Goal: Transaction & Acquisition: Book appointment/travel/reservation

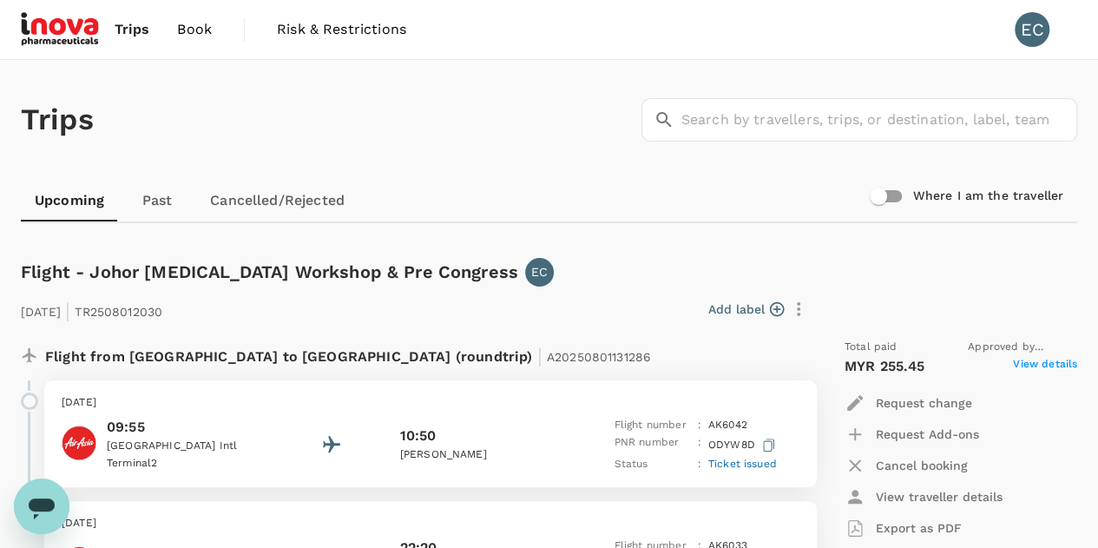
click at [121, 27] on span "Trips" at bounding box center [133, 29] width 36 height 21
click at [94, 27] on img at bounding box center [61, 29] width 80 height 38
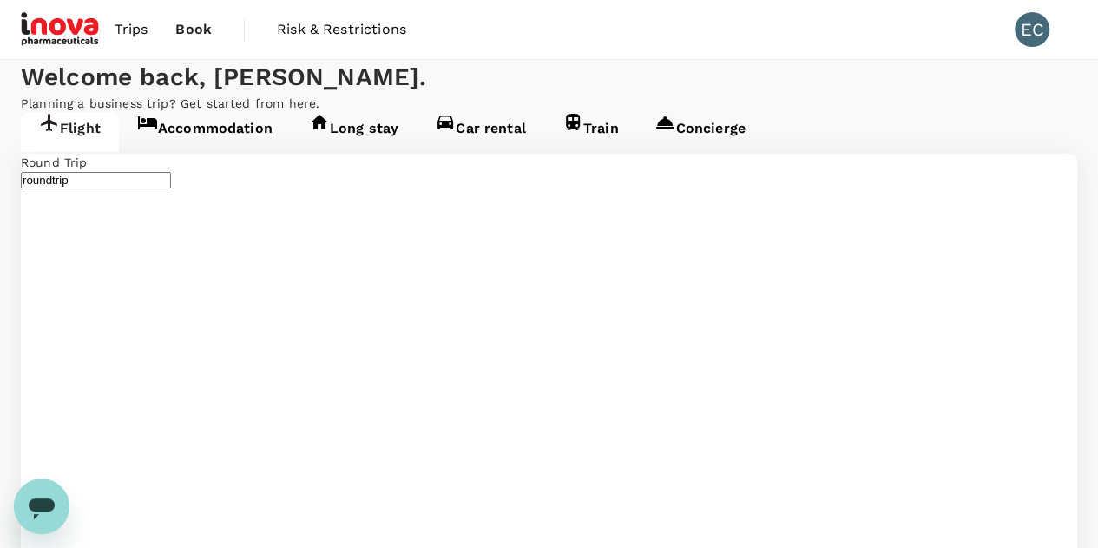
type input "Kuala Lumpur Intl ([GEOGRAPHIC_DATA])"
type input "Penang Intl (PEN)"
type input "Kuala Lumpur Intl ([GEOGRAPHIC_DATA])"
type input "Penang Intl (PEN)"
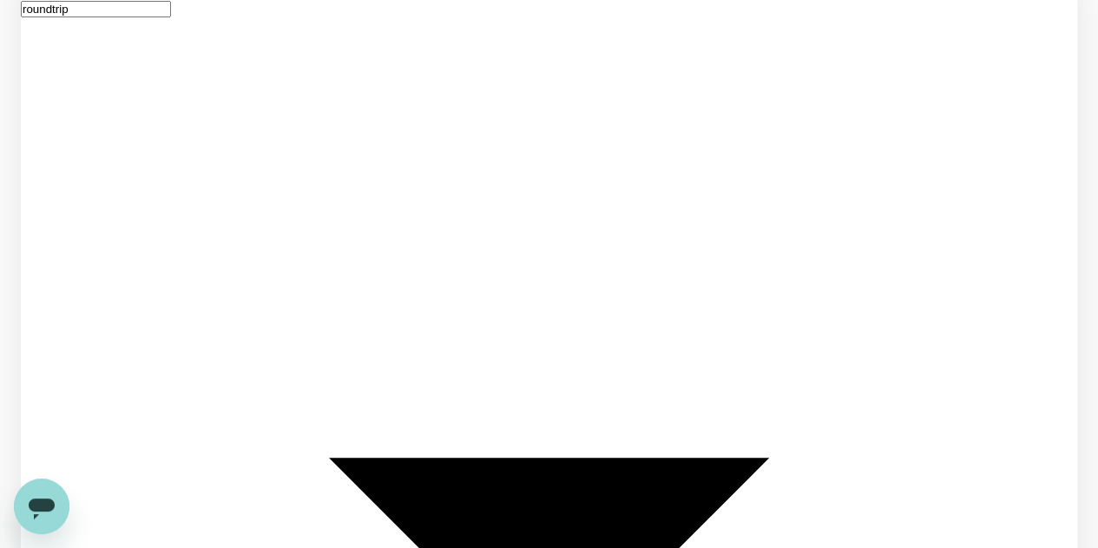
scroll to position [175, 0]
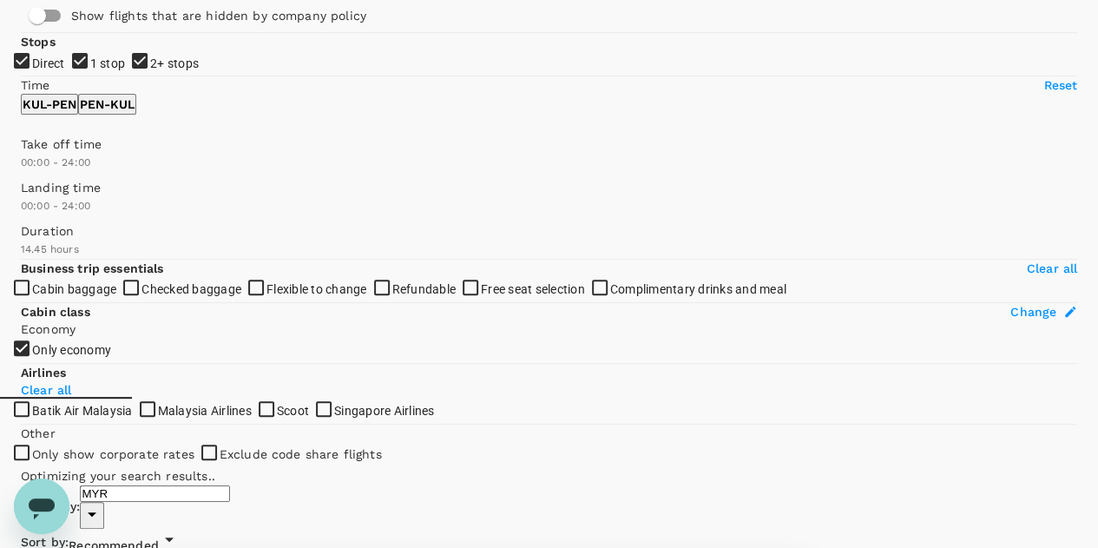
scroll to position [174, 0]
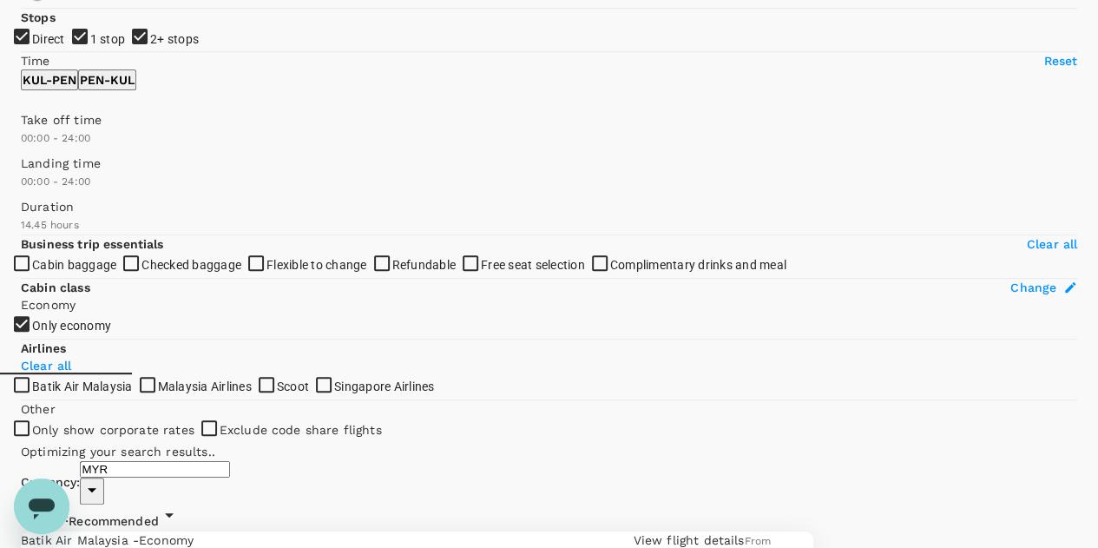
click at [30, 135] on input "1 stop" at bounding box center [549, 100] width 1098 height 548
checkbox input "false"
click at [29, 166] on input "2+ stops" at bounding box center [549, 100] width 1098 height 548
checkbox input "false"
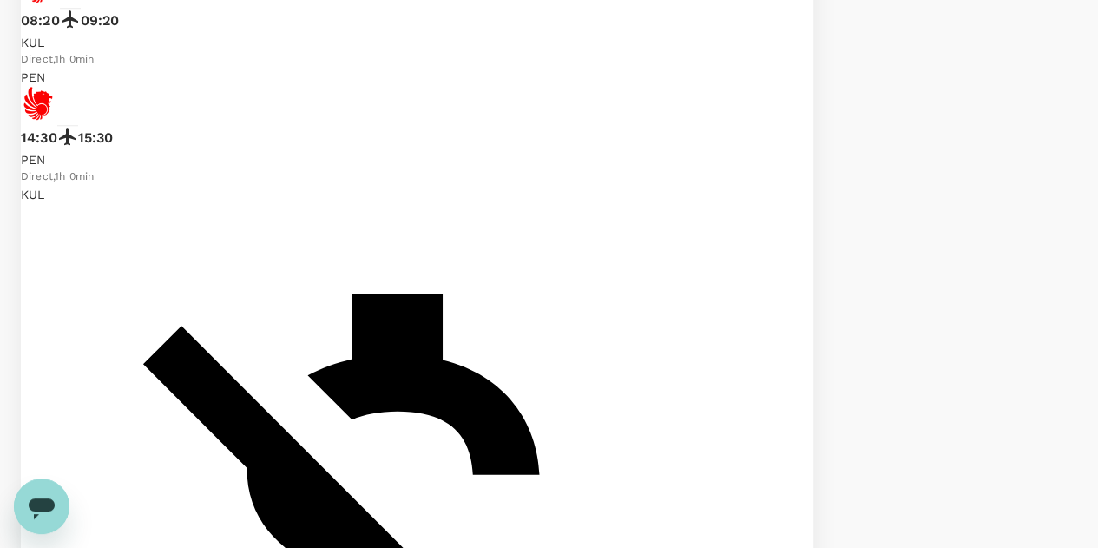
scroll to position [781, 0]
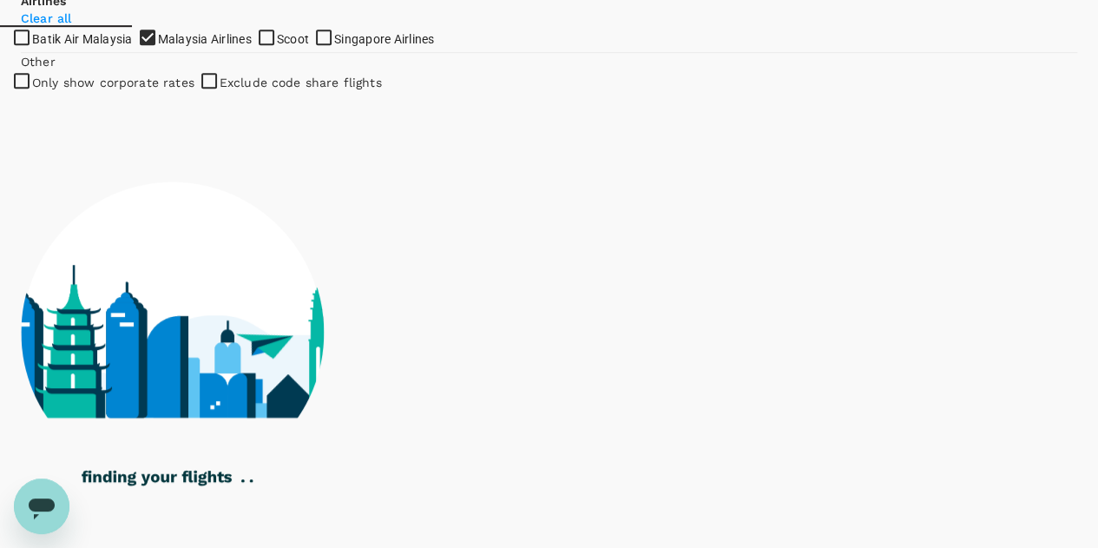
scroll to position [87, 0]
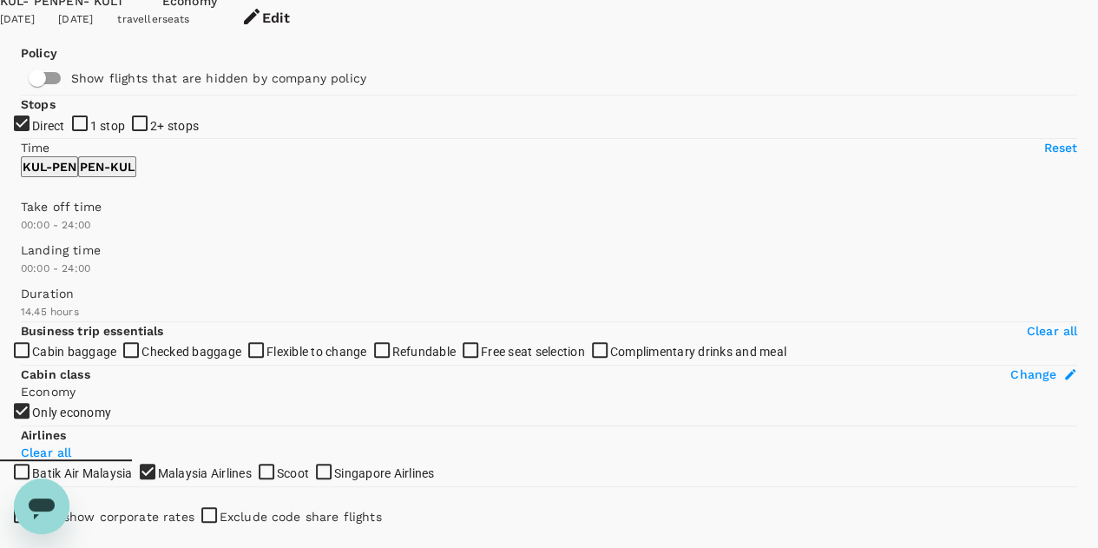
checkbox input "false"
checkbox input "true"
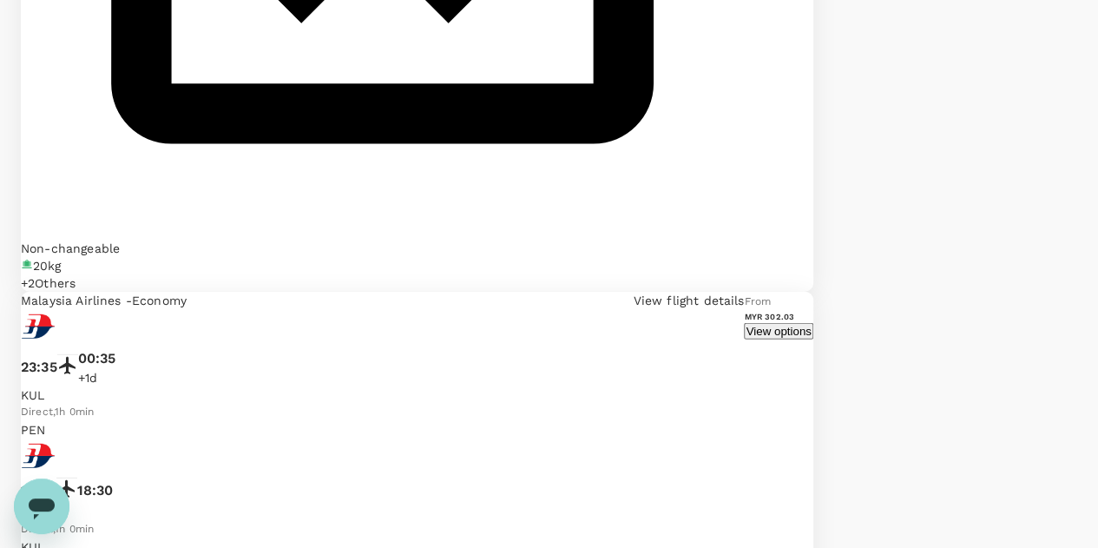
scroll to position [2193, 0]
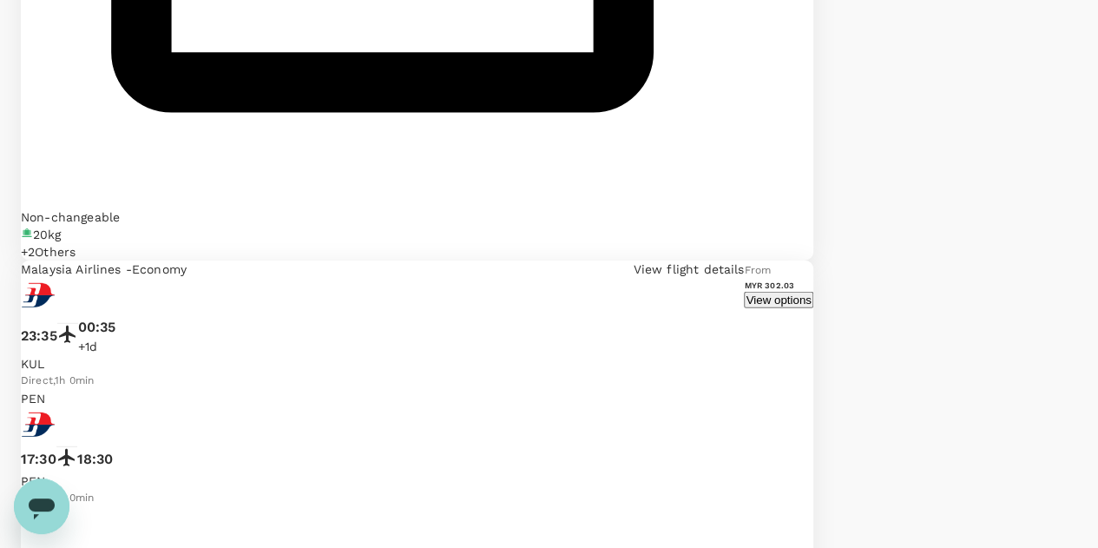
scroll to position [2223, 0]
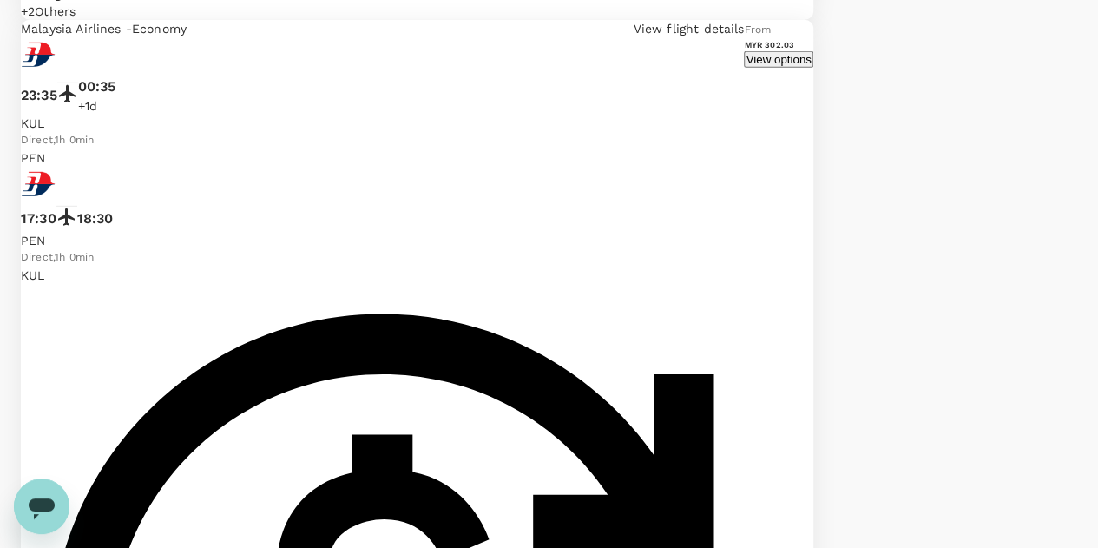
scroll to position [2480, 0]
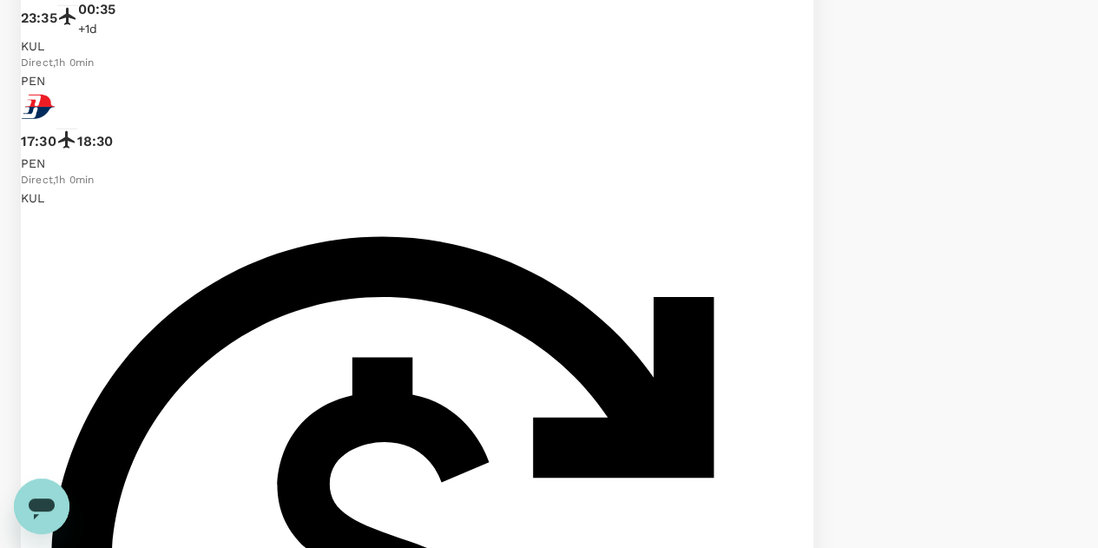
scroll to position [2567, 0]
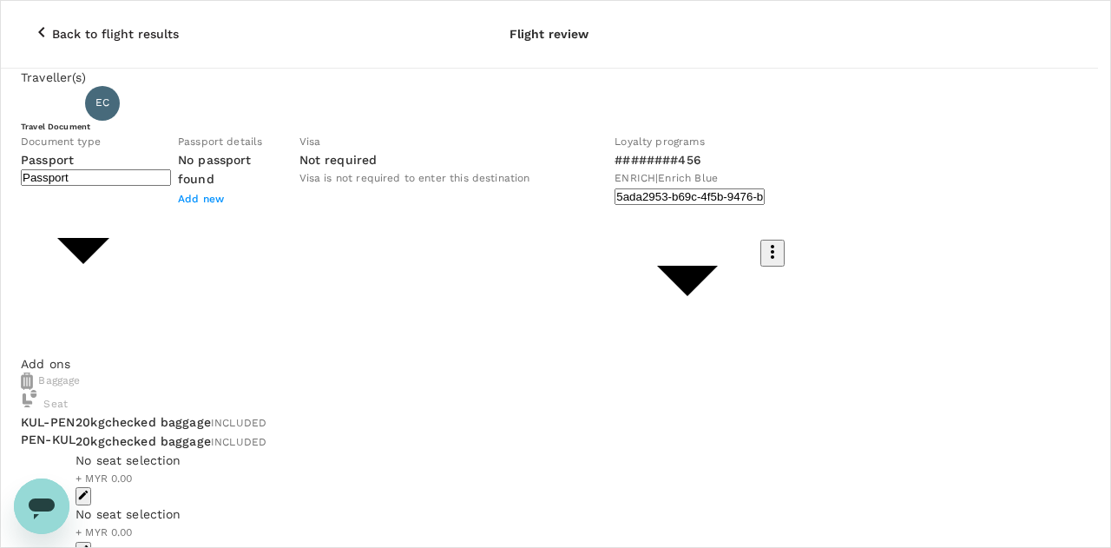
type input "Id card"
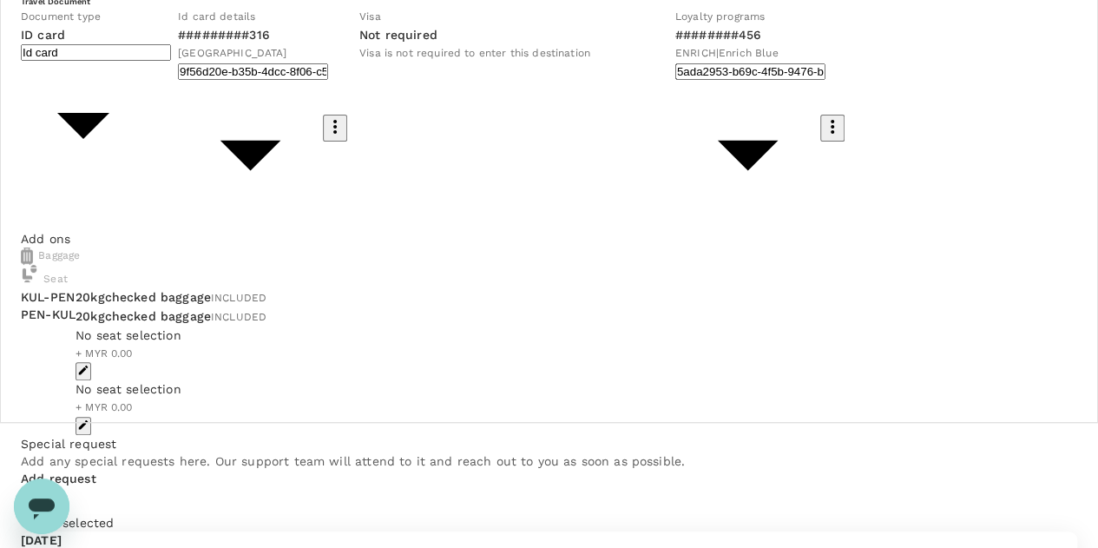
scroll to position [246, 0]
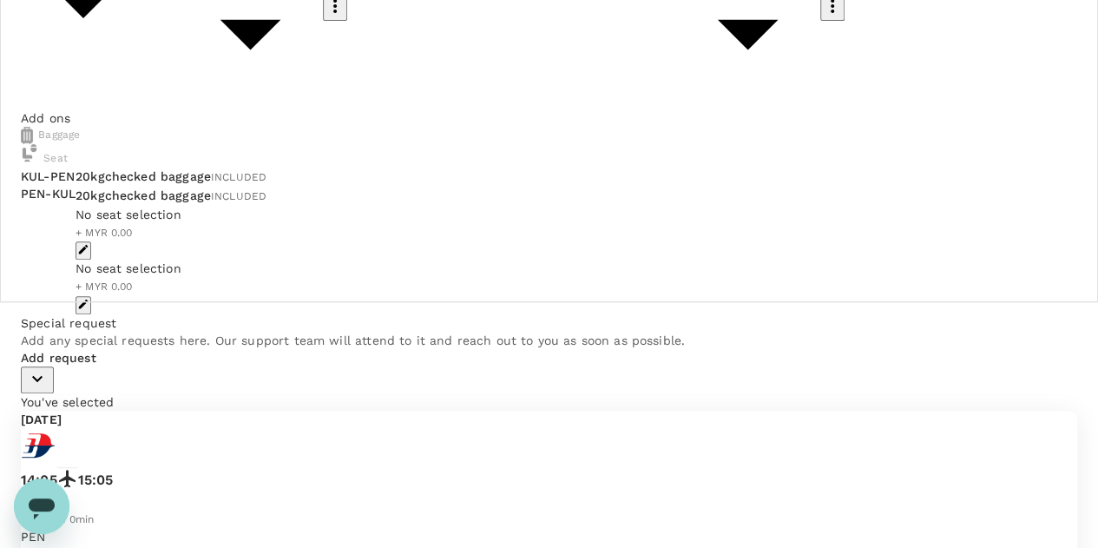
click at [48, 389] on icon "button" at bounding box center [37, 378] width 21 height 21
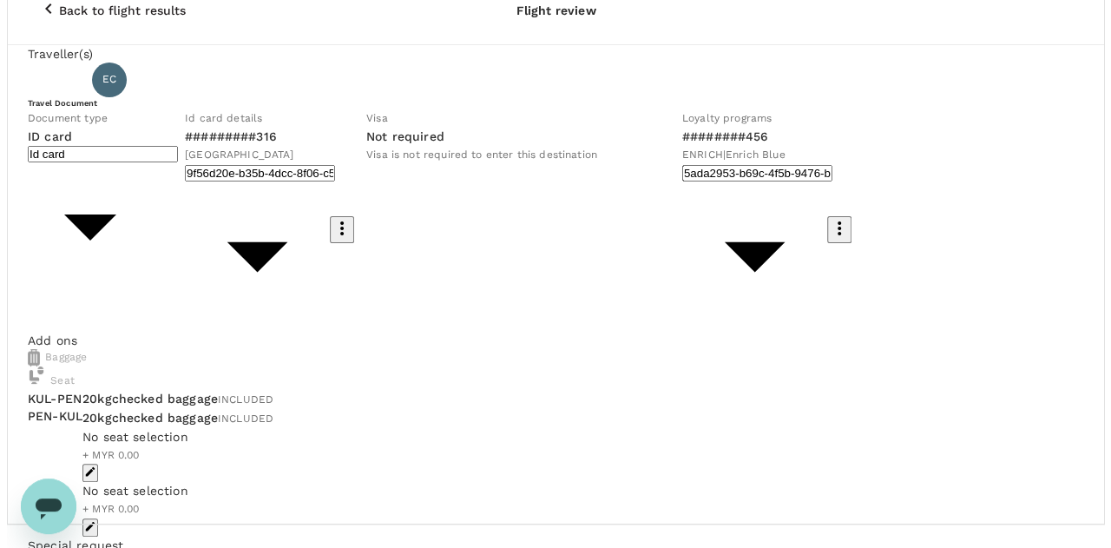
scroll to position [0, 0]
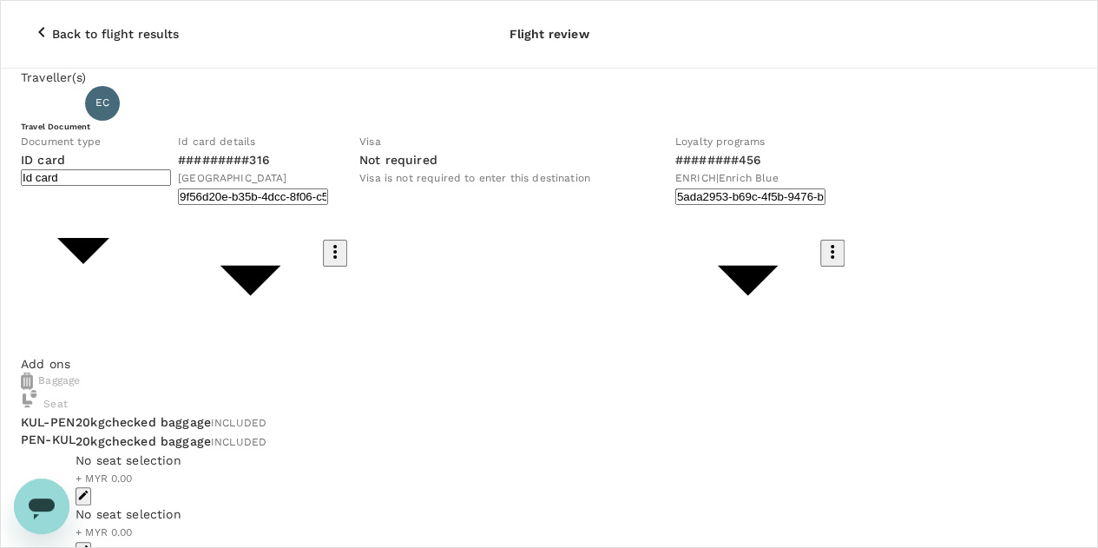
click at [171, 221] on div "ID card Id card ​" at bounding box center [96, 233] width 150 height 164
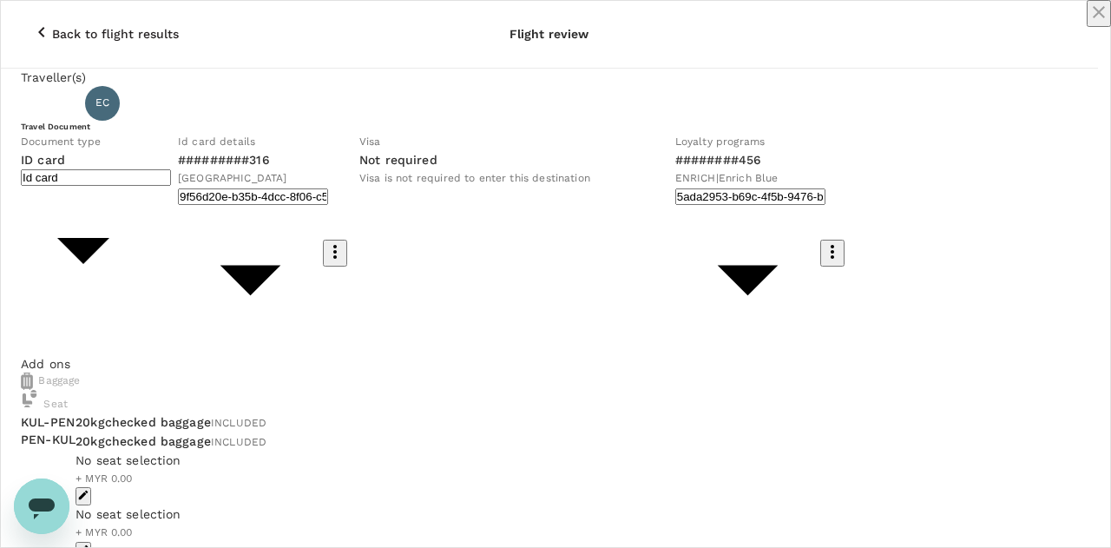
click at [1088, 23] on icon "close" at bounding box center [1098, 12] width 21 height 21
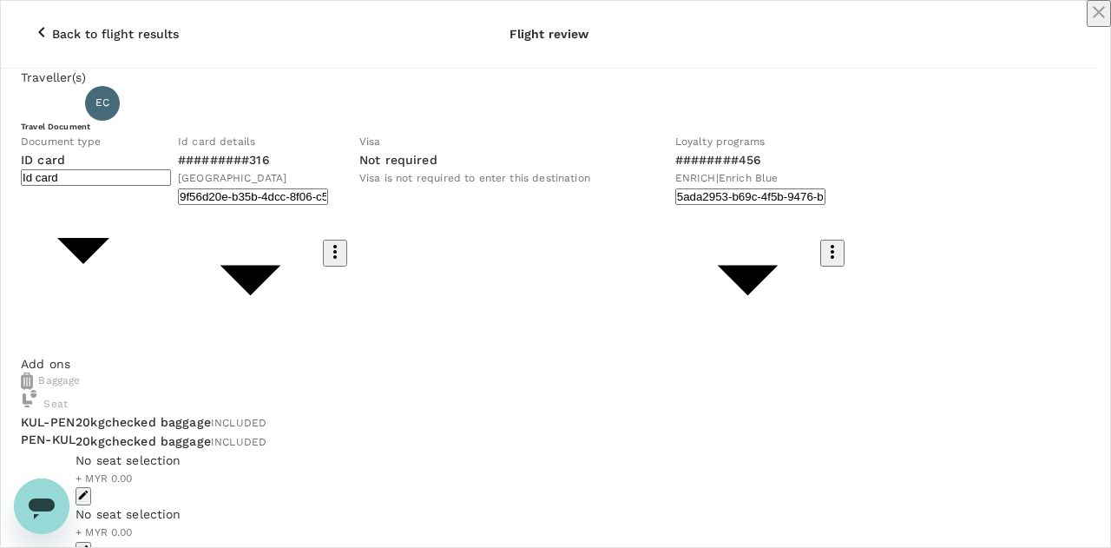
click at [1088, 23] on icon "close" at bounding box center [1098, 12] width 21 height 21
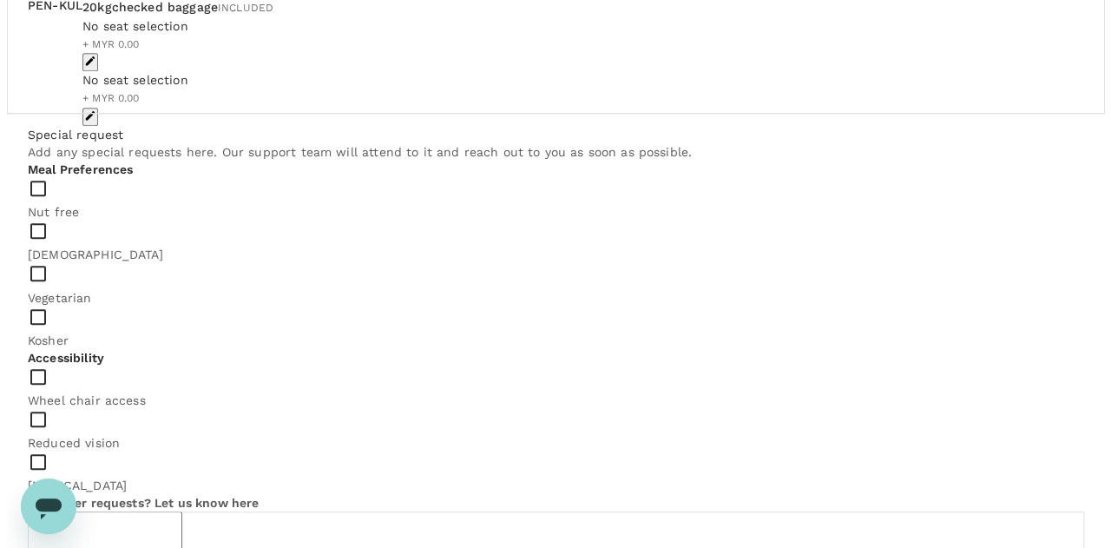
scroll to position [522, 0]
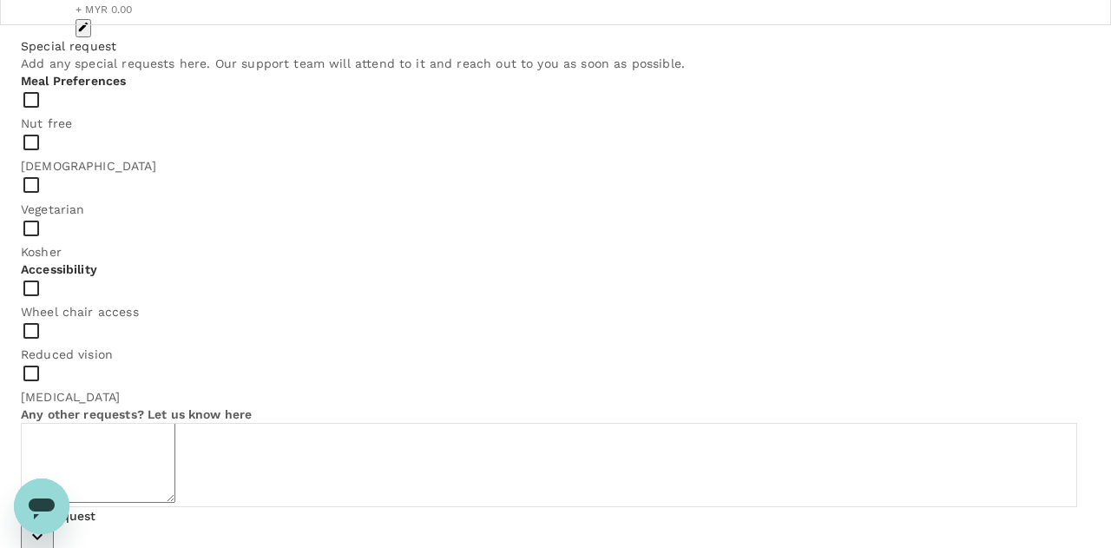
type input "9f5caa56-9d05-4ee6-b1ba-c7ffca059c83"
type textarea "F"
paste textarea "National MMA Convention & Scientific Congress 2025"
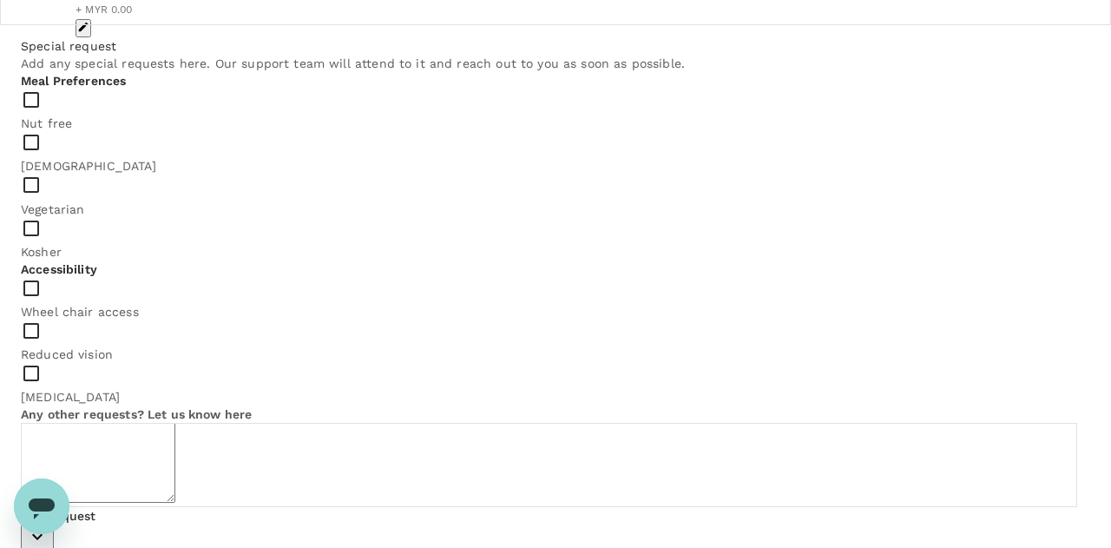
type textarea "Return flight from KUL-PEN for 65th National MMA Convention & Scientific Congre…"
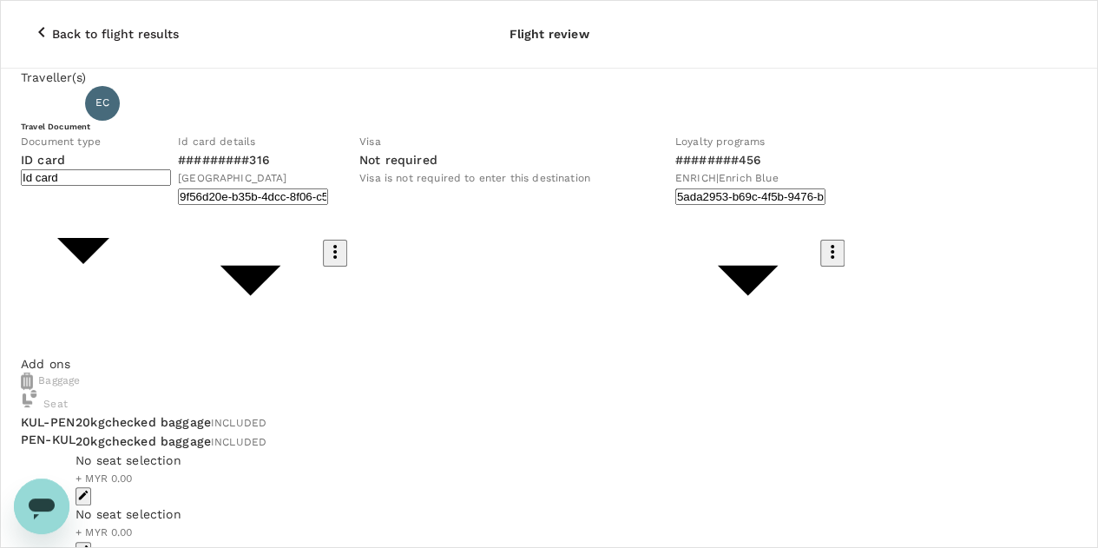
click at [31, 22] on icon "button" at bounding box center [41, 32] width 21 height 21
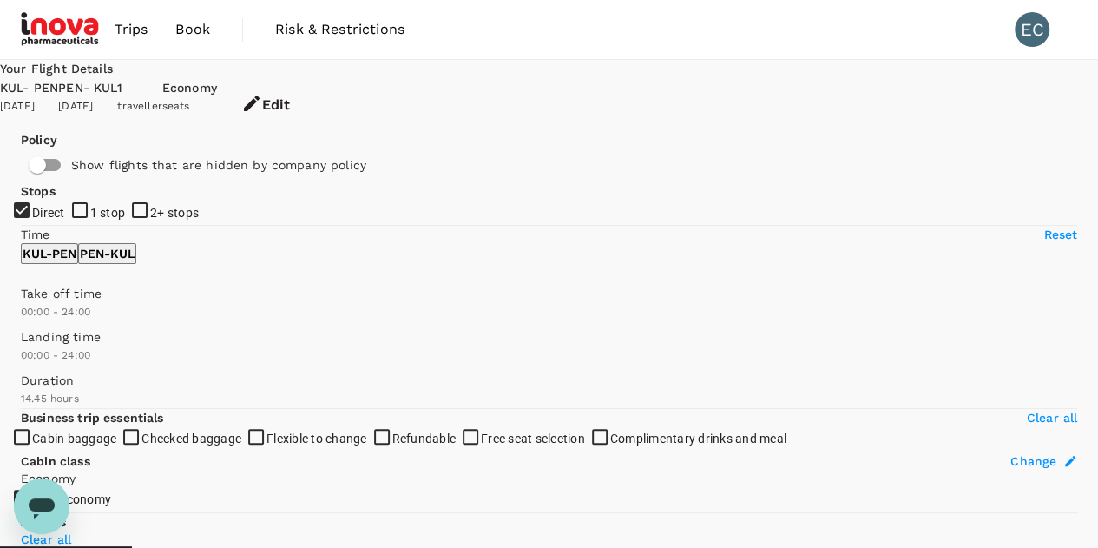
checkbox input "false"
checkbox input "true"
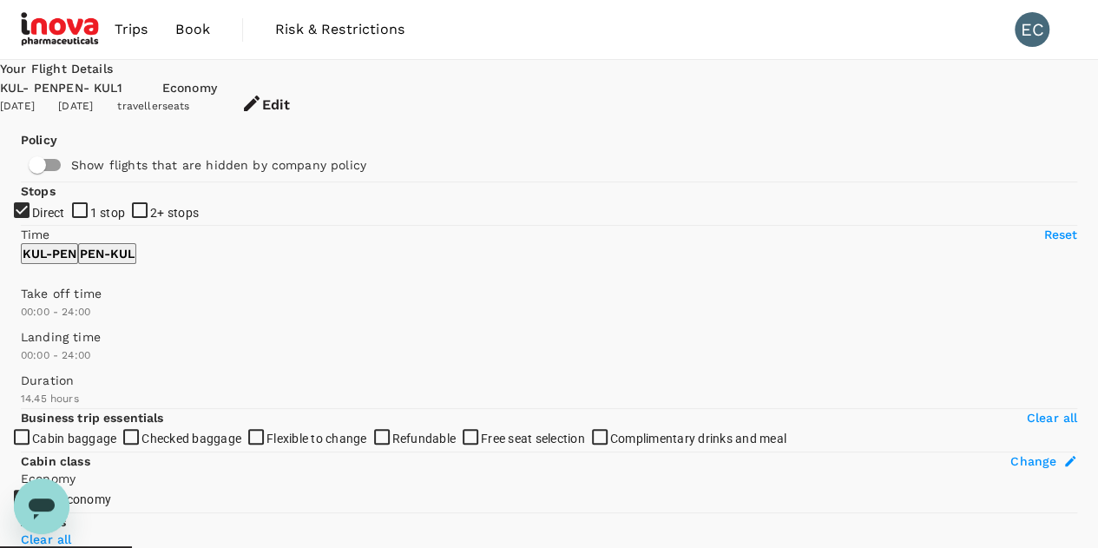
type input "MYR"
click at [117, 82] on div "PEN - KUL" at bounding box center [87, 88] width 59 height 19
click at [314, 86] on button "Edit" at bounding box center [265, 105] width 97 height 52
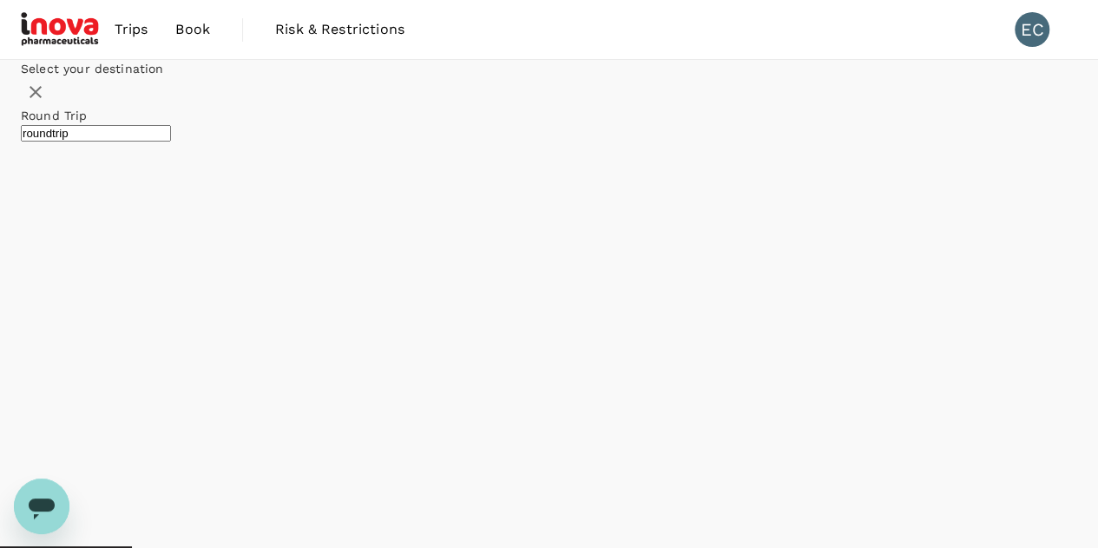
type input "Kuala Lumpur Intl ([GEOGRAPHIC_DATA])"
type input "Penang Intl (PEN)"
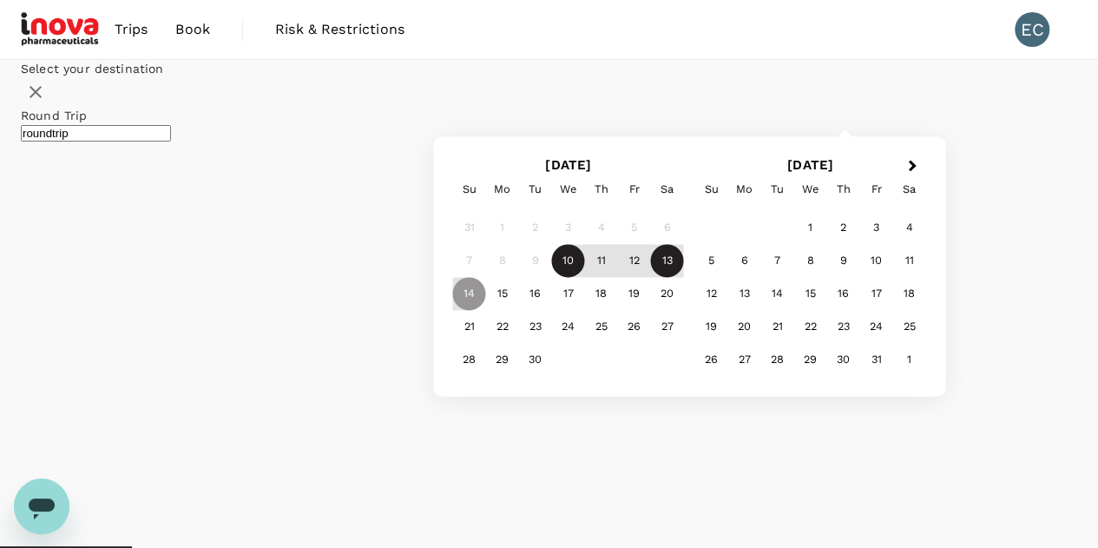
click at [684, 278] on div "13" at bounding box center [667, 261] width 33 height 33
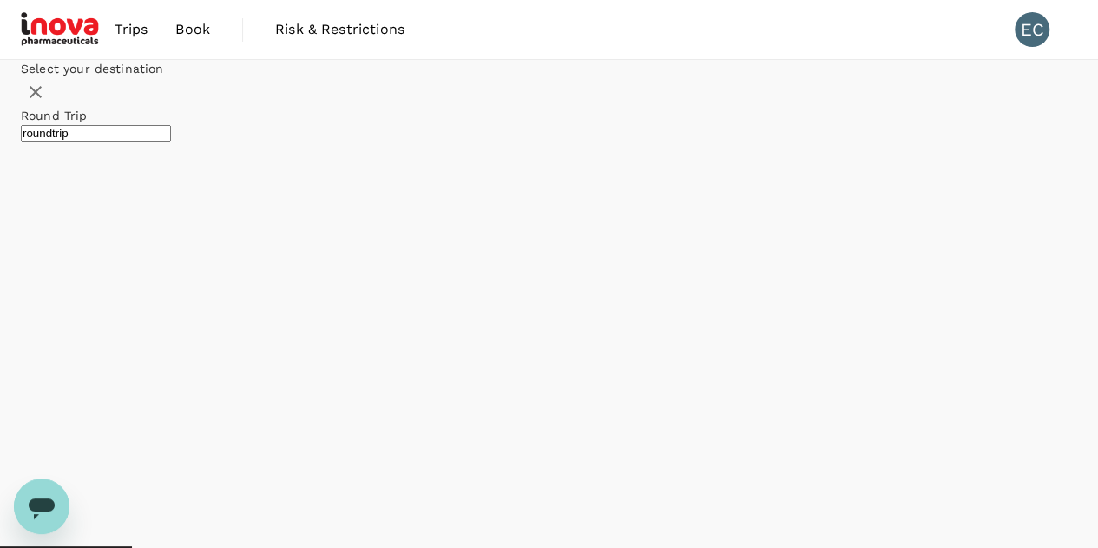
checkbox input "false"
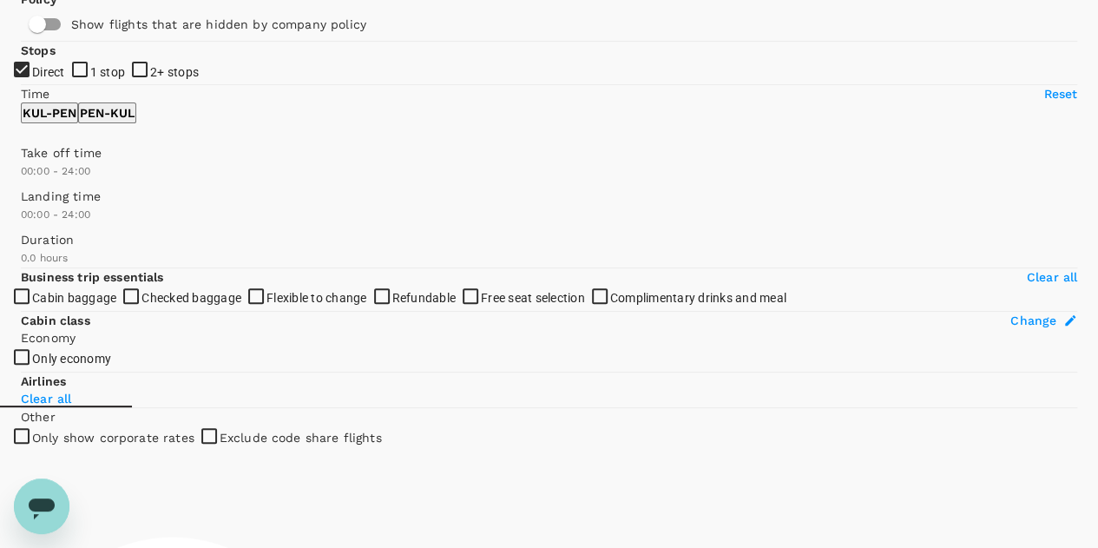
scroll to position [148, 0]
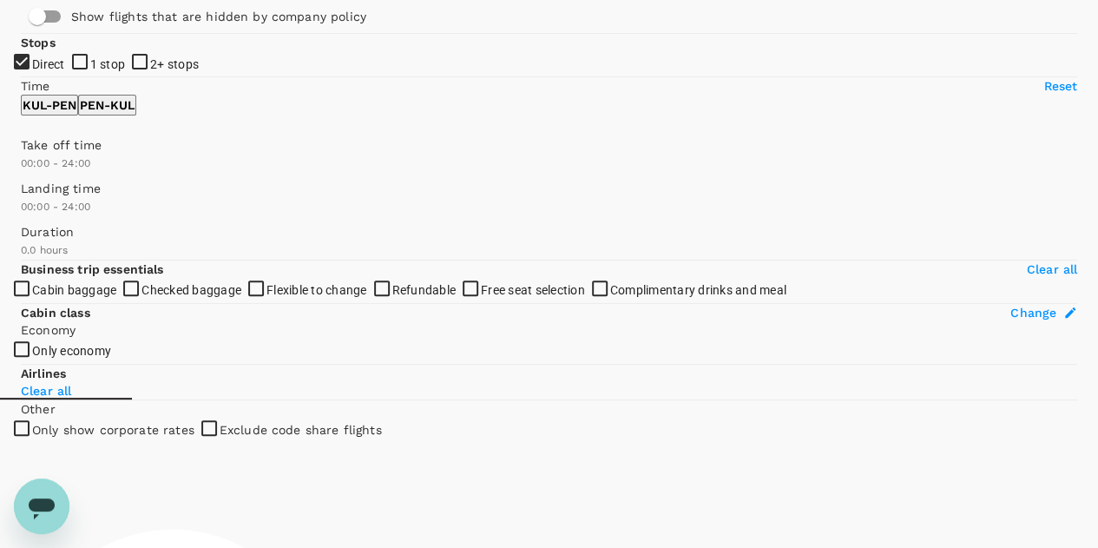
checkbox input "true"
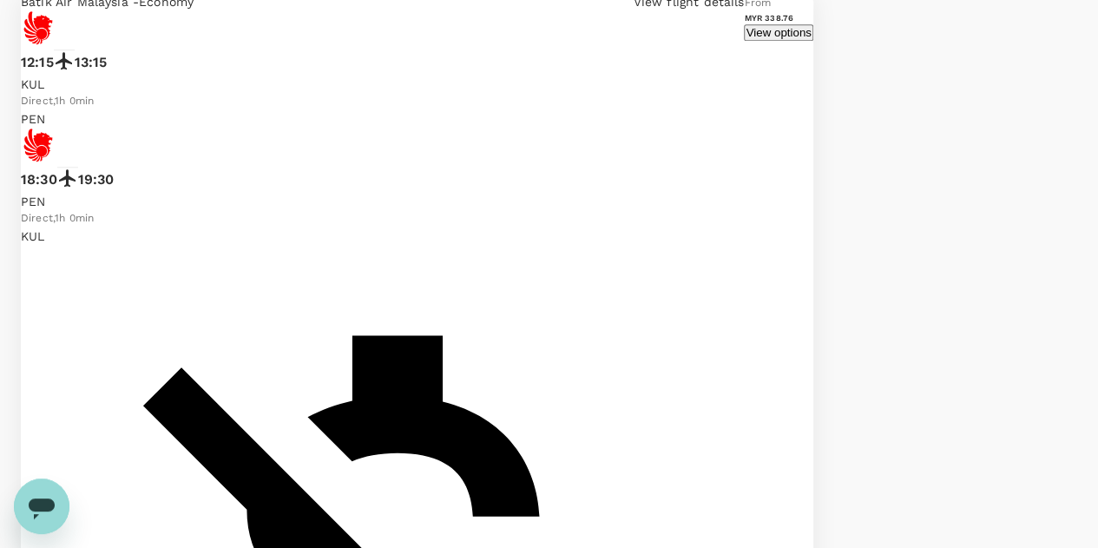
scroll to position [779, 0]
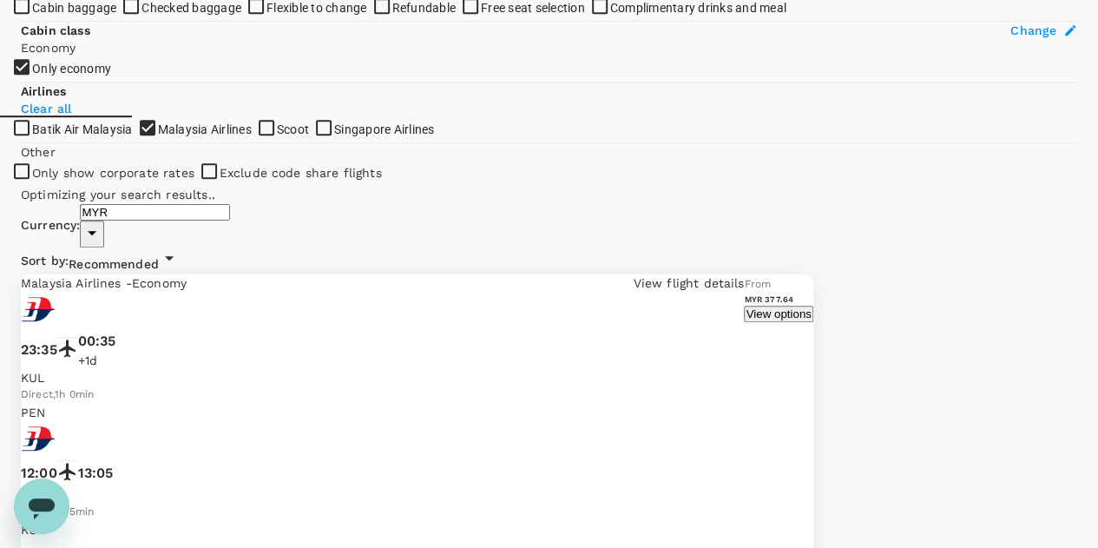
scroll to position [431, 0]
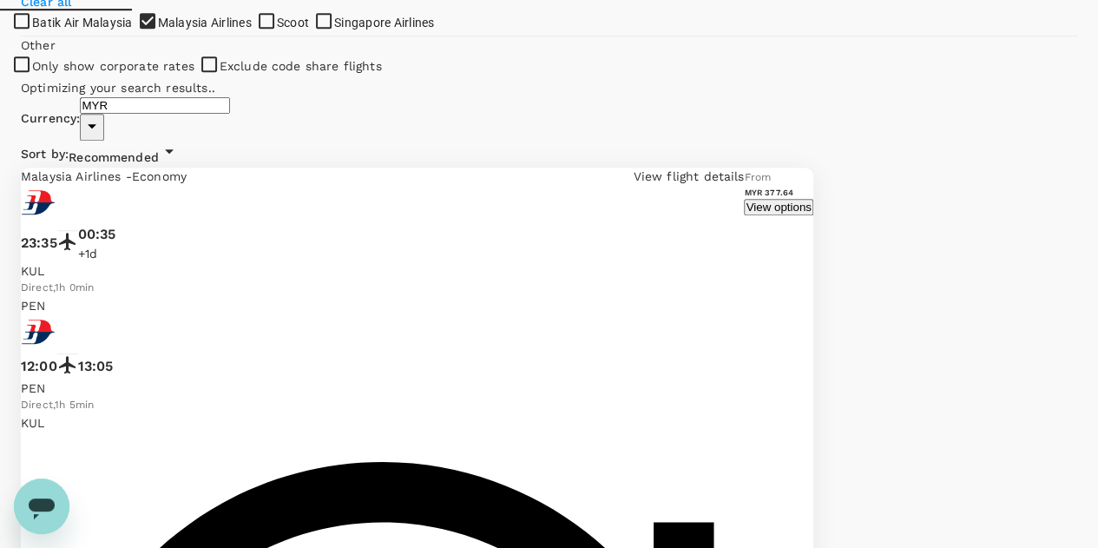
checkbox input "false"
checkbox input "true"
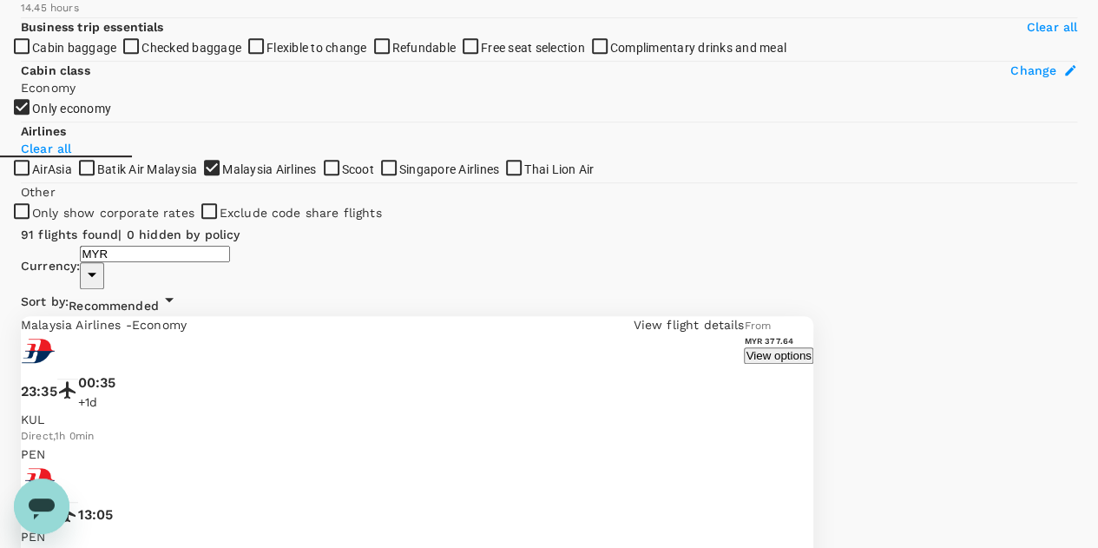
scroll to position [240, 0]
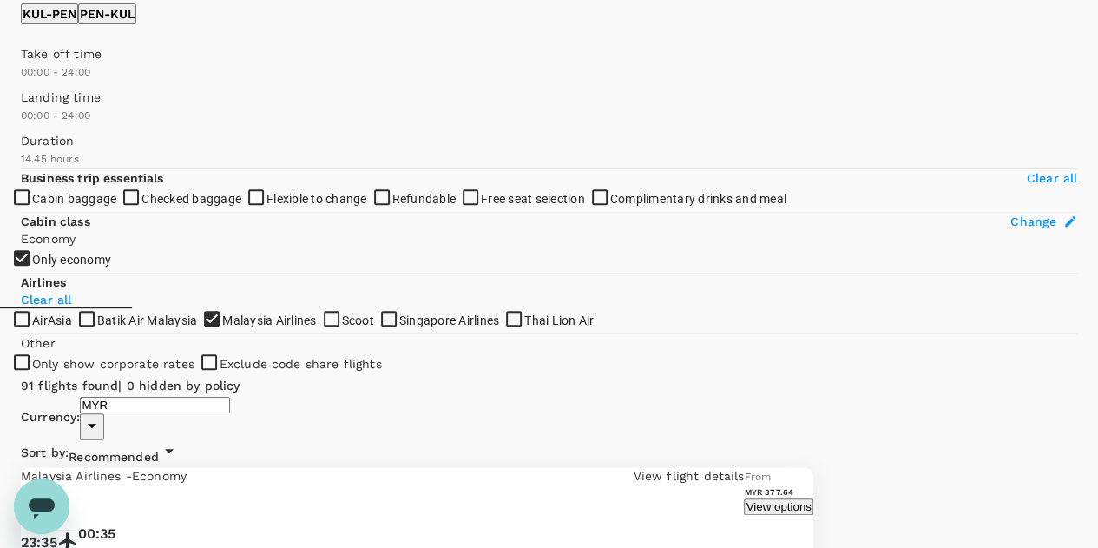
type input "360"
click at [21, 82] on span at bounding box center [21, 82] width 0 height 0
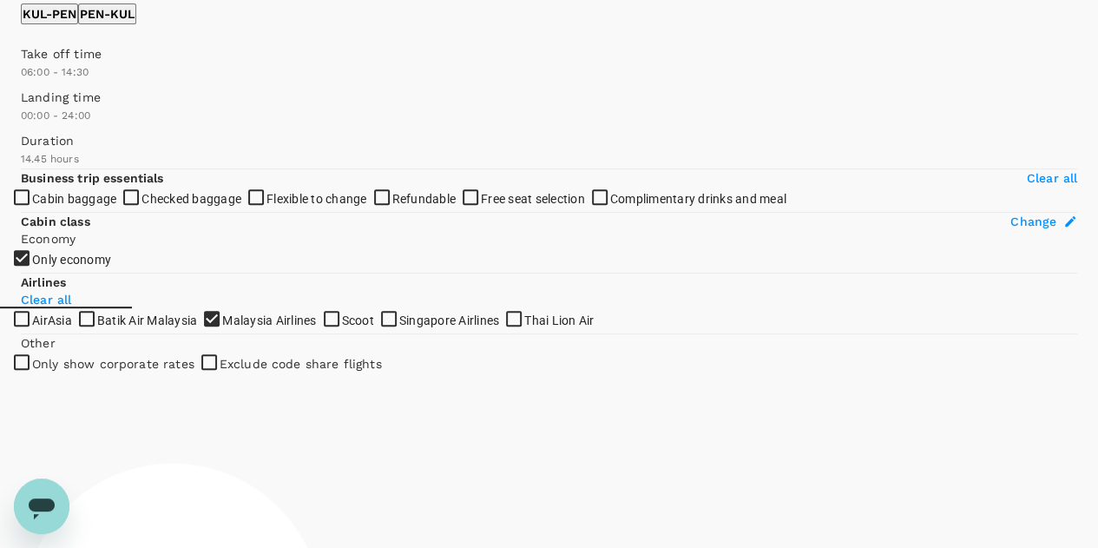
type input "900"
drag, startPoint x: 267, startPoint y: 272, endPoint x: 186, endPoint y: 265, distance: 81.9
click at [21, 82] on span at bounding box center [21, 82] width 0 height 0
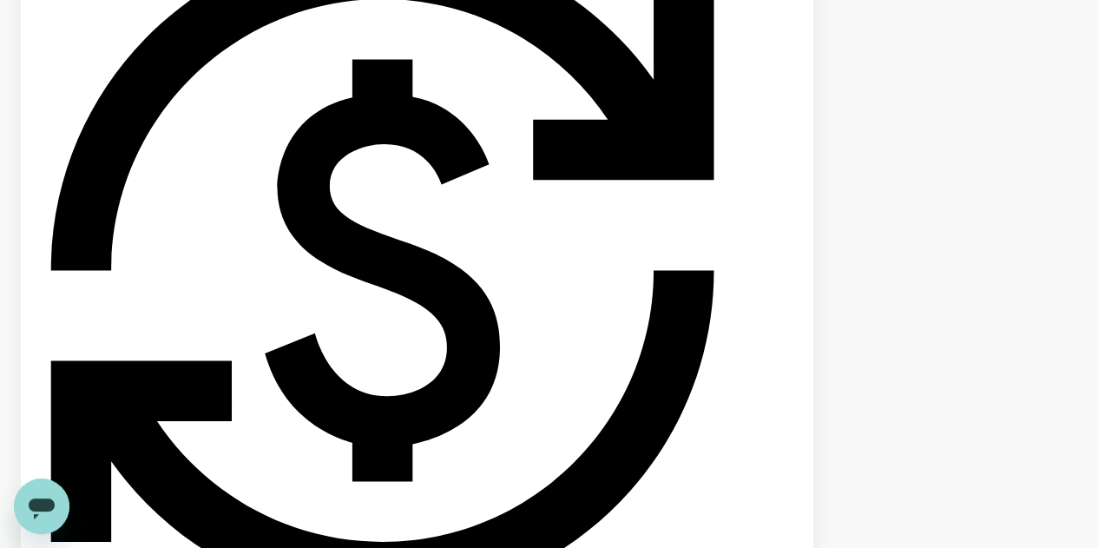
scroll to position [2864, 0]
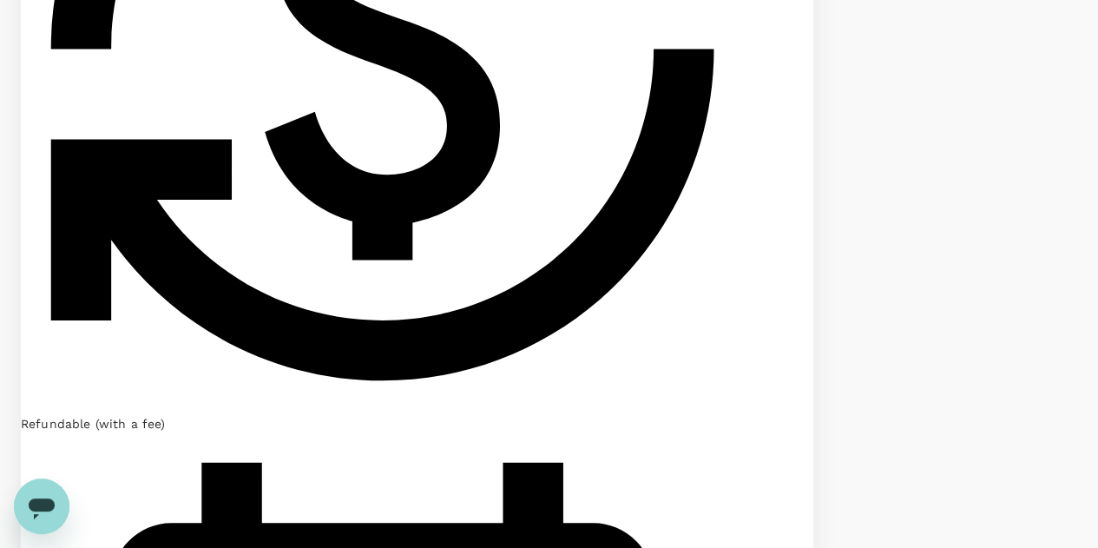
scroll to position [2933, 0]
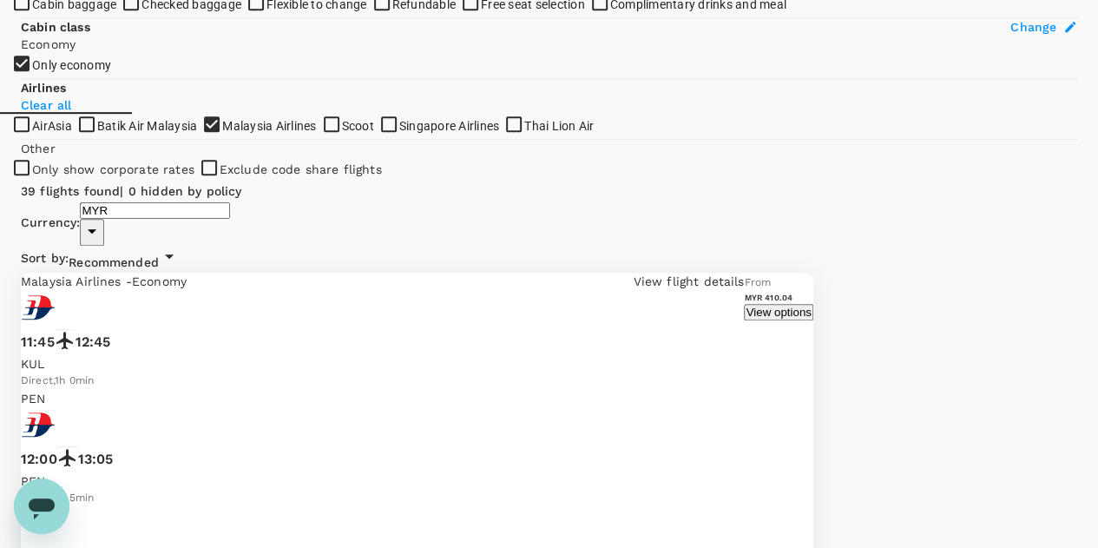
scroll to position [260, 0]
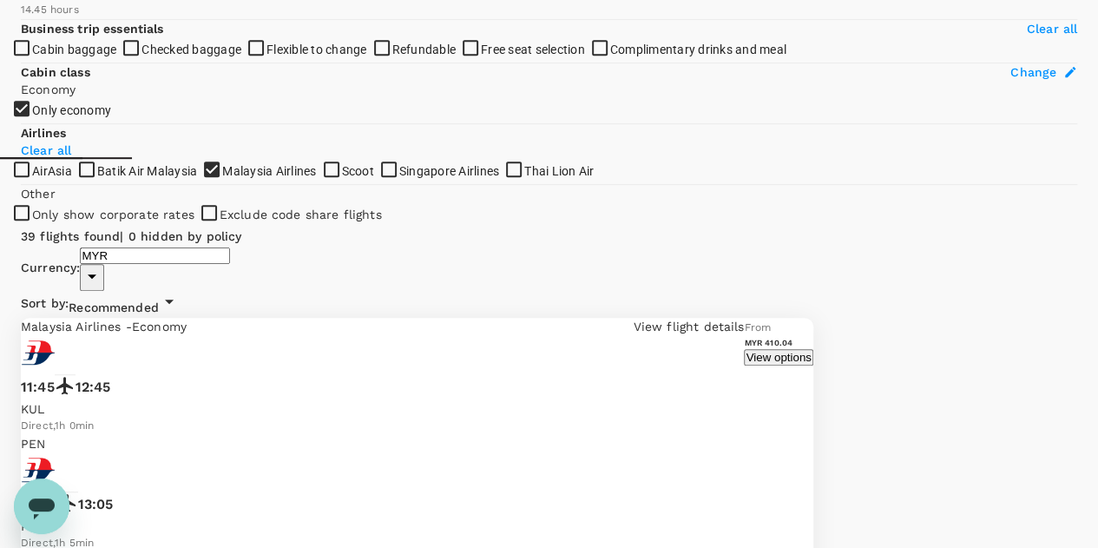
scroll to position [391, 0]
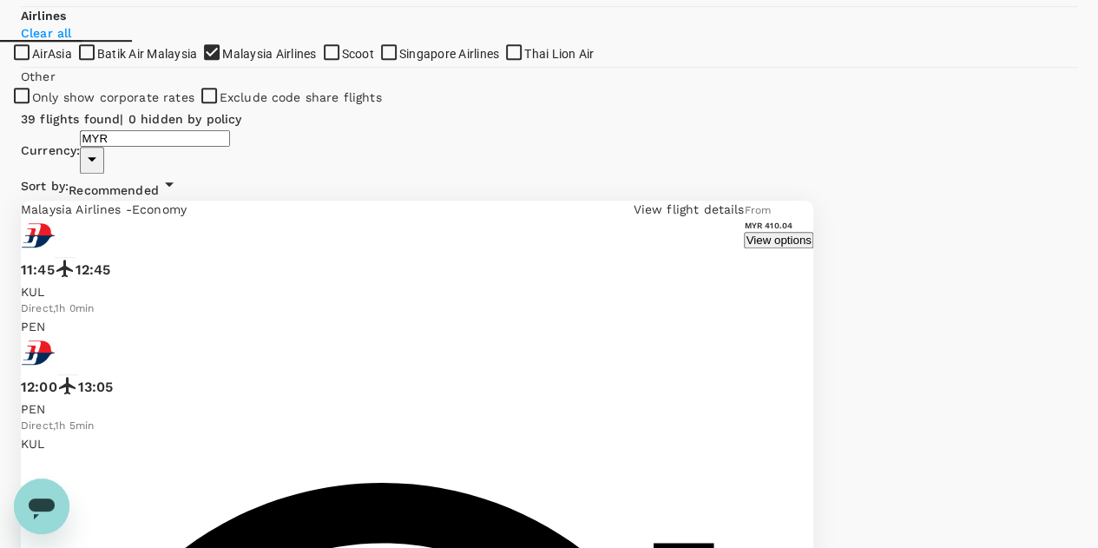
scroll to position [505, 0]
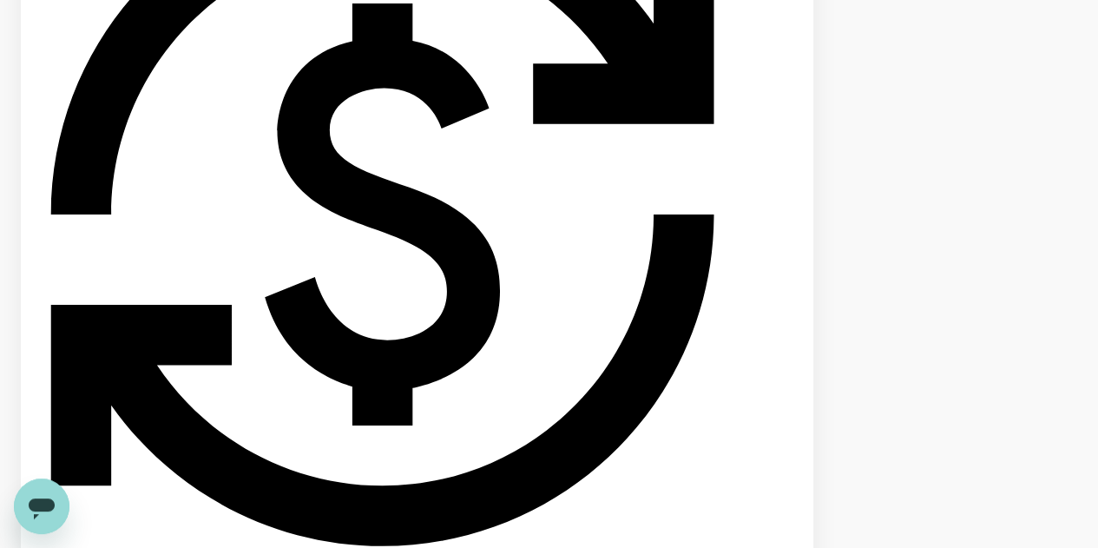
scroll to position [1106, 0]
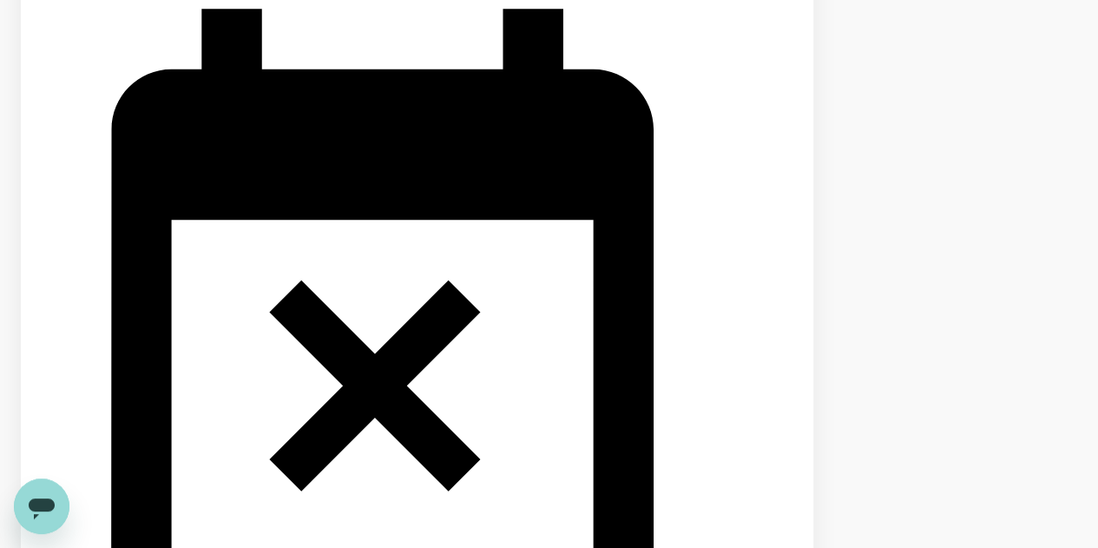
scroll to position [1725, 0]
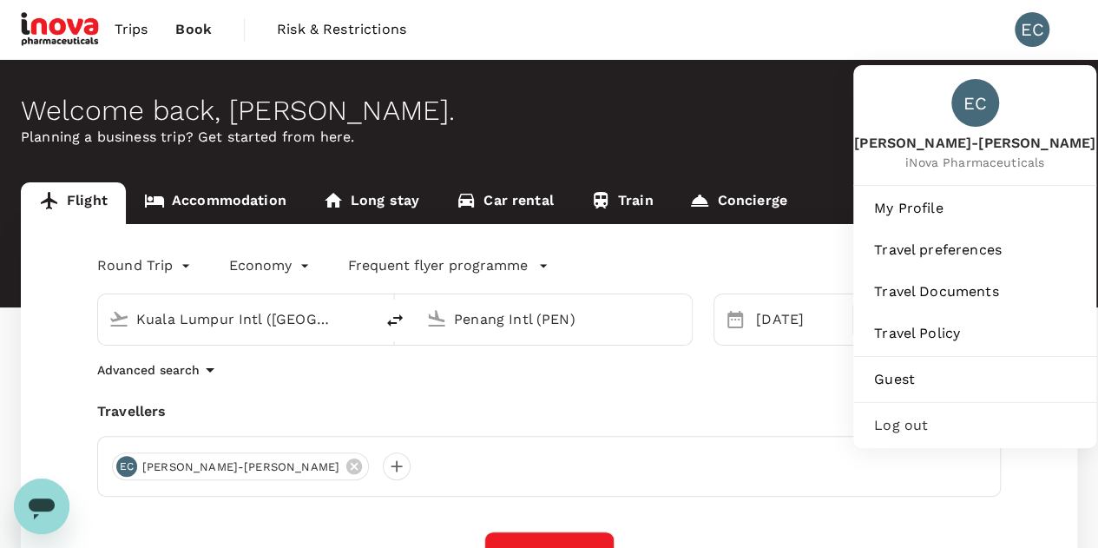
click at [1021, 32] on div "EC" at bounding box center [1031, 29] width 35 height 35
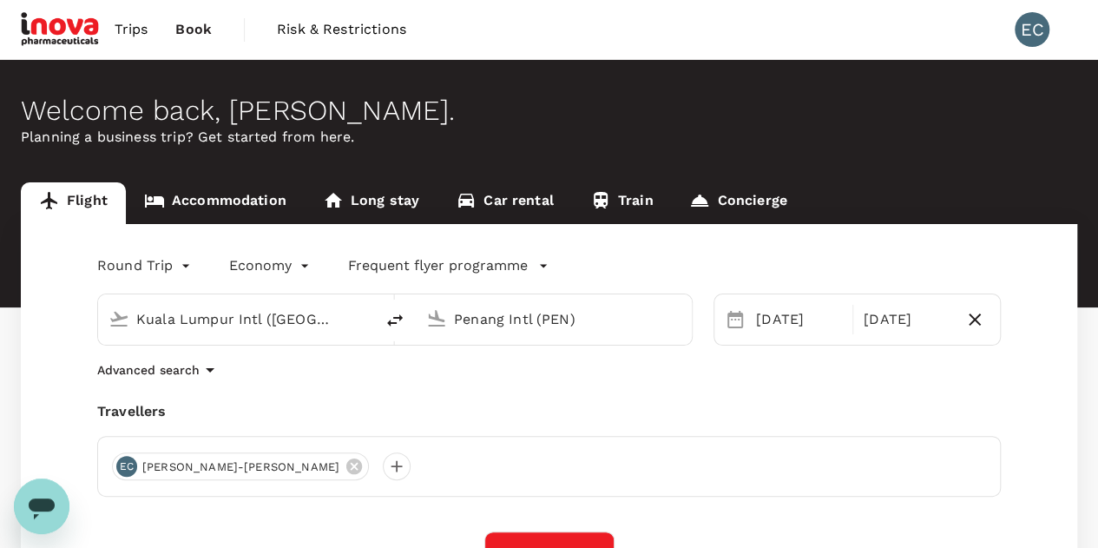
click at [128, 31] on span "Trips" at bounding box center [132, 29] width 34 height 21
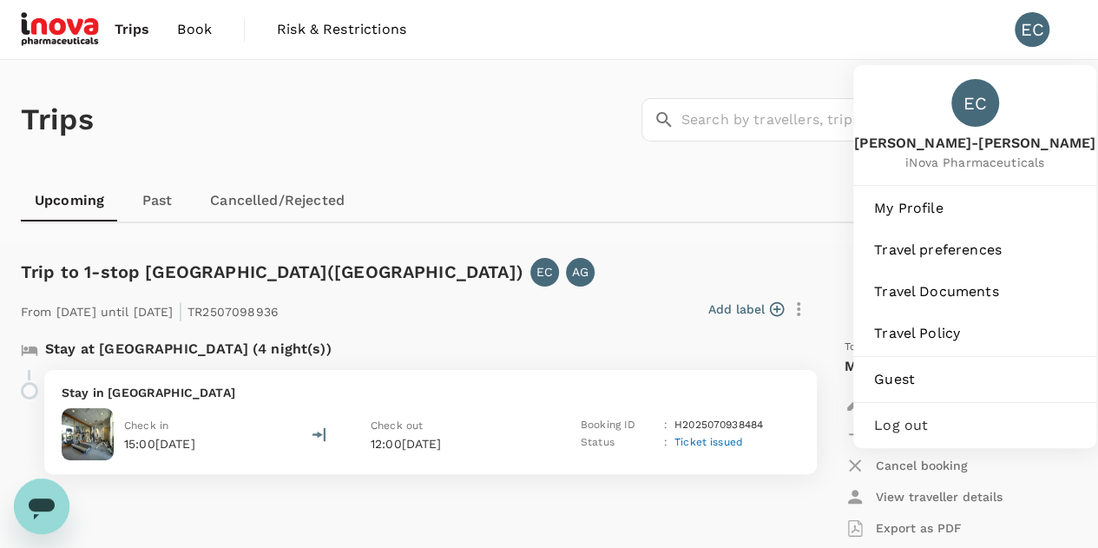
click at [1027, 33] on div "EC" at bounding box center [1031, 29] width 35 height 35
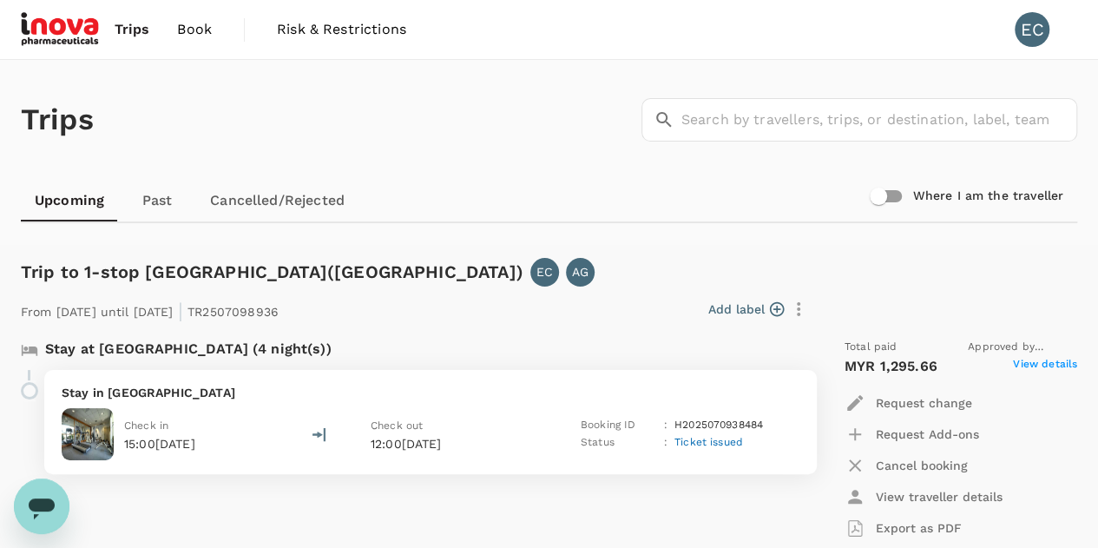
click at [123, 41] on link "Trips" at bounding box center [132, 29] width 63 height 59
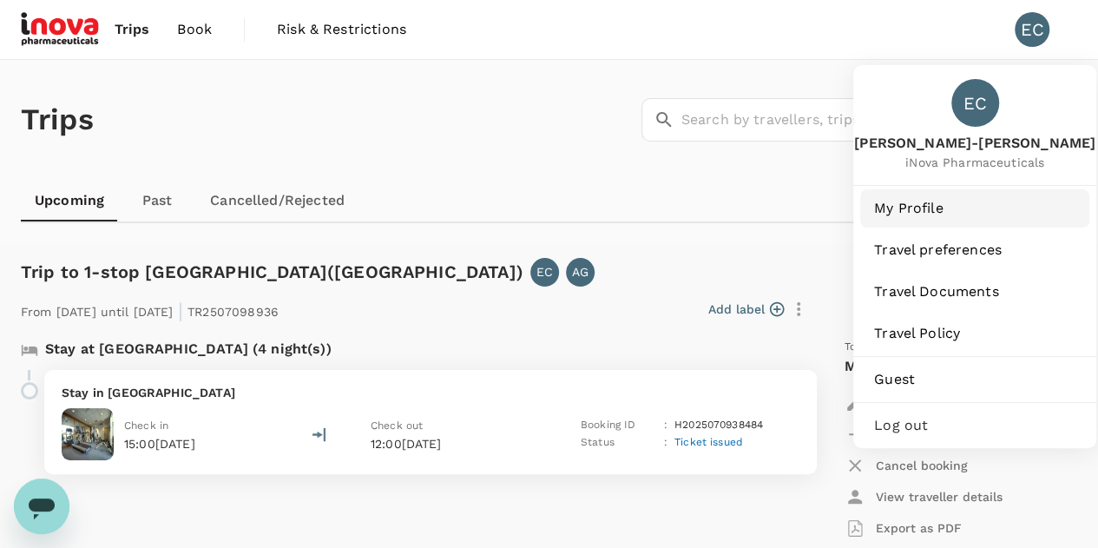
click at [951, 215] on span "My Profile" at bounding box center [974, 208] width 201 height 21
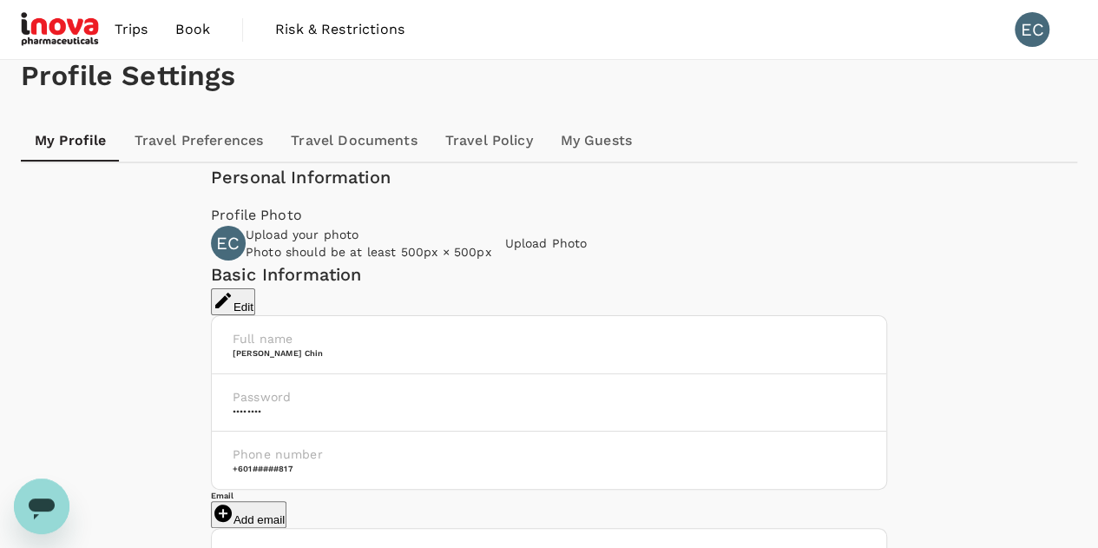
click at [340, 161] on link "Travel Documents" at bounding box center [354, 141] width 154 height 42
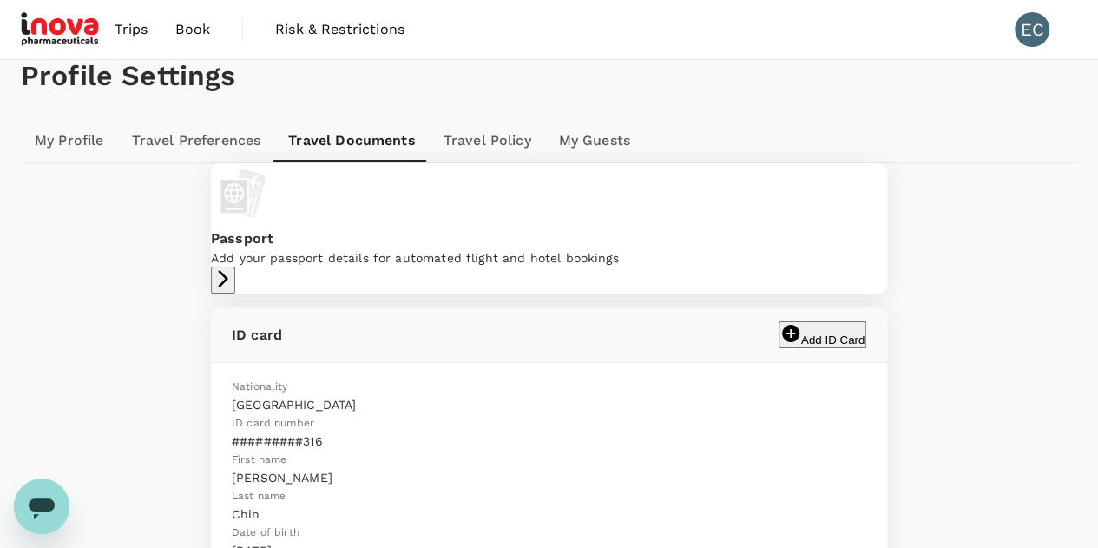
click at [132, 19] on span "Trips" at bounding box center [132, 29] width 34 height 21
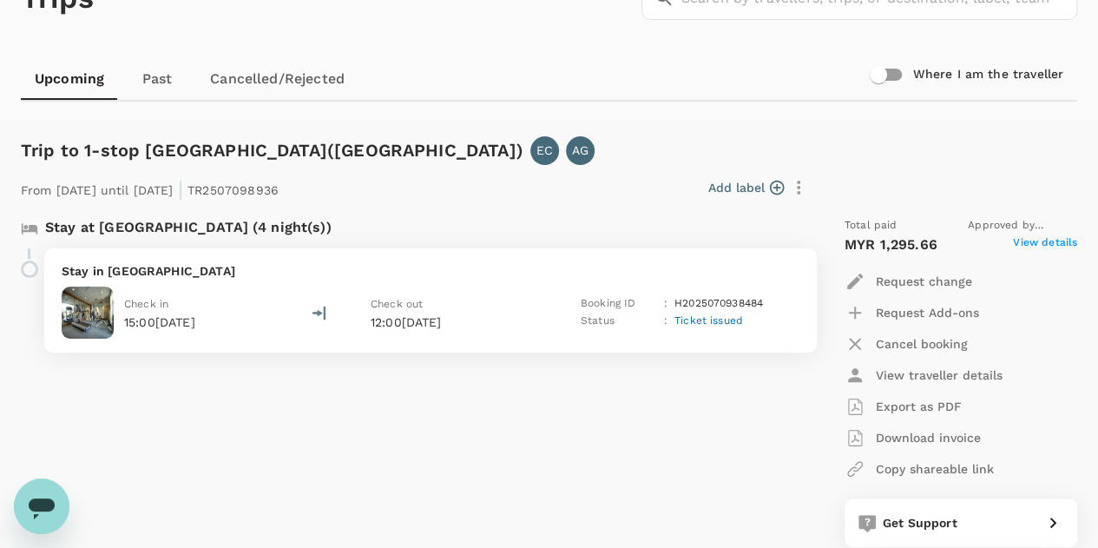
scroll to position [123, 0]
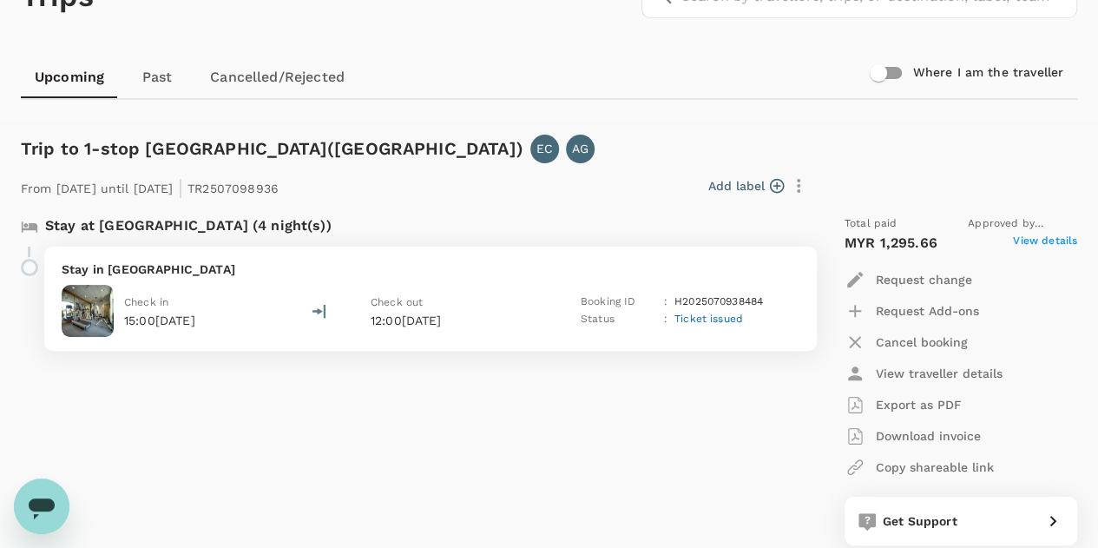
click at [195, 326] on p "15:00[DATE]" at bounding box center [159, 320] width 71 height 17
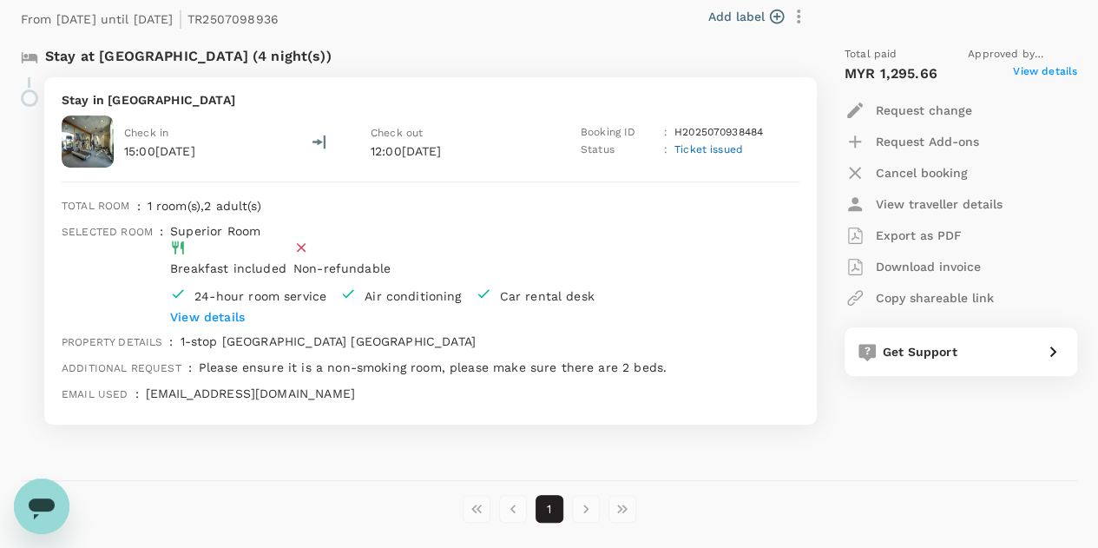
scroll to position [293, 0]
click at [61, 507] on div "Open messaging window" at bounding box center [42, 506] width 52 height 52
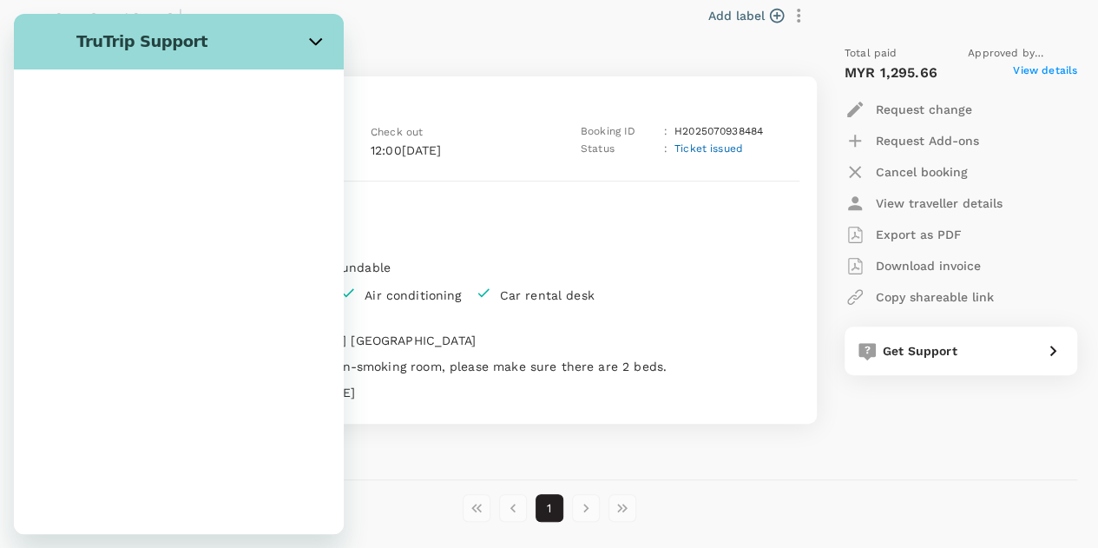
scroll to position [0, 0]
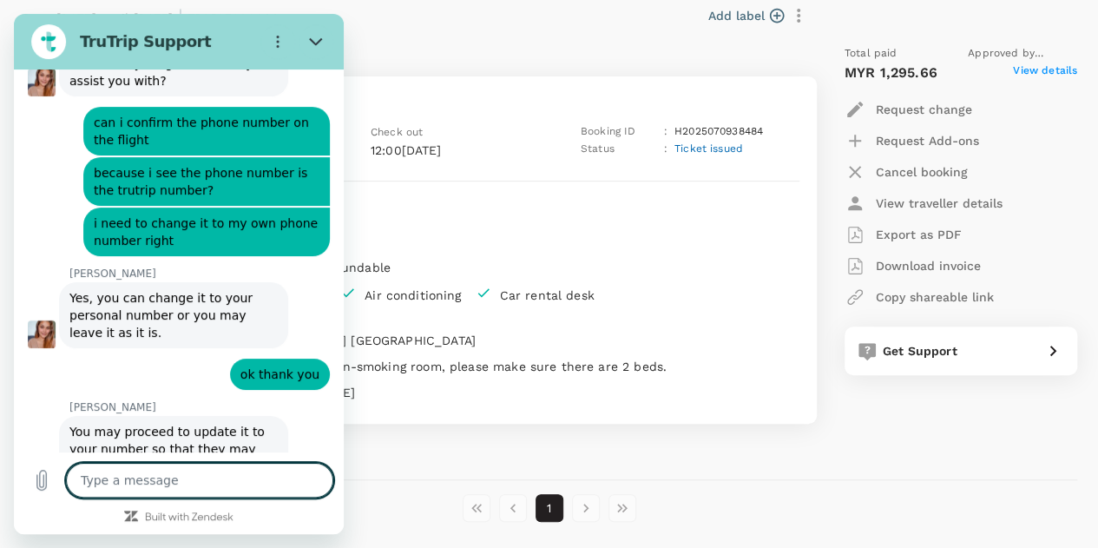
type textarea "x"
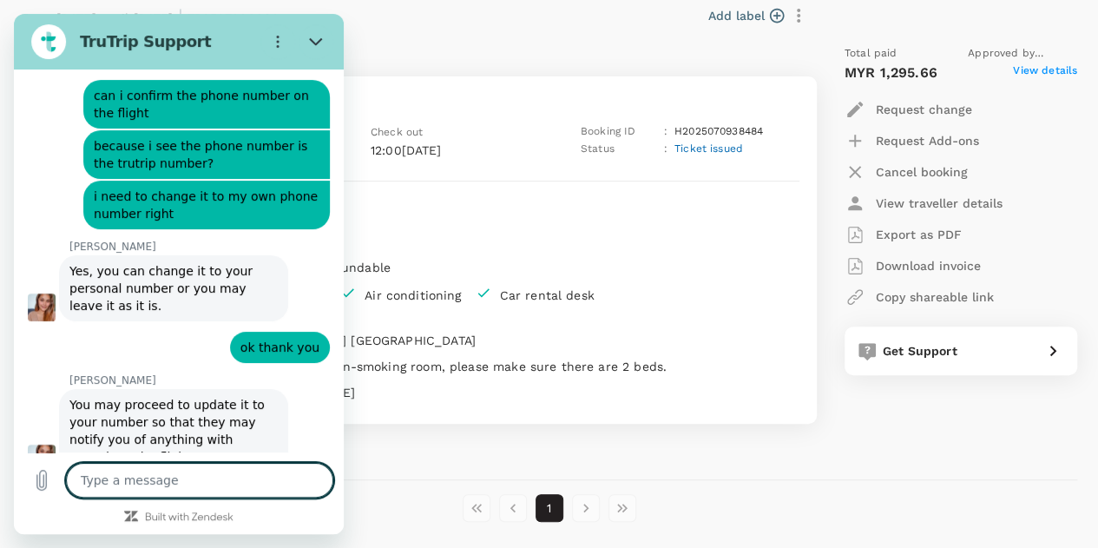
scroll to position [6276, 0]
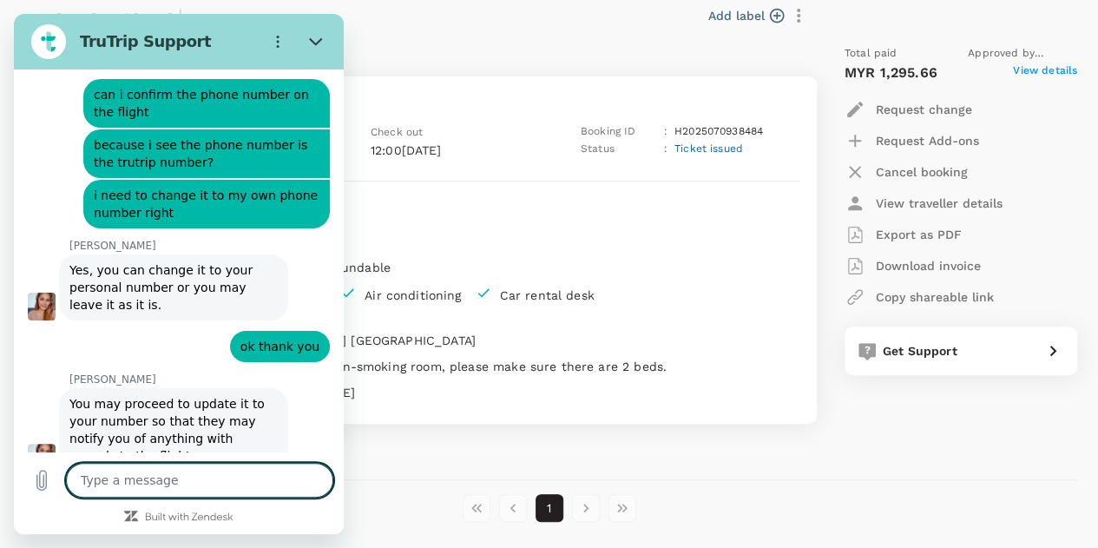
type textarea "h"
type textarea "x"
type textarea "he"
type textarea "x"
type textarea "hel"
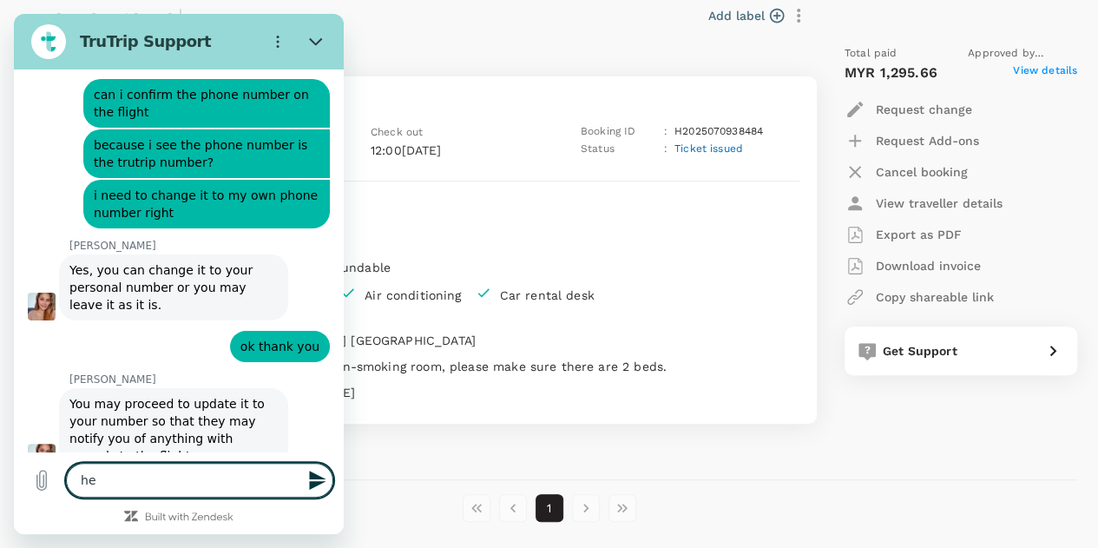
type textarea "x"
type textarea "hell"
type textarea "x"
type textarea "hello"
type textarea "x"
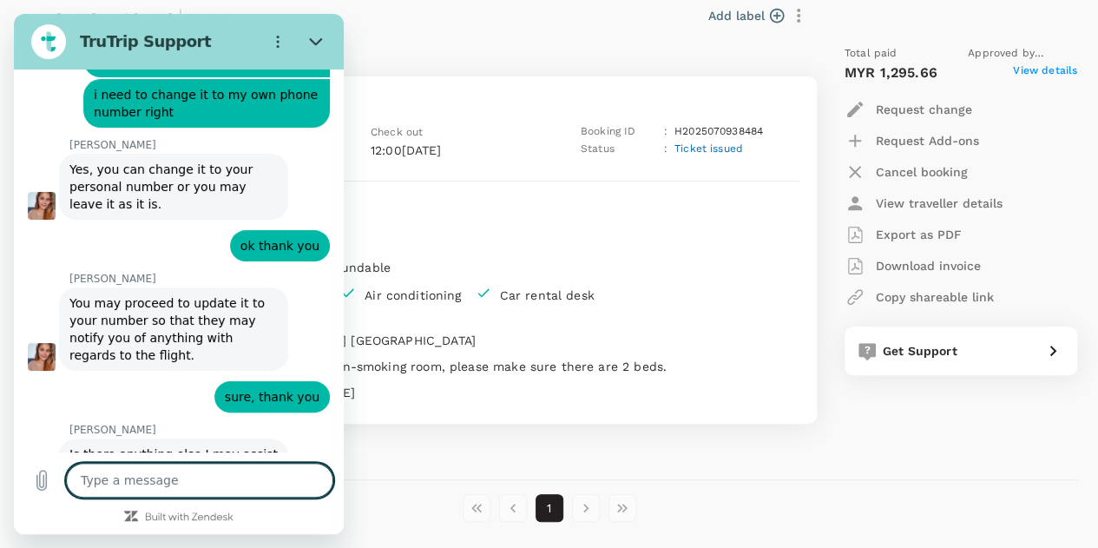
scroll to position [6375, 0]
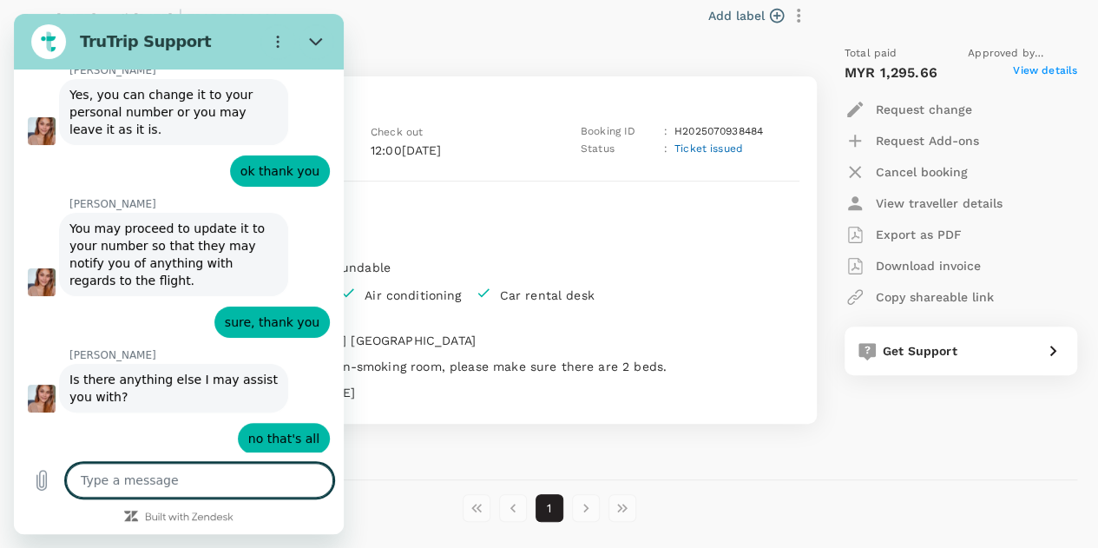
type textarea "x"
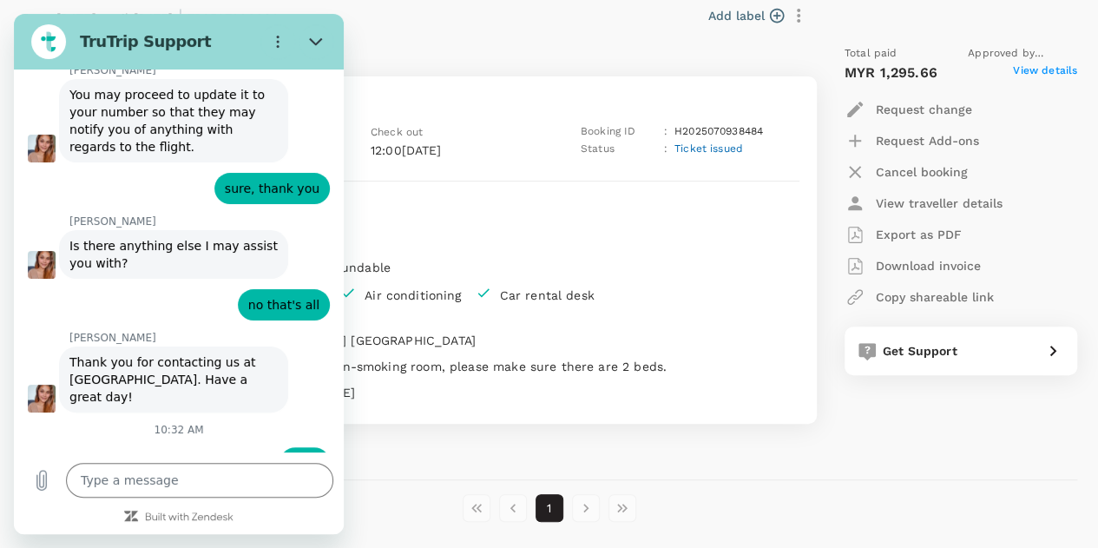
scroll to position [6583, 0]
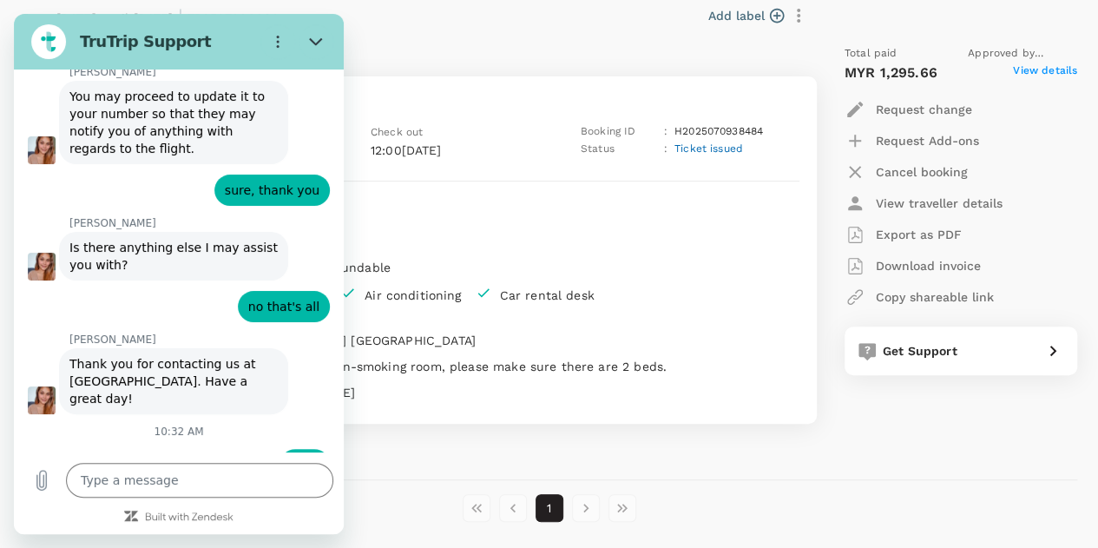
type input "Elyssia"
type textarea "x"
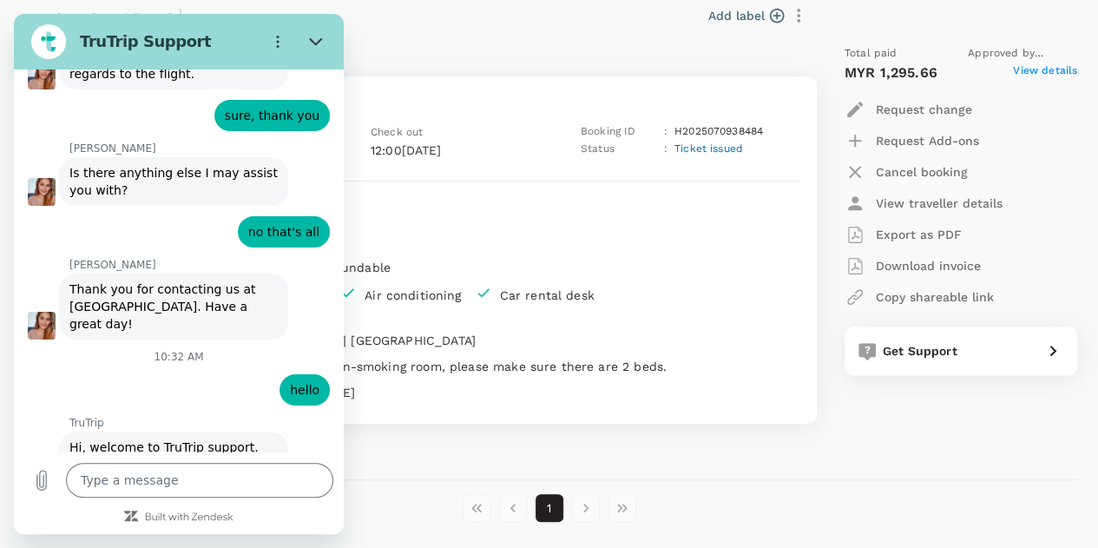
type input "[PERSON_NAME][EMAIL_ADDRESS][DOMAIN_NAME]"
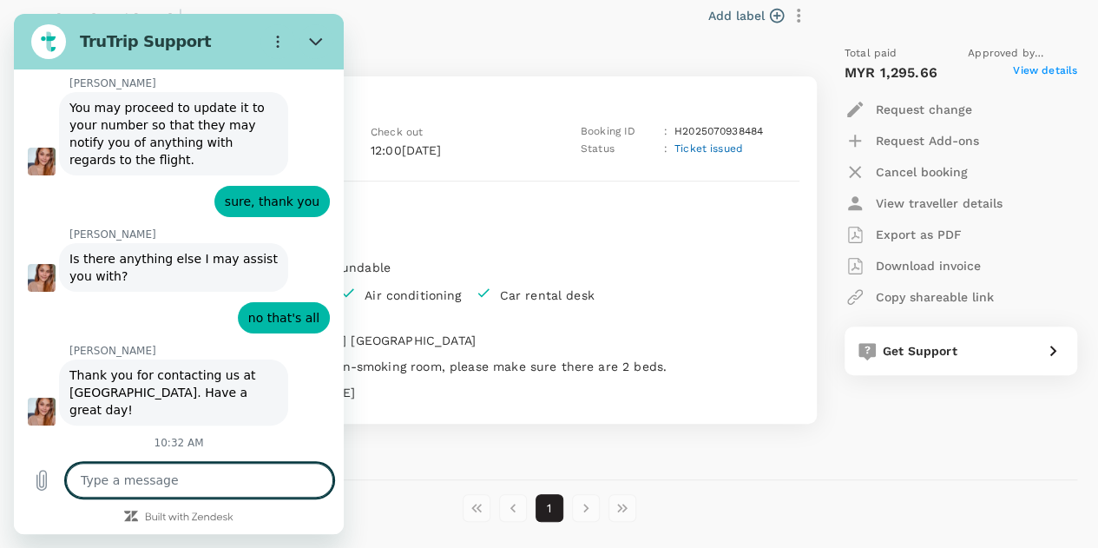
scroll to position [6610, 0]
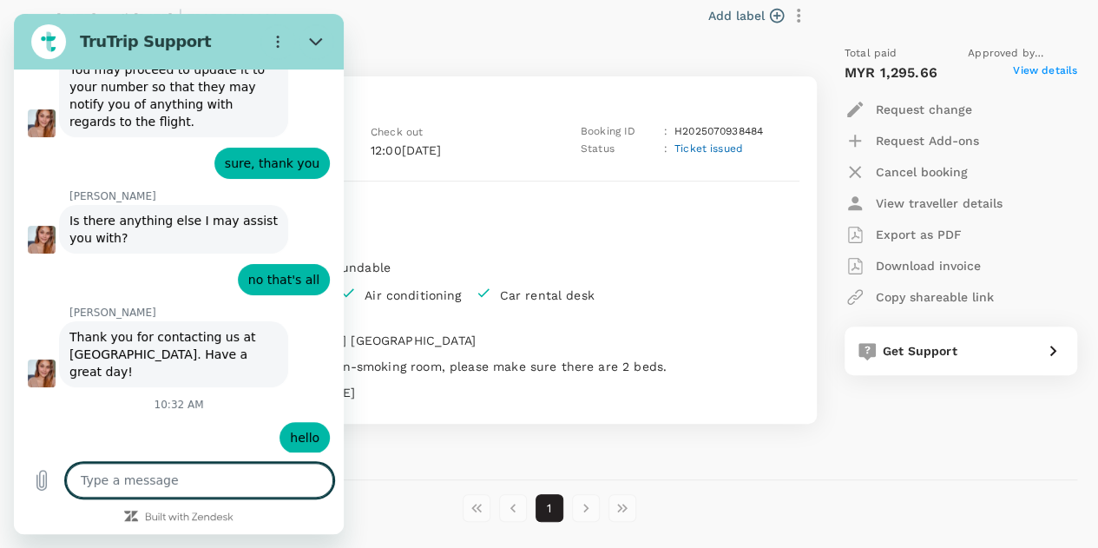
type textarea "x"
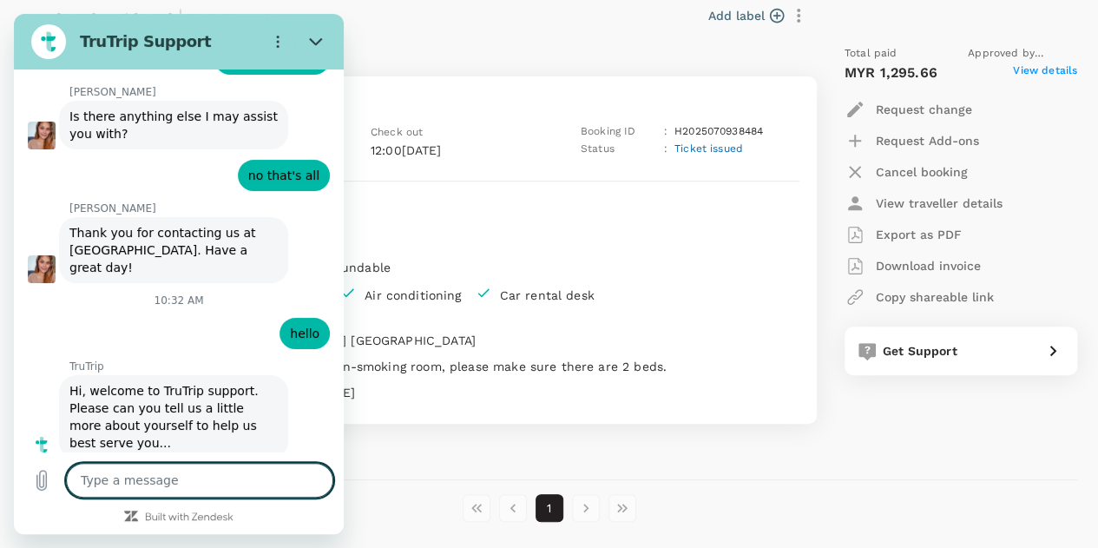
scroll to position [6717, 0]
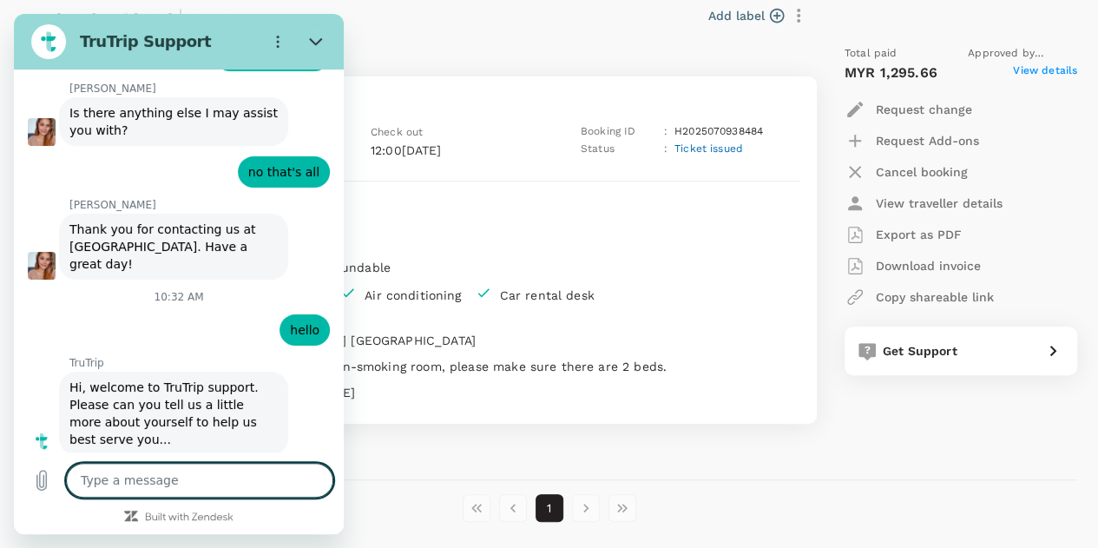
type textarea "I"
type textarea "x"
type textarea "I"
type textarea "x"
type textarea "I b"
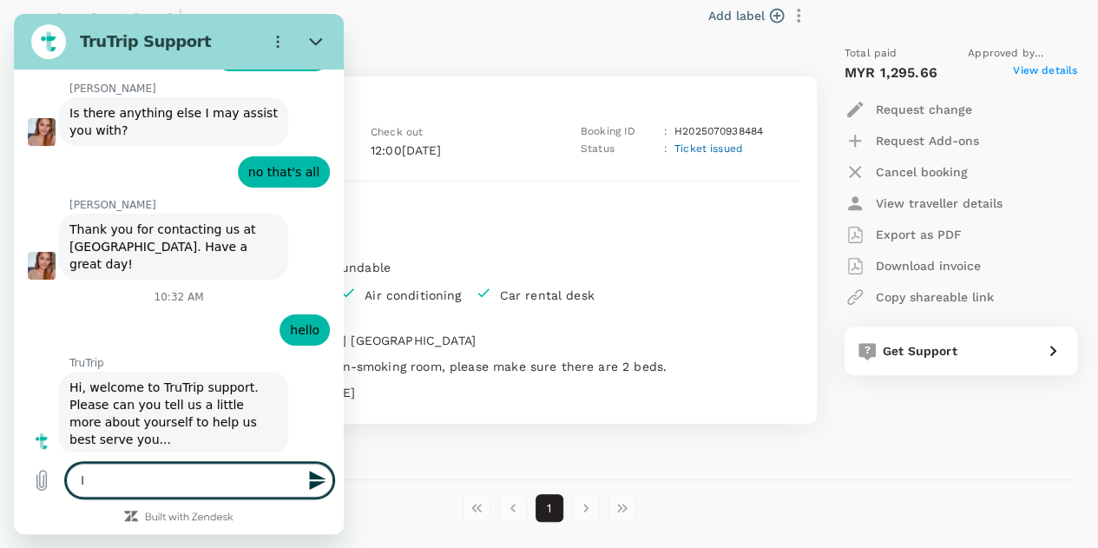
type textarea "x"
type textarea "I bo"
type textarea "x"
type textarea "I boo"
type textarea "x"
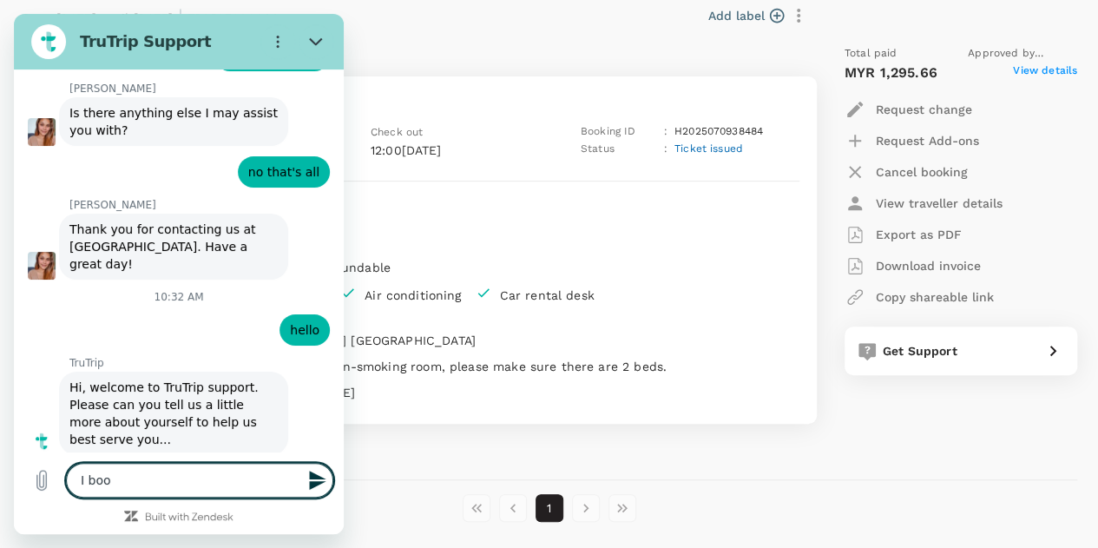
type textarea "I book"
type textarea "x"
type textarea "I booke"
type textarea "x"
type textarea "I booked"
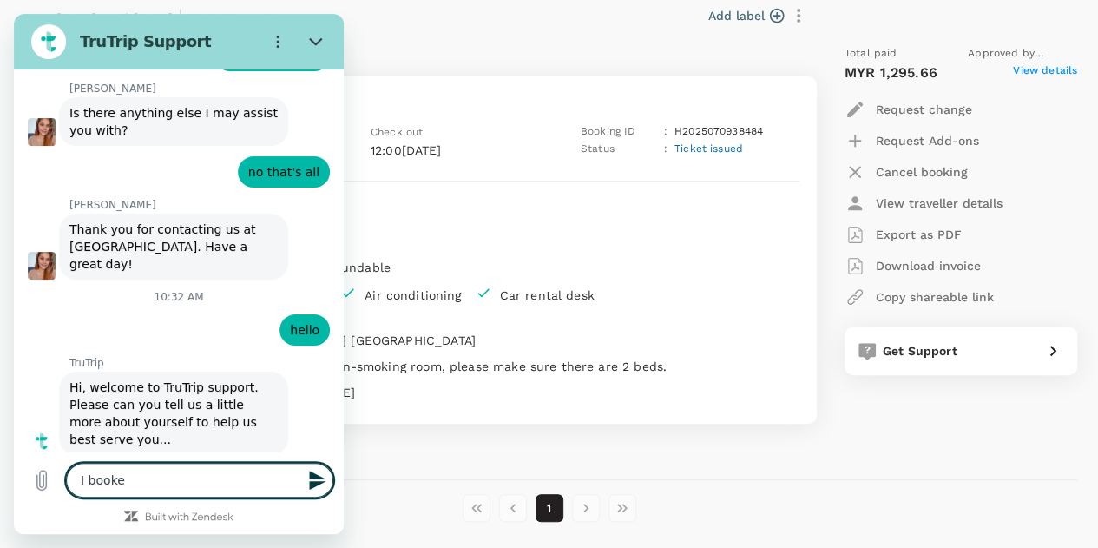
type textarea "x"
type textarea "I booked"
type textarea "x"
type textarea "I booked a"
type textarea "x"
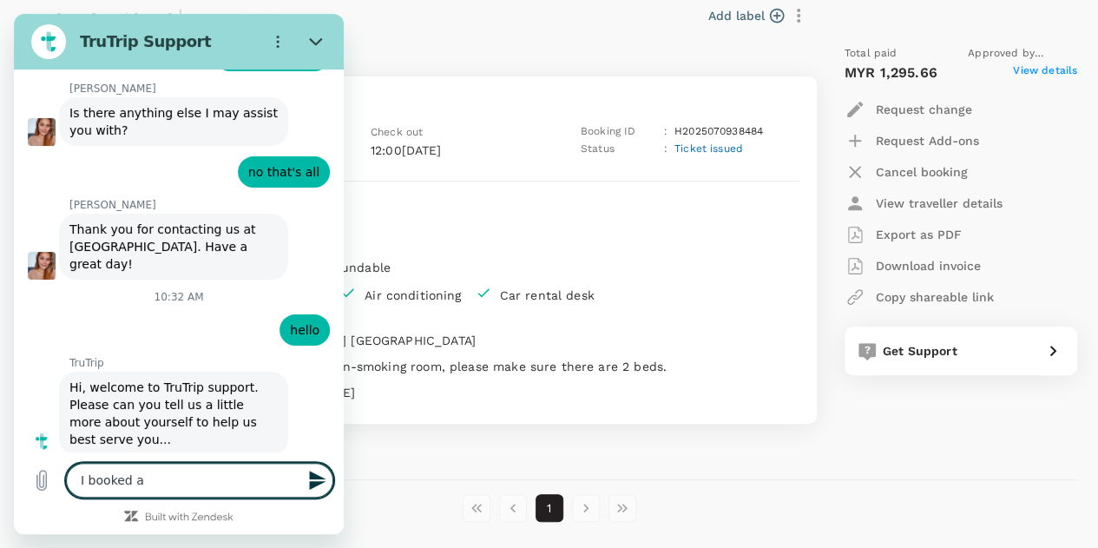
type textarea "I booked a"
type textarea "x"
type textarea "I booked a h"
type textarea "x"
type textarea "I booked a ho"
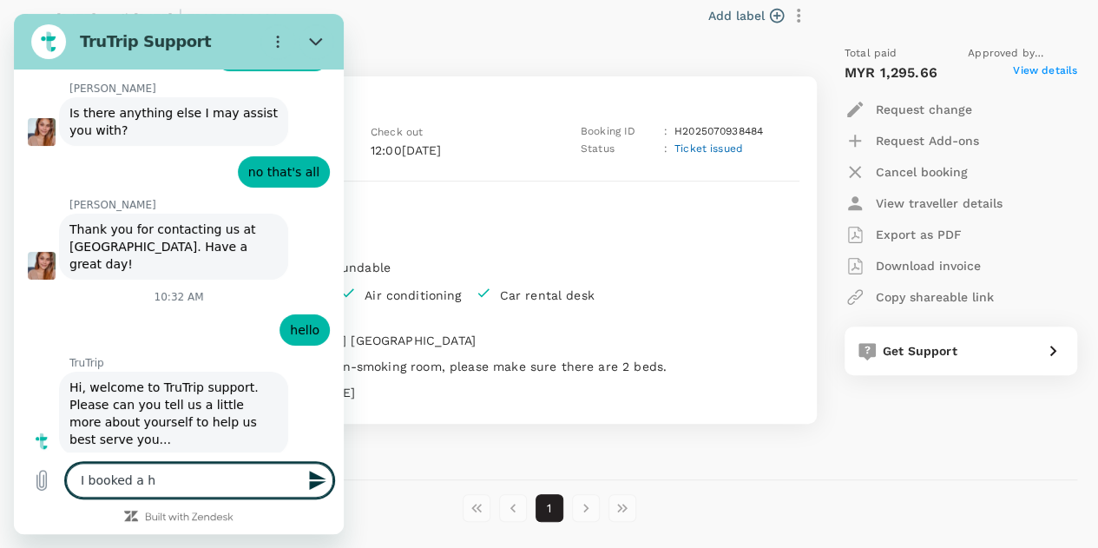
type textarea "x"
type textarea "I booked a hot"
type textarea "x"
type textarea "I booked a hote"
type textarea "x"
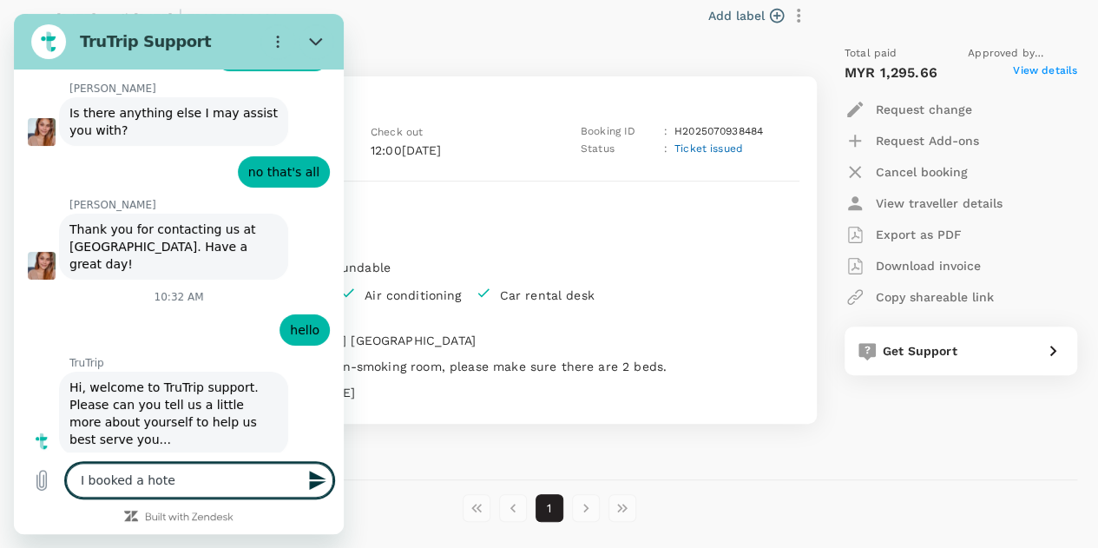
type textarea "I booked a hotel"
type textarea "x"
type textarea "I booked a hotel"
type textarea "x"
type textarea "I booked a hotel f"
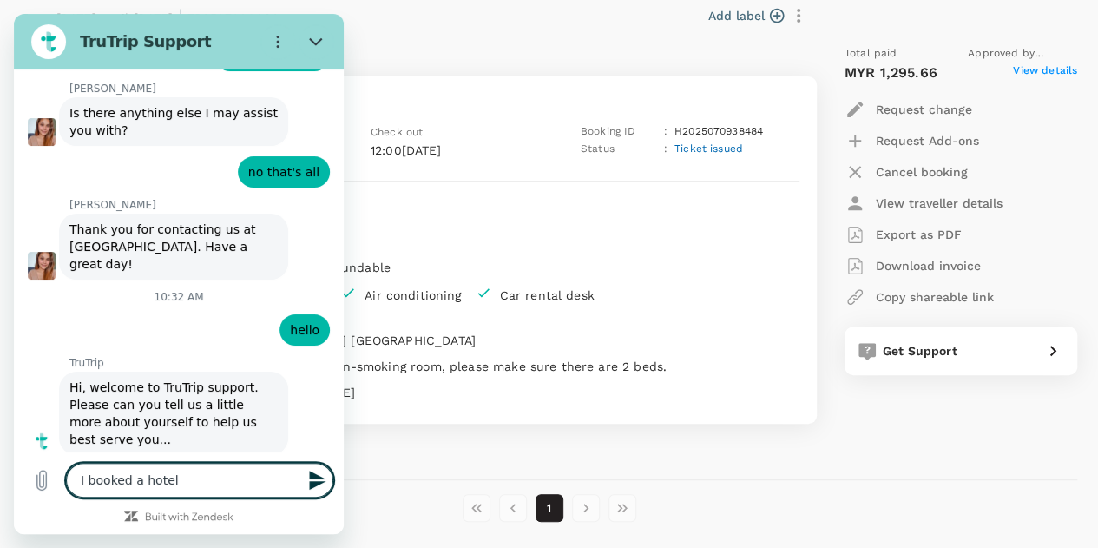
type textarea "x"
type textarea "I booked a hotel fr"
type textarea "x"
type textarea "I booked a hotel fro"
type textarea "x"
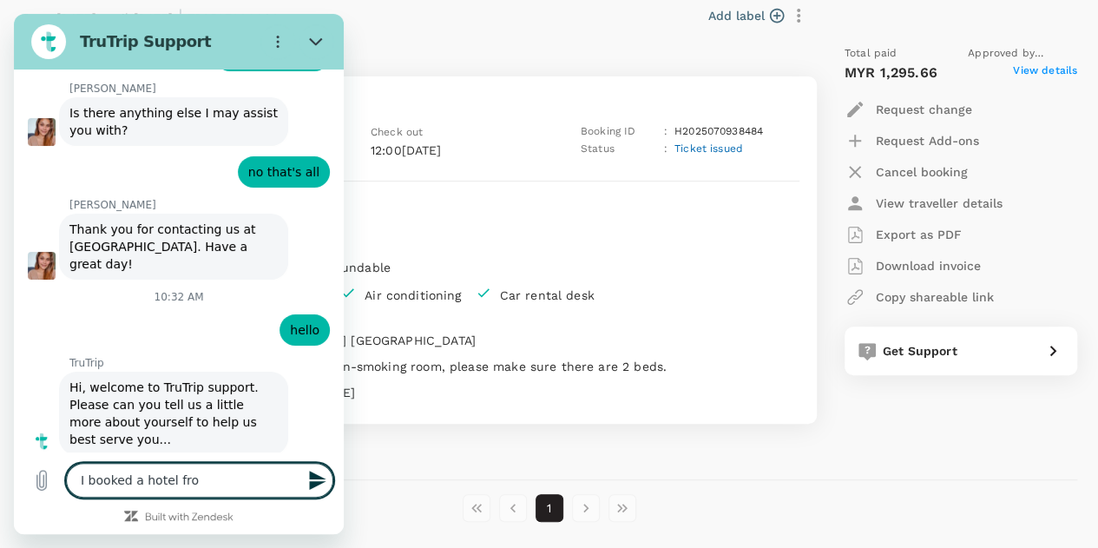
type textarea "I booked a hotel from"
type textarea "x"
type textarea "I booked a hotel from"
type textarea "x"
type textarea "I booked a hotel from 1"
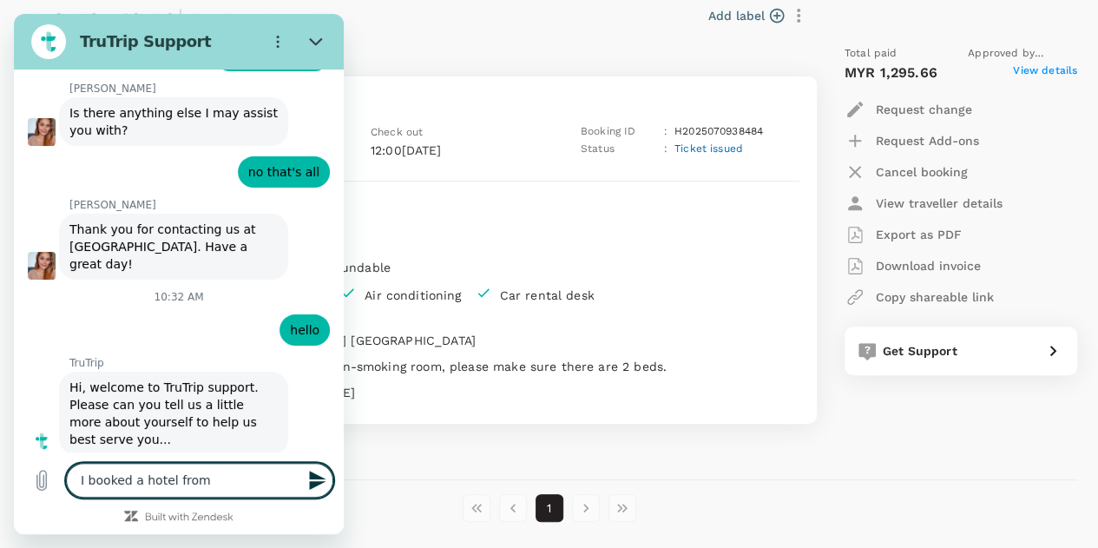
type textarea "x"
type textarea "I booked a hotel from 10"
type textarea "x"
type textarea "I booked a hotel from 10/"
type textarea "x"
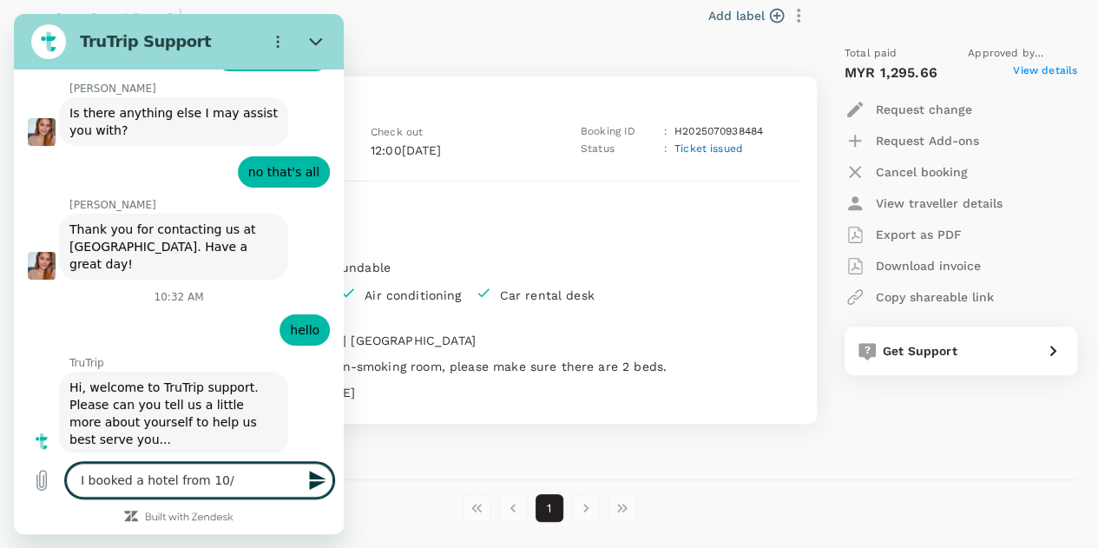
type textarea "I booked a hotel from 10/9"
type textarea "x"
type textarea "I booked a hotel from 10/"
type textarea "x"
type textarea "I booked a hotel from 10"
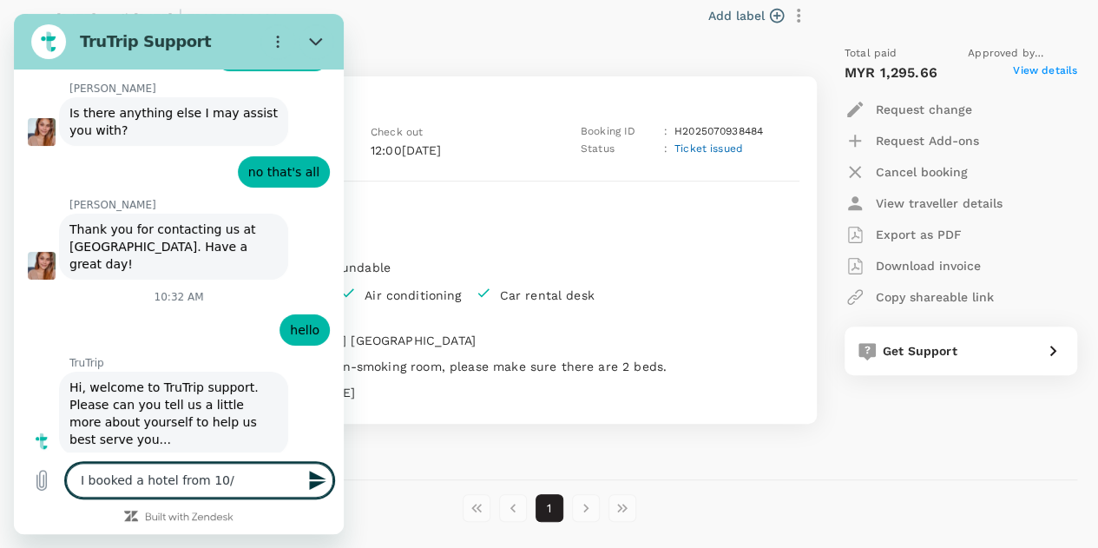
type textarea "x"
type textarea "I booked a hotel from 1"
type textarea "x"
type textarea "I booked a hotel from"
type textarea "x"
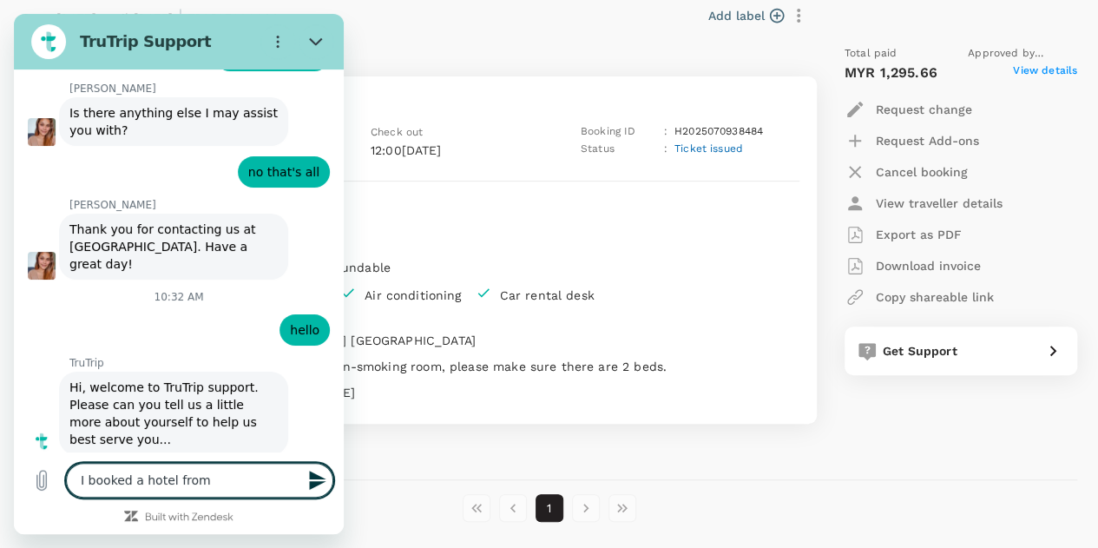
type textarea "I booked a hotel from"
type textarea "x"
type textarea "I booked a hotel fro"
type textarea "x"
type textarea "I booked a hotel fr"
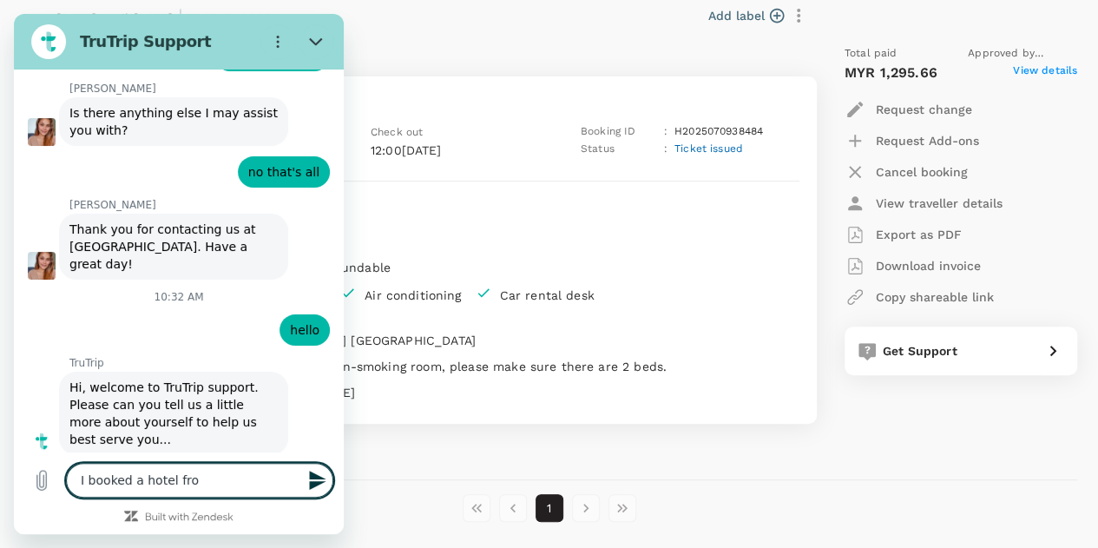
type textarea "x"
type textarea "I booked a hotel f"
type textarea "x"
type textarea "I booked a hotel"
type textarea "x"
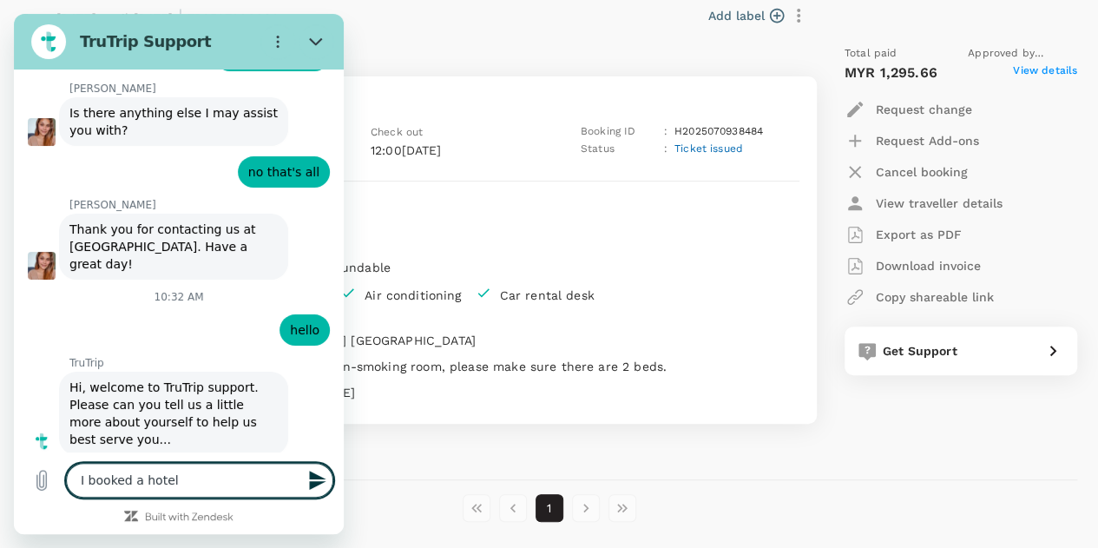
type textarea "I booked a hotel a"
type textarea "x"
type textarea "I booked a hotel ac"
type textarea "x"
type textarea "I booked a hotel acc"
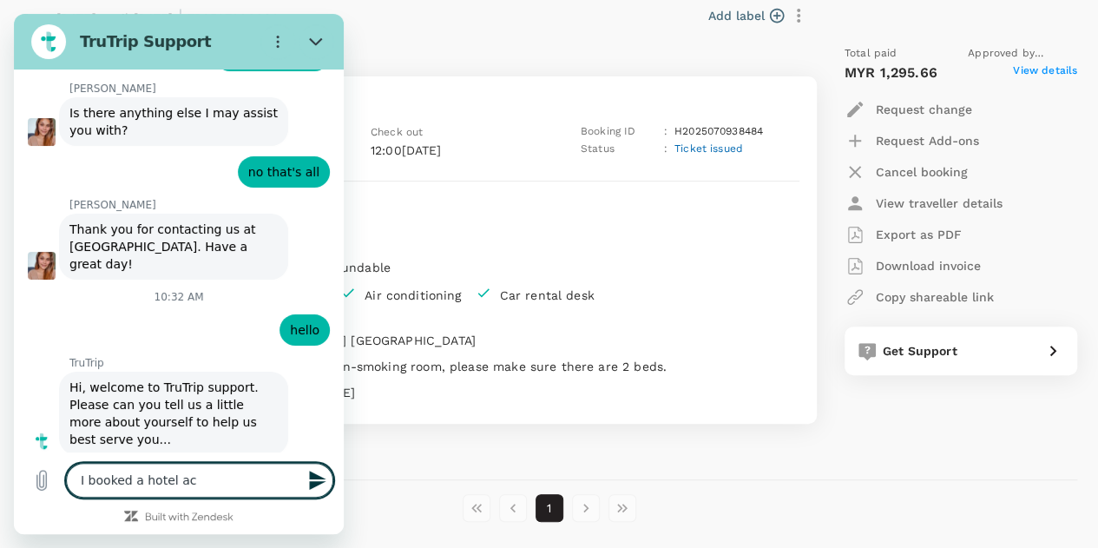
type textarea "x"
type textarea "I booked a hotel acco"
type textarea "x"
type textarea "I booked a hotel accom"
type textarea "x"
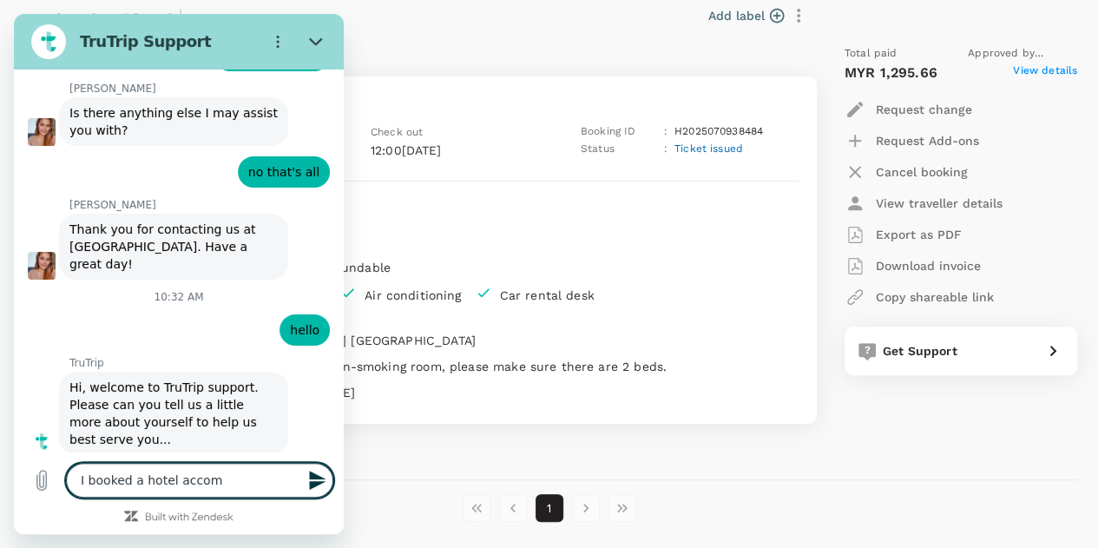
type textarea "I booked a hotel accomm"
type textarea "x"
type textarea "I booked a hotel accommo"
type textarea "x"
type textarea "I booked a hotel accommod"
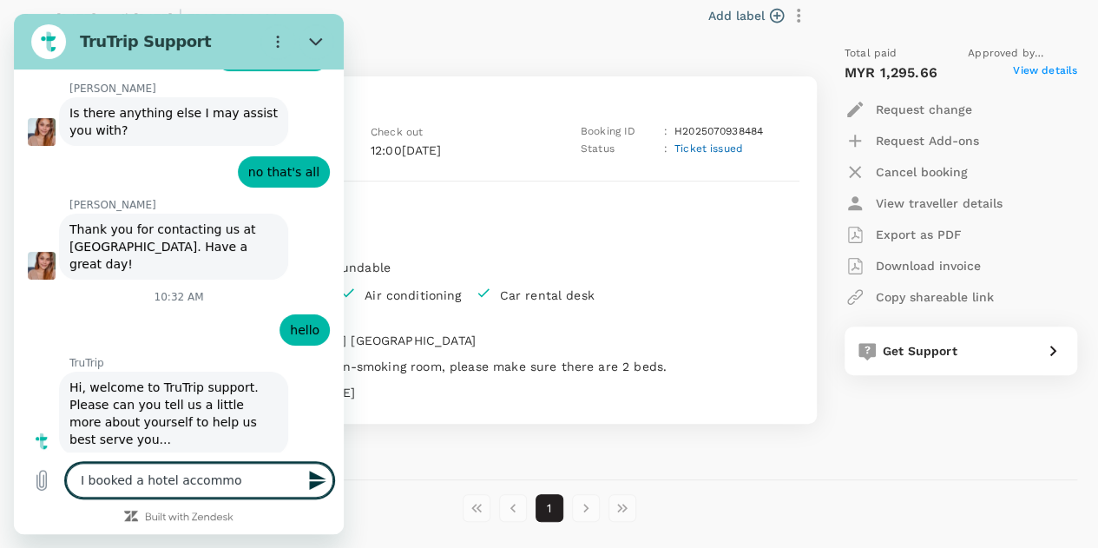
type textarea "x"
type textarea "I booked a hotel accommoda"
type textarea "x"
type textarea "I booked a hotel accommodat"
type textarea "x"
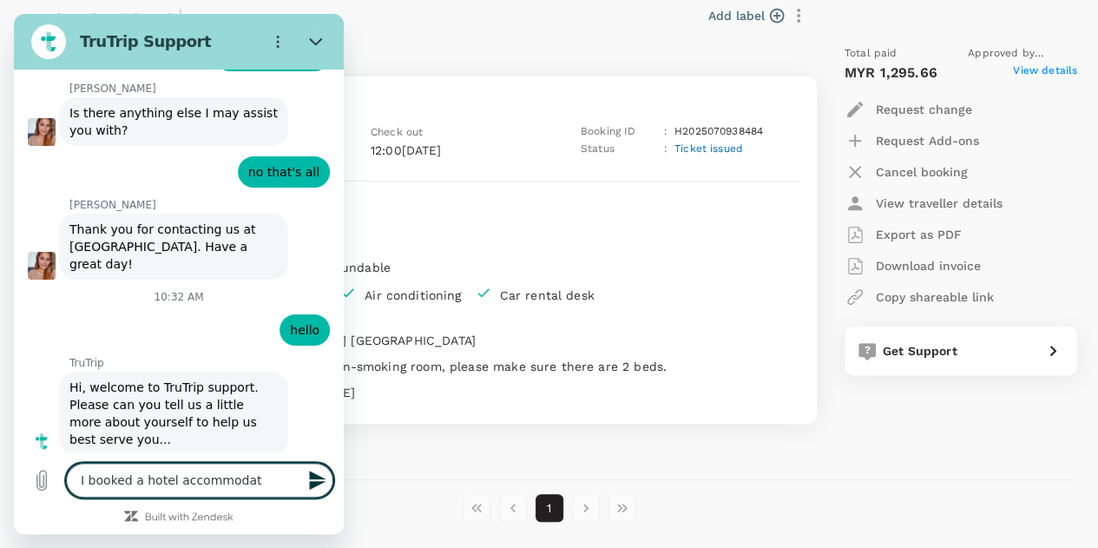
type textarea "I booked a hotel accommodati"
type textarea "x"
type textarea "I booked a hotel accommodatio"
type textarea "x"
type textarea "I booked a hotel accommodation"
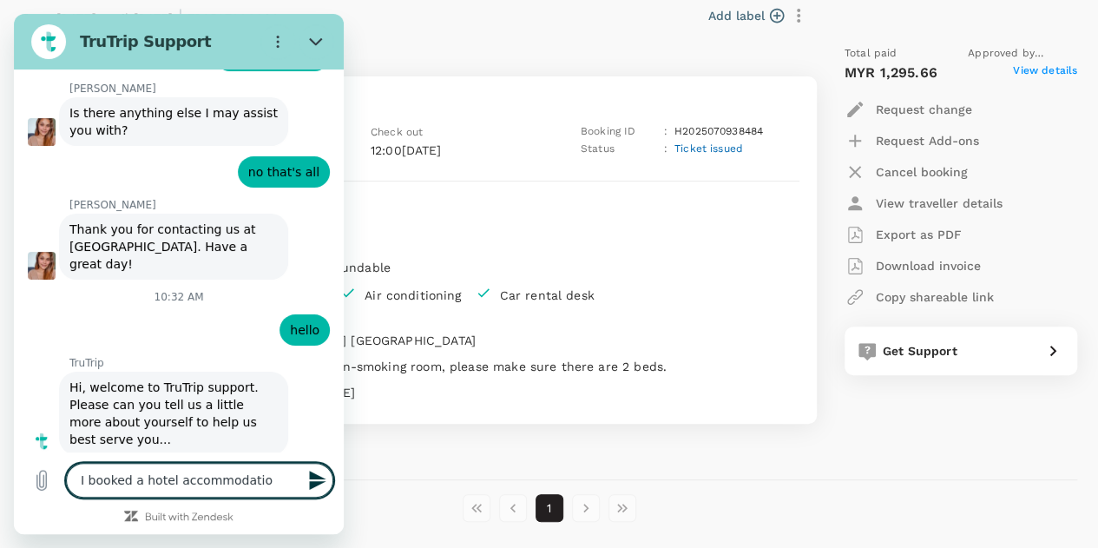
type textarea "x"
type textarea "I booked a hotel accommodation,"
type textarea "x"
type textarea "I booked a hotel accommodation,"
type textarea "x"
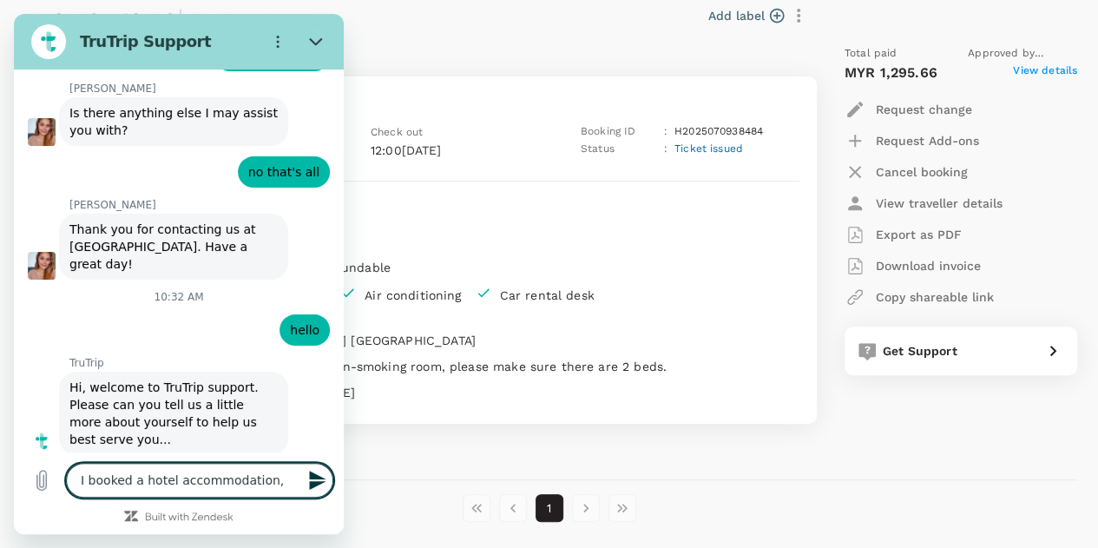
type textarea "I booked a hotel accommodation, c"
type textarea "x"
type textarea "I booked a hotel accommodation, ch"
type textarea "x"
type textarea "I booked a hotel accommodation, che"
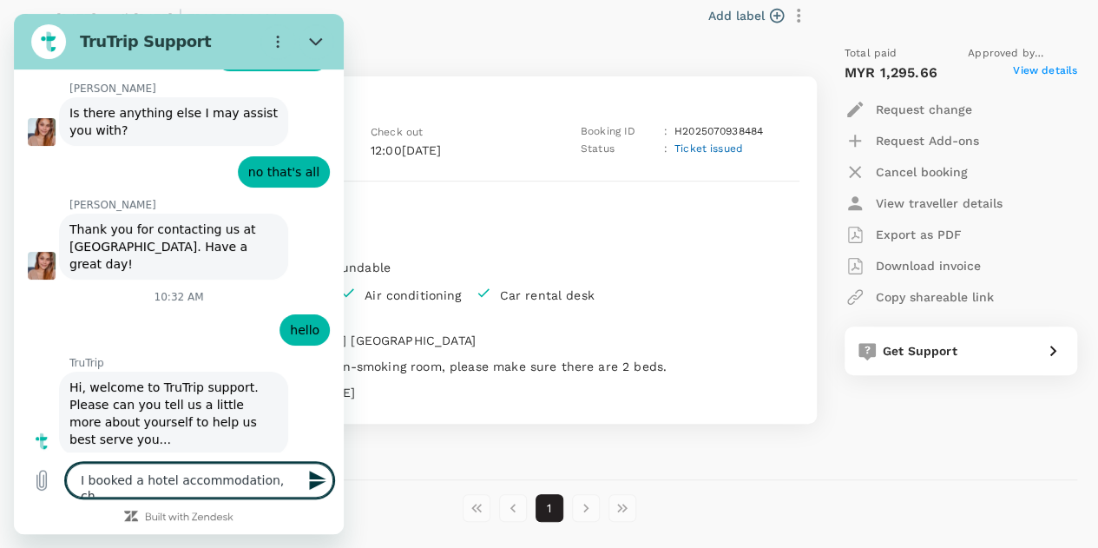
type textarea "x"
type textarea "I booked a hotel accommodation, chec"
type textarea "x"
type textarea "I booked a hotel accommodation, check"
type textarea "x"
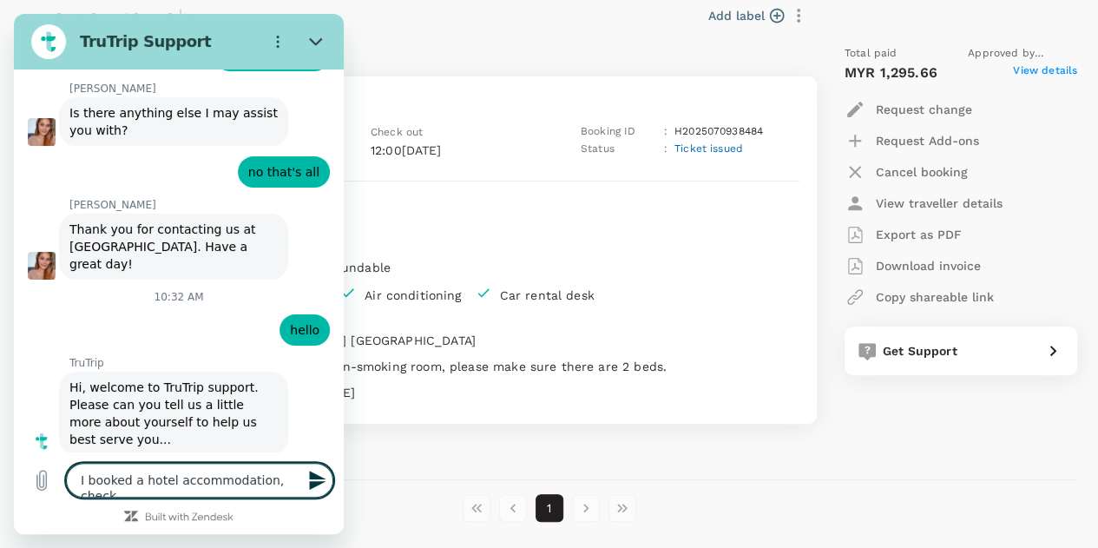
type textarea "I booked a hotel accommodation, check"
type textarea "x"
type textarea "I booked a hotel accommodation, check i"
type textarea "x"
type textarea "I booked a hotel accommodation, check in"
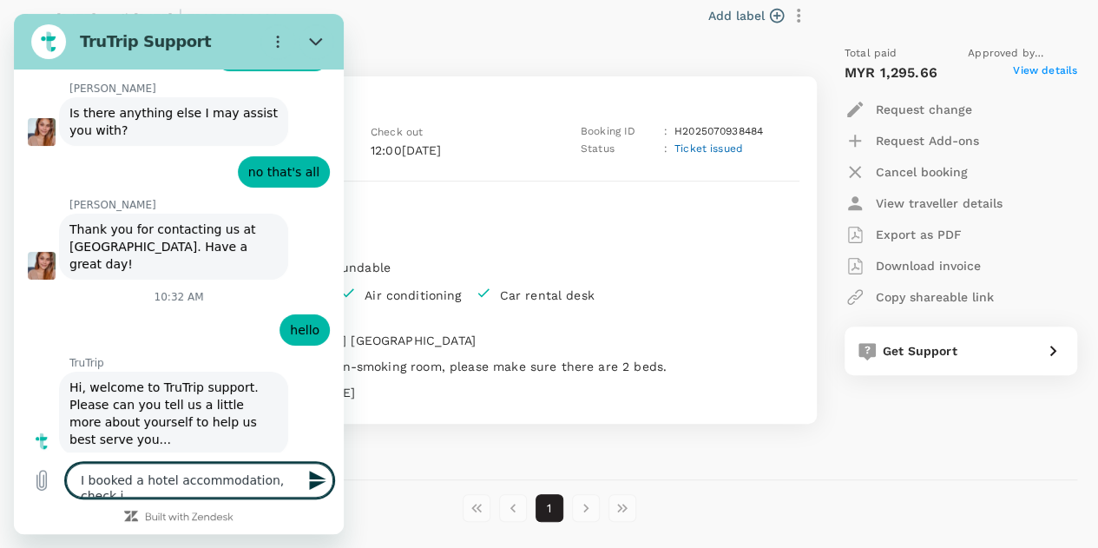
type textarea "x"
type textarea "I booked a hotel accommodation, check in"
type textarea "x"
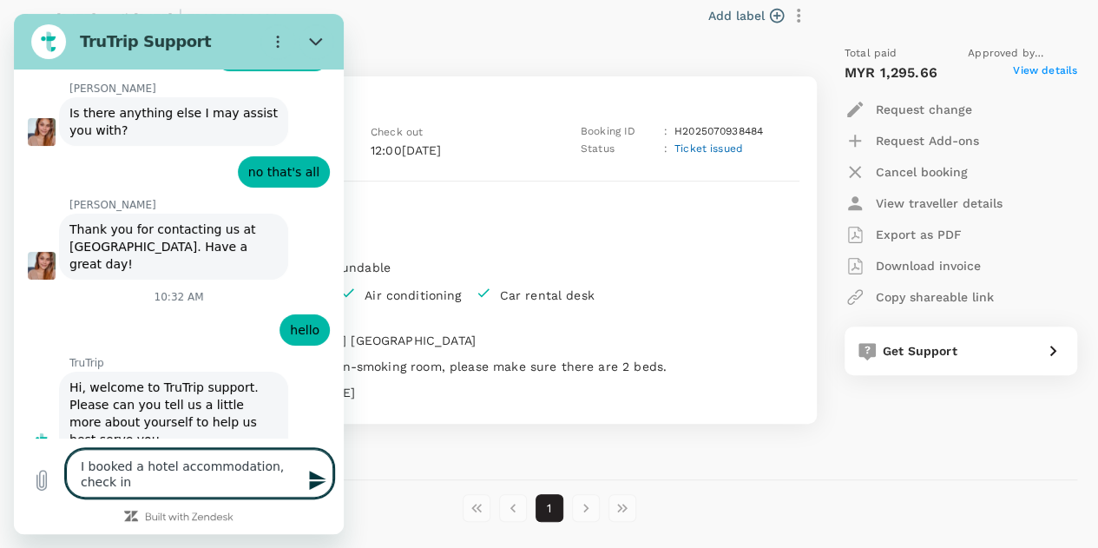
type textarea "I booked a hotel accommodation, check in o"
type textarea "x"
type textarea "I booked a hotel accommodation, check in on"
type textarea "x"
type textarea "I booked a hotel accommodation, check in on"
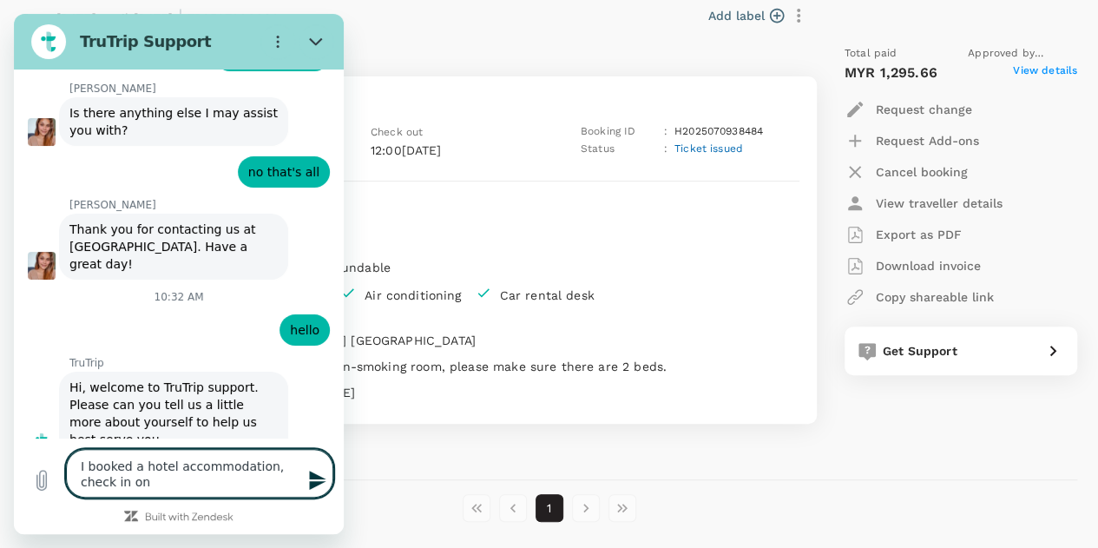
type textarea "x"
type textarea "I booked a hotel accommodation, check in on 1"
type textarea "x"
type textarea "I booked a hotel accommodation, check in on 19"
type textarea "x"
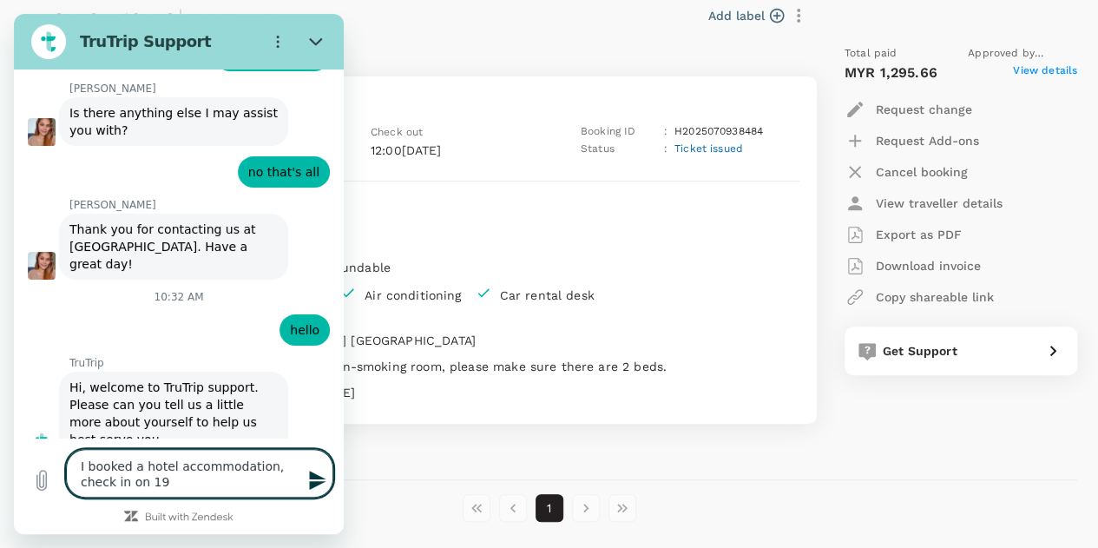
type textarea "I booked a hotel accommodation, check in on 1"
type textarea "x"
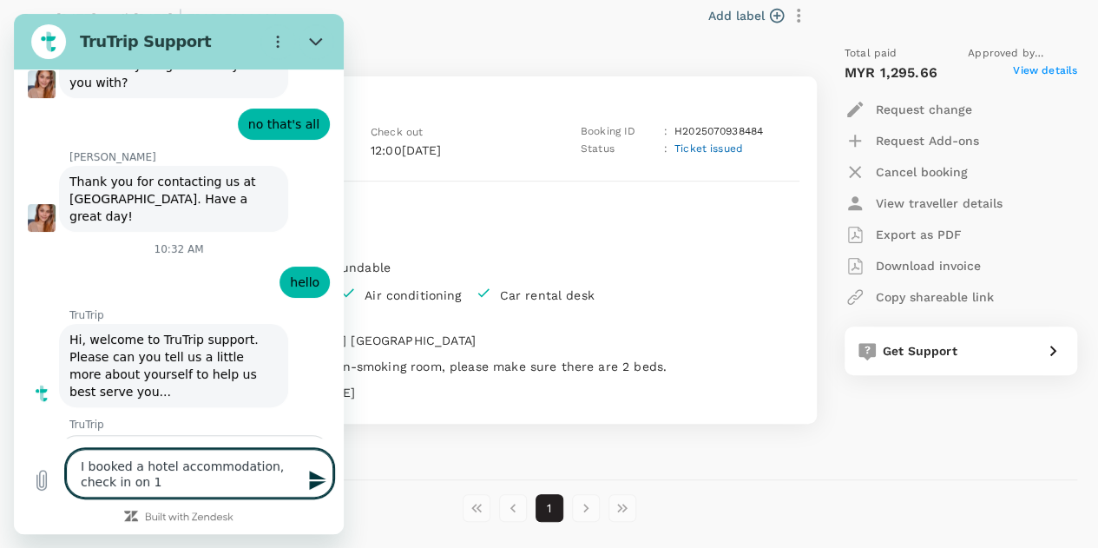
type textarea "I booked a hotel accommodation, check in on 10"
type textarea "x"
type textarea "I booked a hotel accommodation, check in on 10/"
type textarea "x"
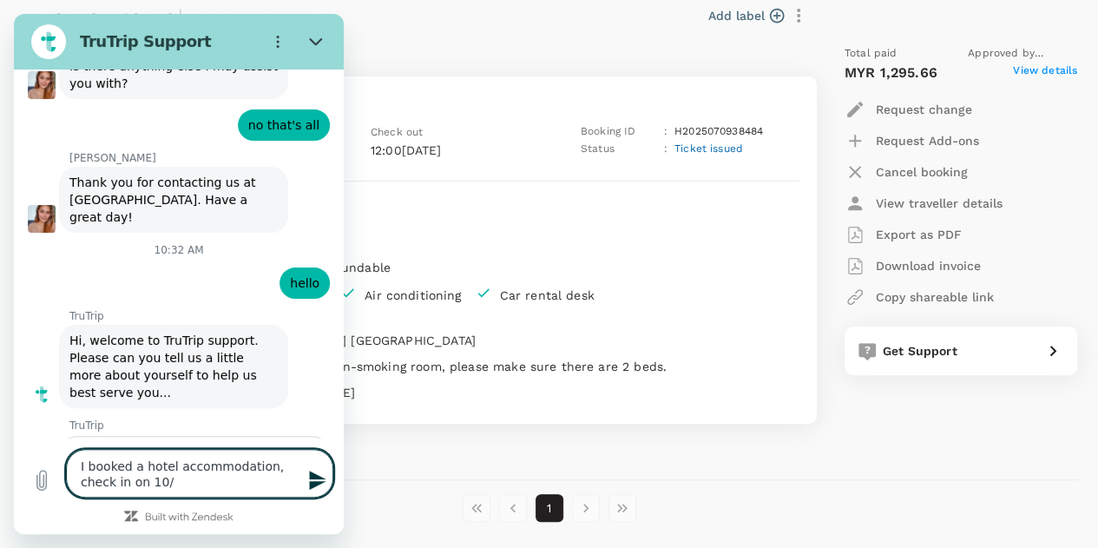
type textarea "I booked a hotel accommodation, check in on 10/9"
type textarea "x"
type textarea "I booked a hotel accommodation, check in on 10/9"
type textarea "x"
type textarea "I booked a hotel accommodation, check in on 10/9 a"
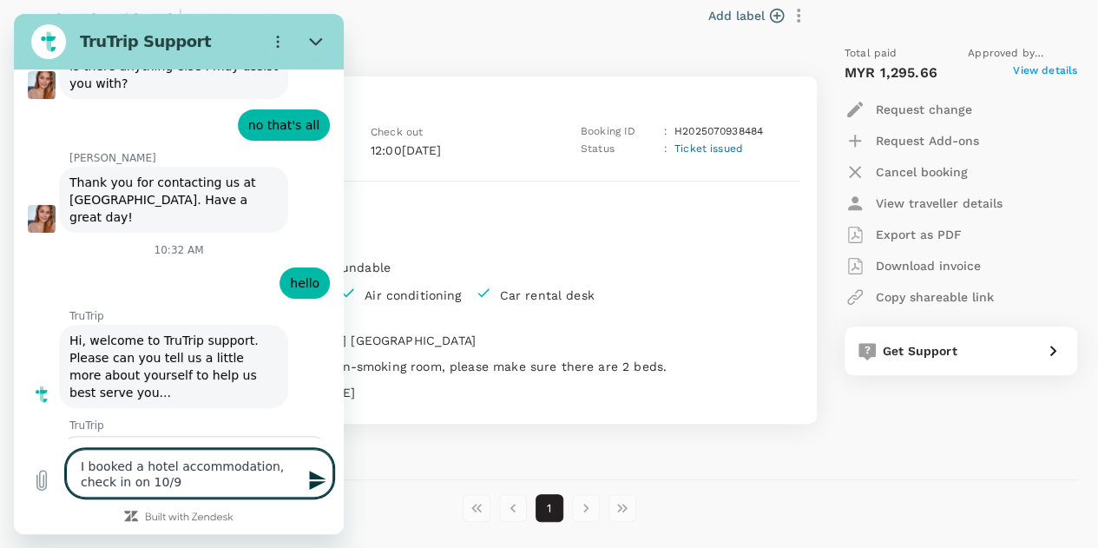
type textarea "x"
type textarea "I booked a hotel accommodation, check in on 10/9 an"
type textarea "x"
type textarea "I booked a hotel accommodation, check in on 10/9 and"
type textarea "x"
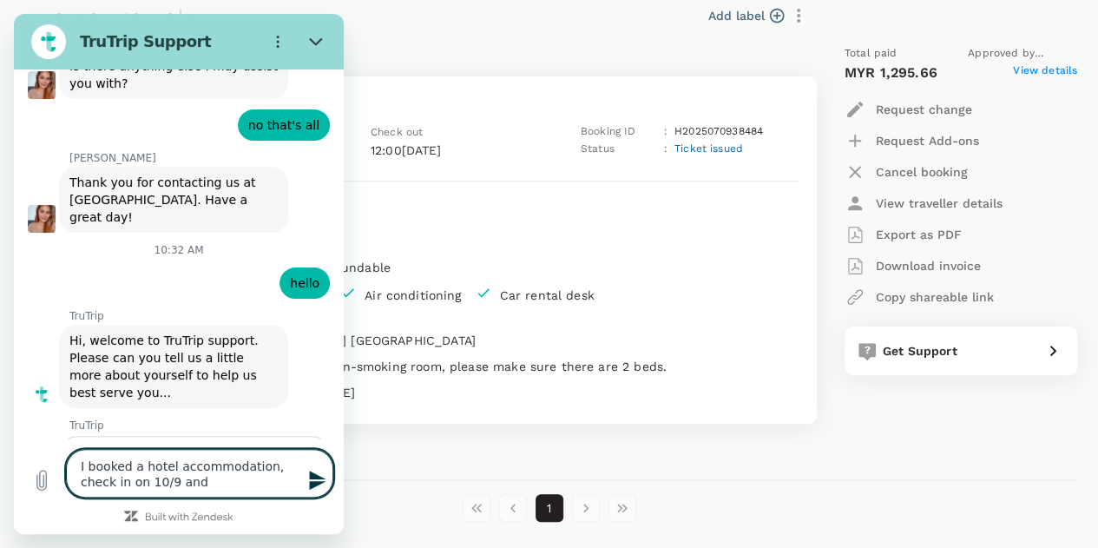
type textarea "I booked a hotel accommodation, check in on 10/9 and"
type textarea "x"
type textarea "I booked a hotel accommodation, check in on 10/9 and c"
type textarea "x"
type textarea "I booked a hotel accommodation, check in on 10/9 and ch"
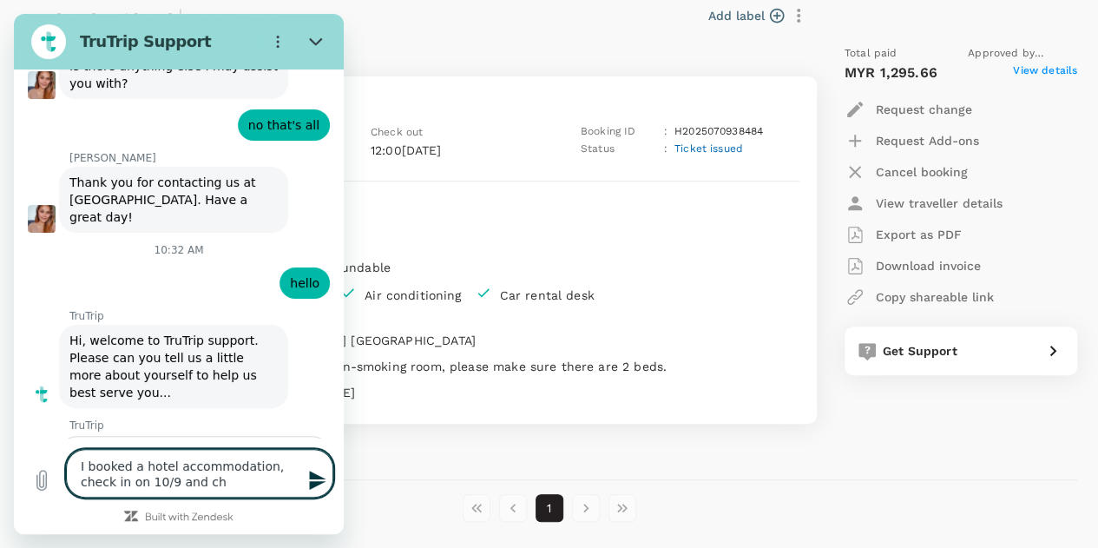
type textarea "x"
type textarea "I booked a hotel accommodation, check in on 10/9 and che"
type textarea "x"
type textarea "I booked a hotel accommodation, check in on 10/9 and chec"
type textarea "x"
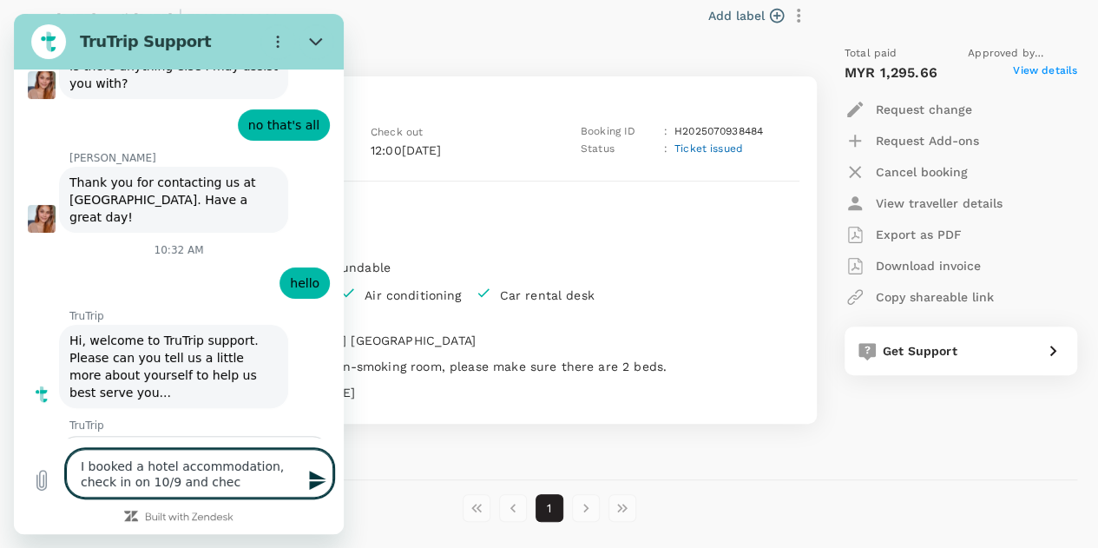
type textarea "I booked a hotel accommodation, check in on 10/9 and check"
type textarea "x"
type textarea "I booked a hotel accommodation, check in on 10/9 and check"
type textarea "x"
type textarea "I booked a hotel accommodation, check in on 10/9 and check o"
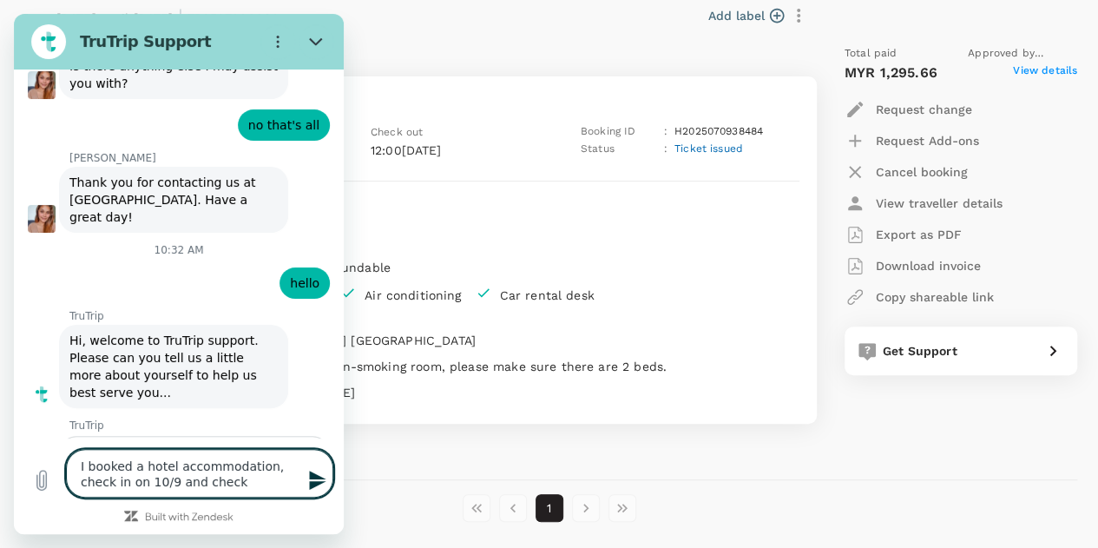
type textarea "x"
type textarea "I booked a hotel accommodation, check in on 10/9 and check ou"
type textarea "x"
type textarea "I booked a hotel accommodation, check in on 10/9 and check out"
type textarea "x"
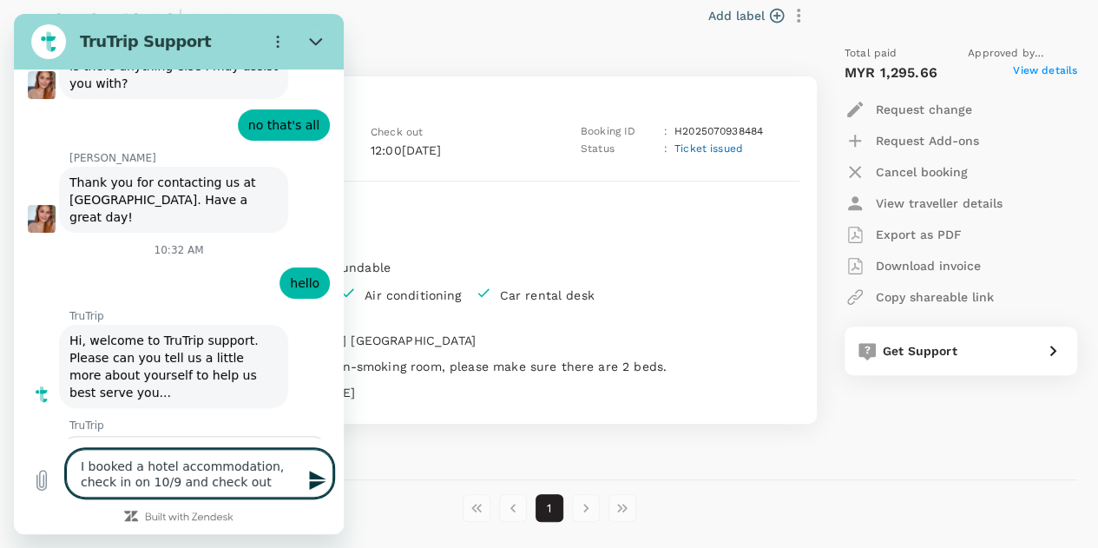
type textarea "I booked a hotel accommodation, check in on 10/9 and check out"
type textarea "x"
type textarea "I booked a hotel accommodation, check in on 10/9 and check out o"
type textarea "x"
type textarea "I booked a hotel accommodation, check in on 10/9 and check out on"
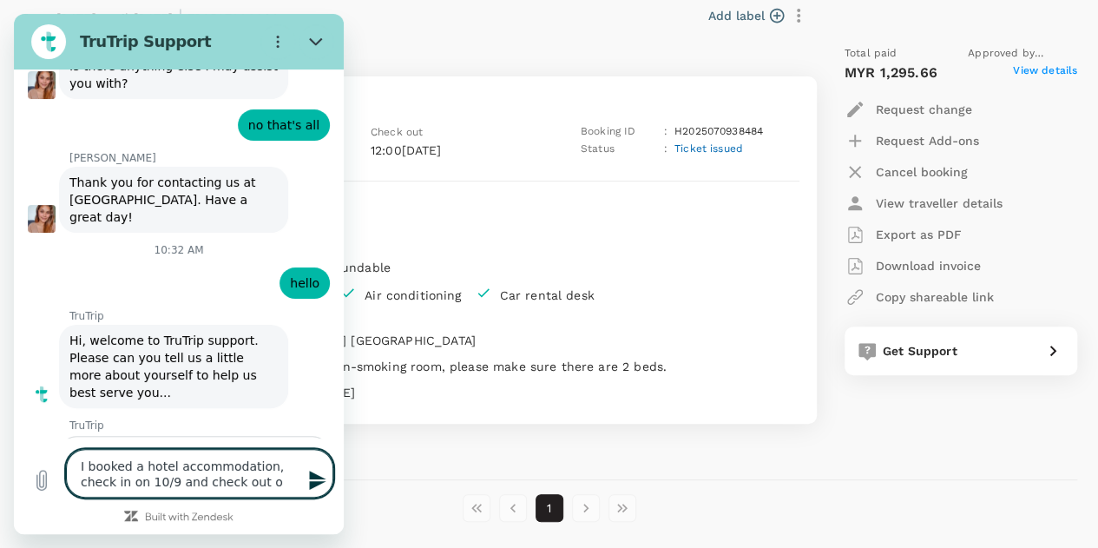
type textarea "x"
type textarea "I booked a hotel accommodation, check in on 10/9 and check out on"
type textarea "x"
type textarea "I booked a hotel accommodation, check in on 10/9 and check out on 1"
type textarea "x"
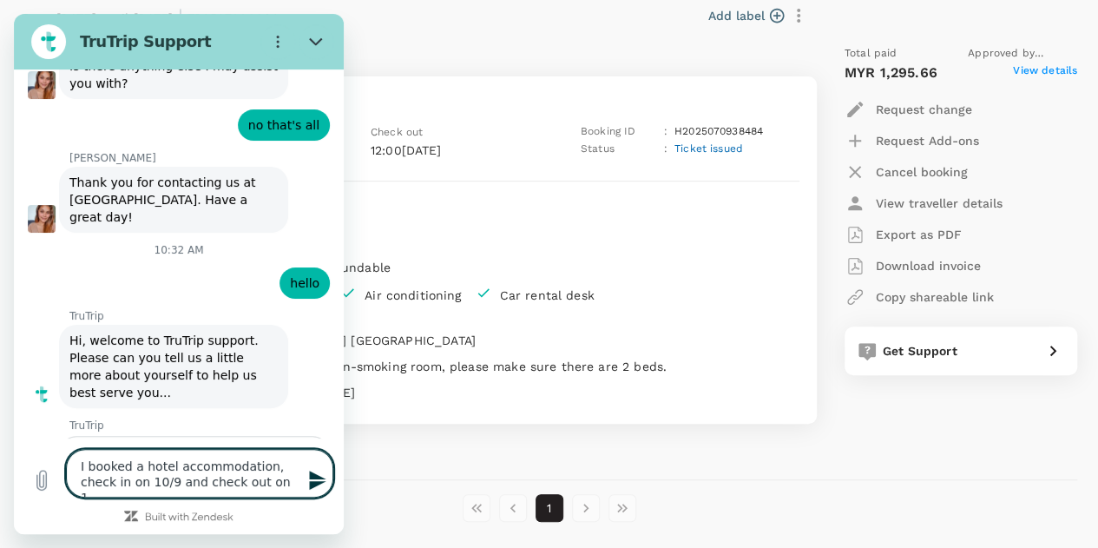
type textarea "I booked a hotel accommodation, check in on 10/9 and check out on 14"
type textarea "x"
type textarea "I booked a hotel accommodation, check in on 10/9 and check out on 14/"
type textarea "x"
type textarea "I booked a hotel accommodation, check in on 10/9 and check out on 14/9"
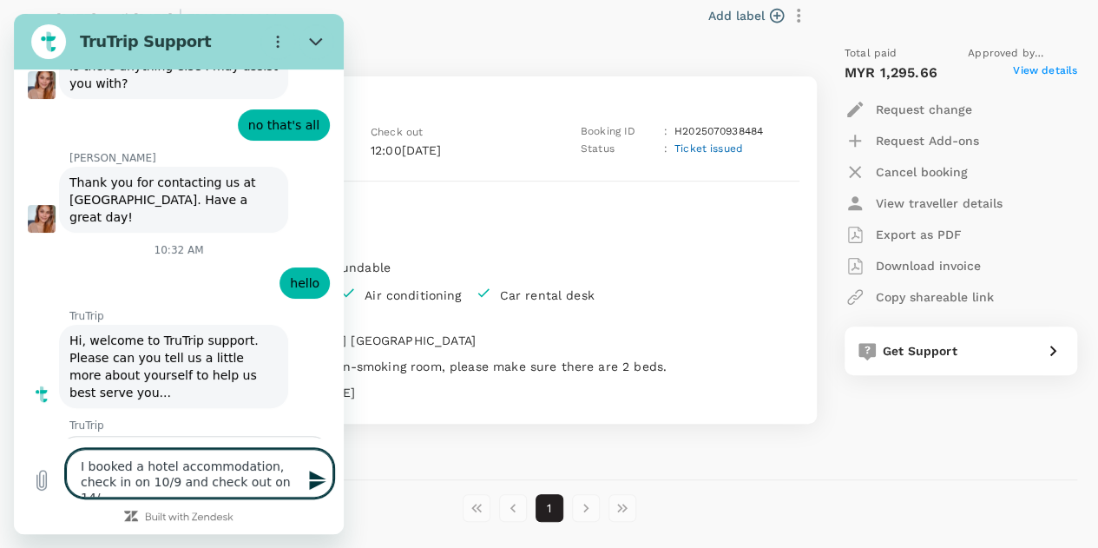
type textarea "x"
type textarea "I booked a hotel accommodation, check in on 10/9 and check out on 14/9,"
type textarea "x"
type textarea "I booked a hotel accommodation, check in on 10/9 and check out on 14/9,b"
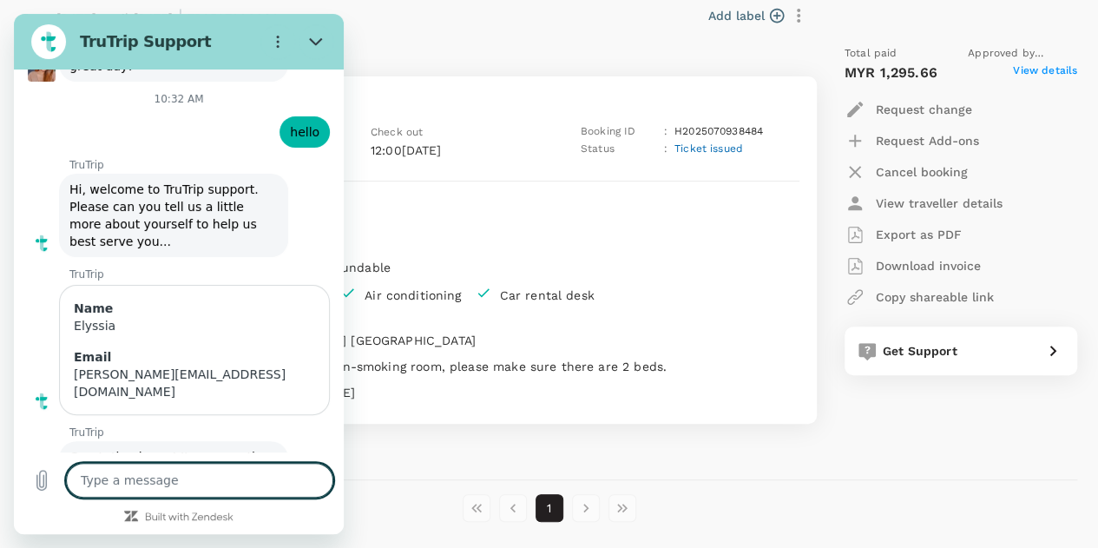
scroll to position [6919, 0]
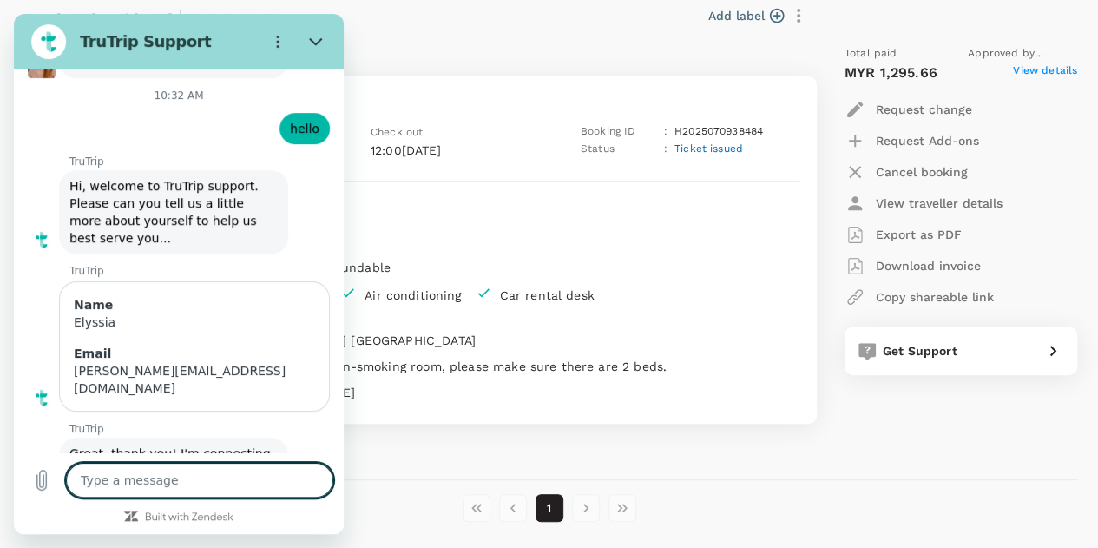
click at [704, 122] on div "Check in 15:00[DATE] Check out 12:00[DATE] Booking ID : H2025070938484 Status :…" at bounding box center [431, 141] width 738 height 52
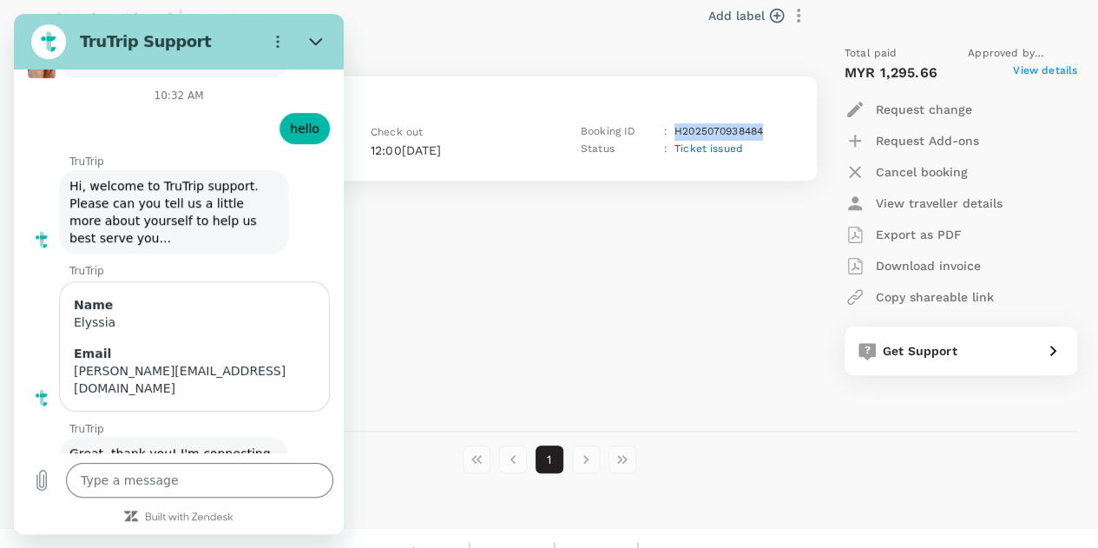
drag, startPoint x: 666, startPoint y: 129, endPoint x: 778, endPoint y: 132, distance: 112.0
click at [778, 132] on div "Booking ID : H2025070938484" at bounding box center [680, 131] width 198 height 17
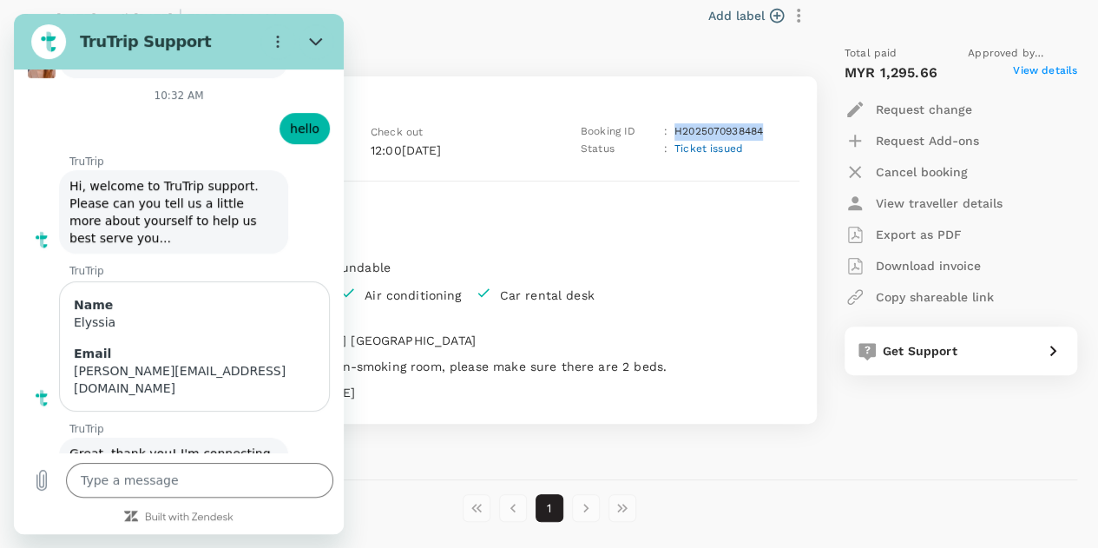
copy div "H2025070938484"
click at [133, 478] on textarea at bounding box center [199, 480] width 267 height 35
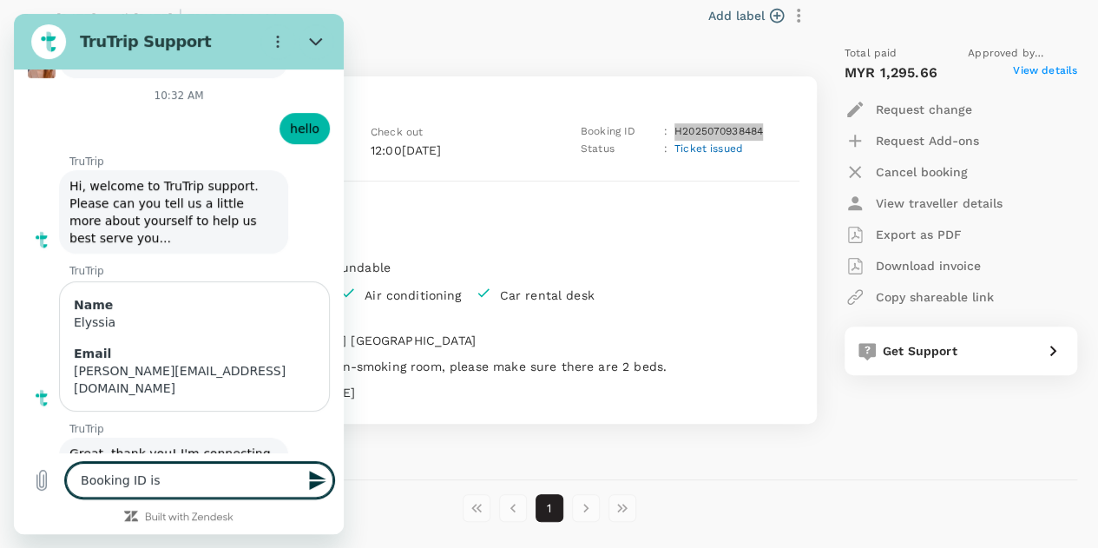
paste textarea "H2025070938484"
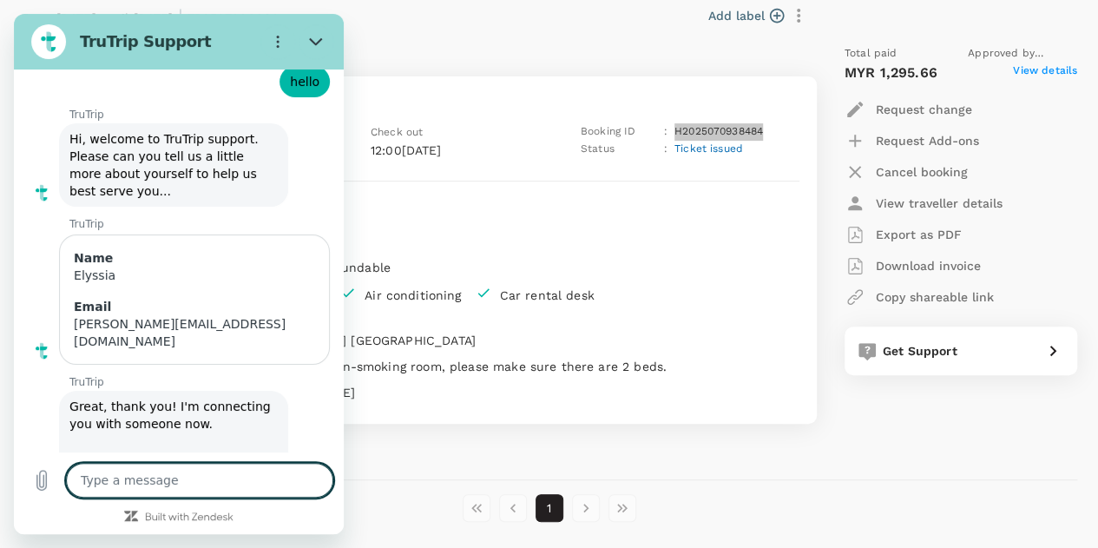
scroll to position [6969, 0]
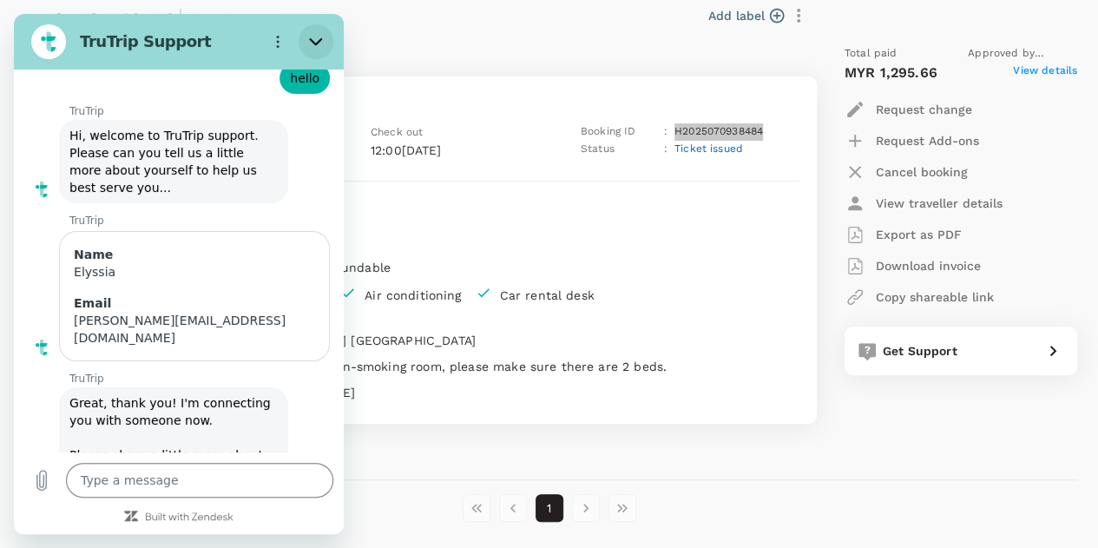
click at [319, 47] on icon "Close" at bounding box center [316, 42] width 14 height 14
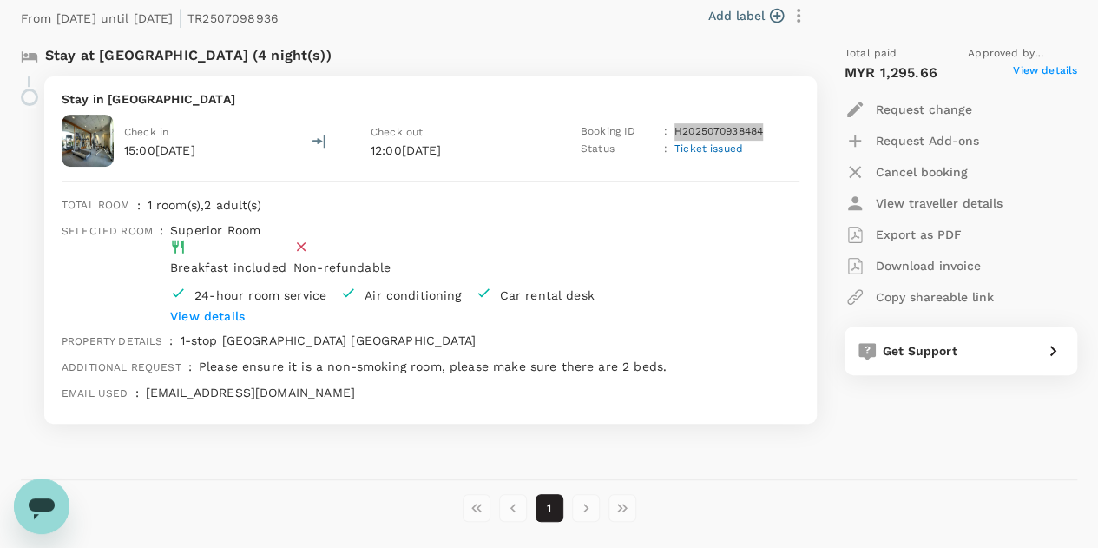
click at [57, 491] on div "Open messaging window" at bounding box center [42, 506] width 52 height 52
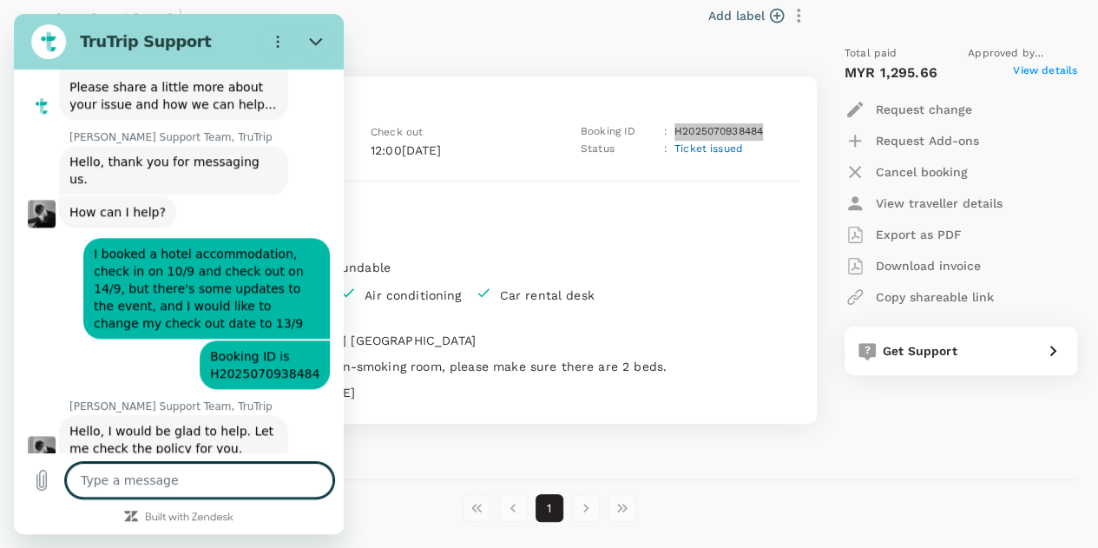
scroll to position [7340, 0]
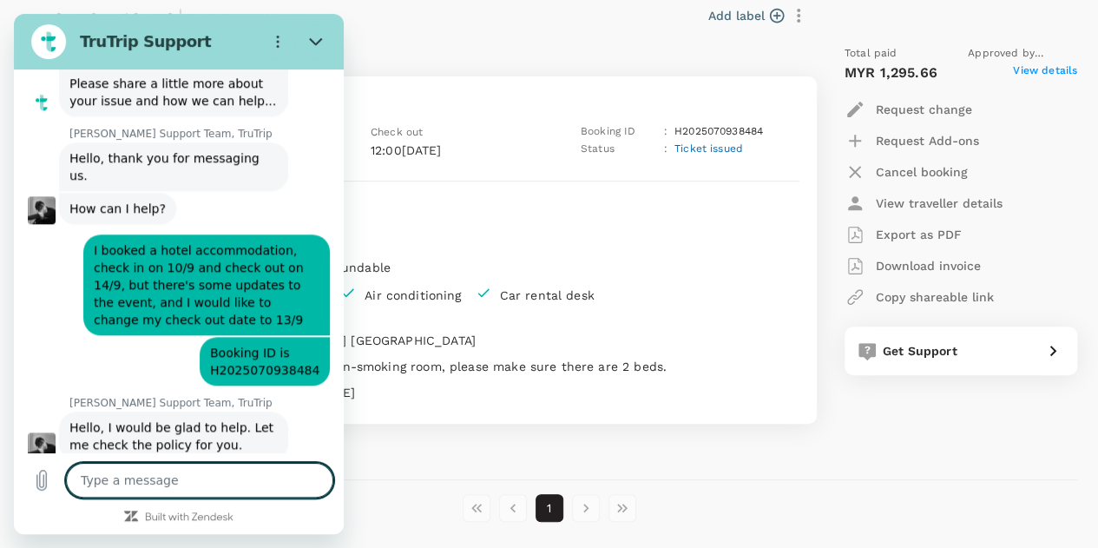
click at [489, 294] on div "Superior Room Breakfast included Non-refundable 24-hour room service Air condit…" at bounding box center [385, 269] width 445 height 110
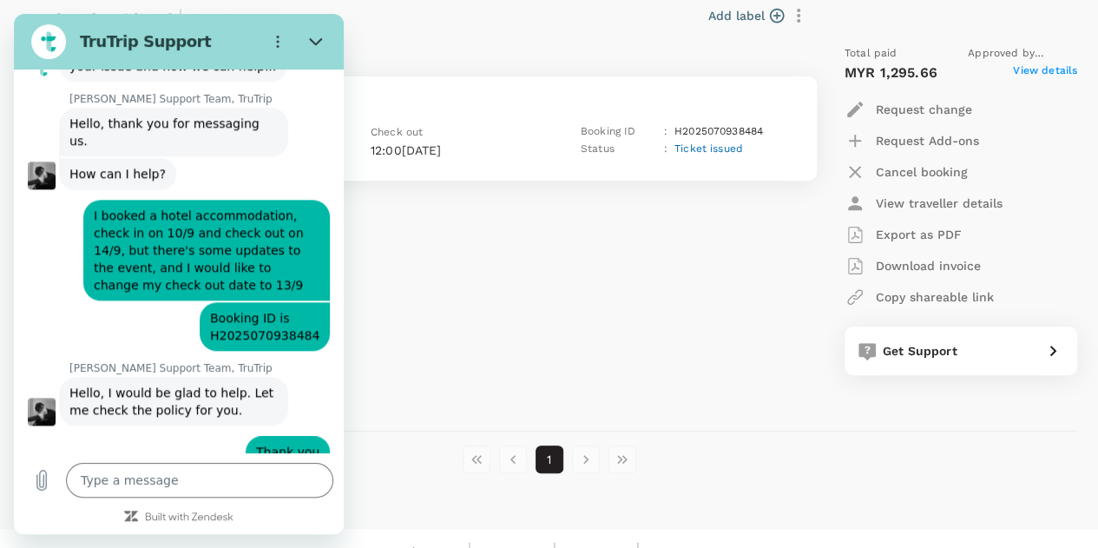
scroll to position [7373, 0]
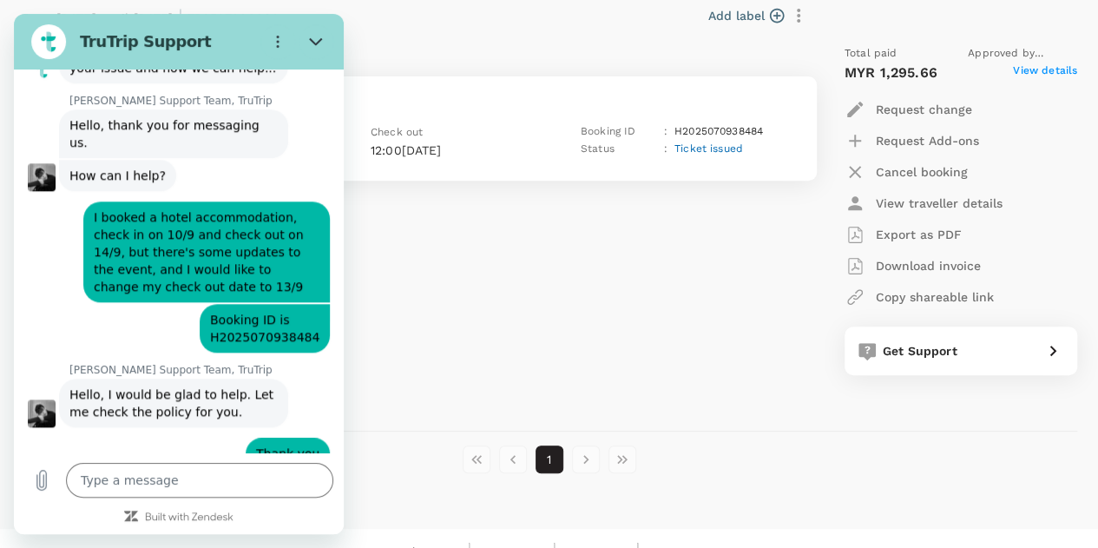
click at [662, 145] on div "Status : Ticket issued" at bounding box center [680, 149] width 198 height 17
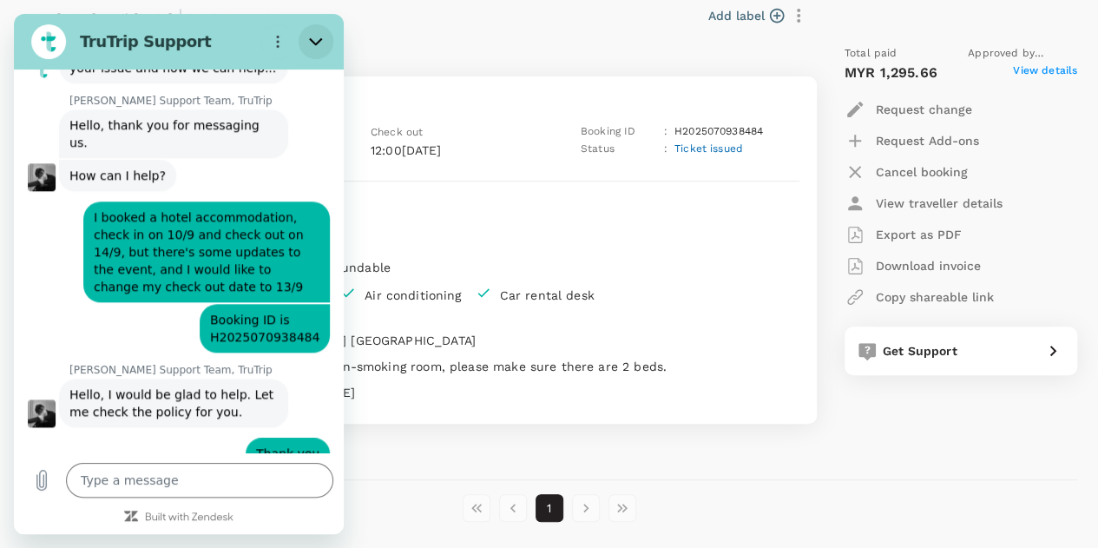
click at [308, 41] on button "Close" at bounding box center [316, 41] width 35 height 35
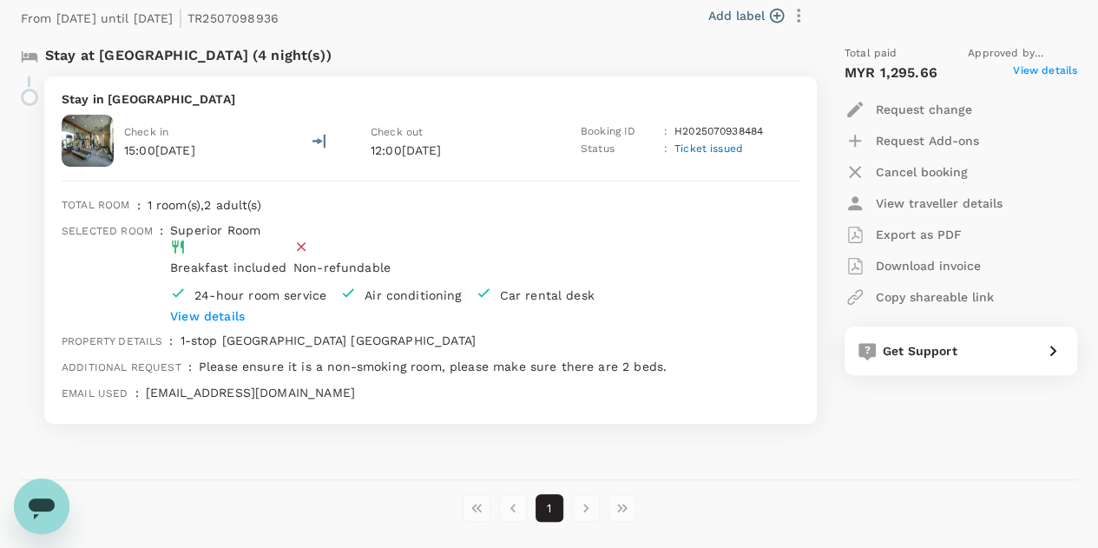
scroll to position [7375, 0]
click at [36, 510] on icon "Open messaging window" at bounding box center [42, 508] width 26 height 21
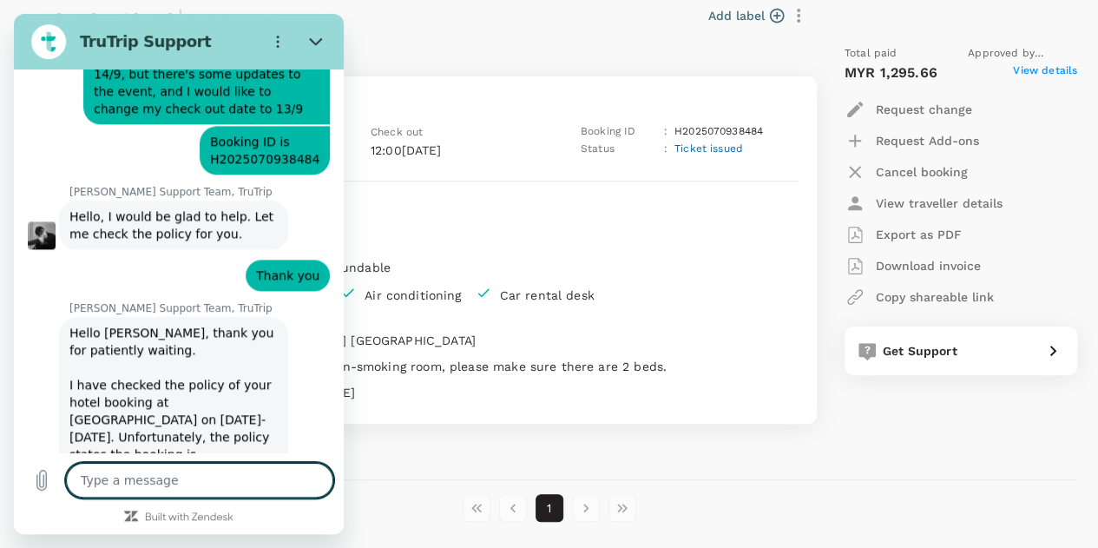
scroll to position [7554, 0]
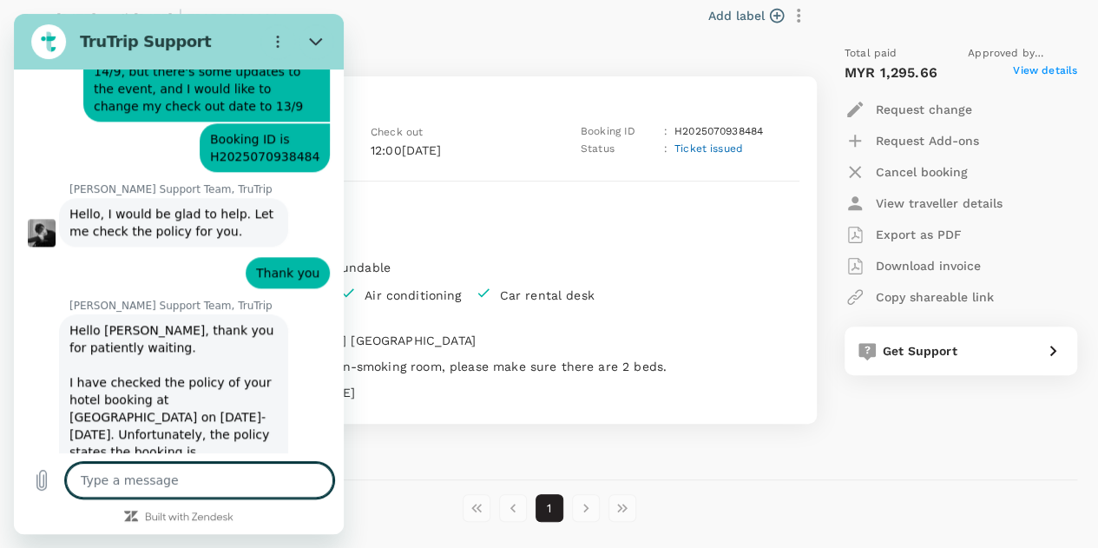
click at [252, 480] on textarea at bounding box center [199, 480] width 267 height 35
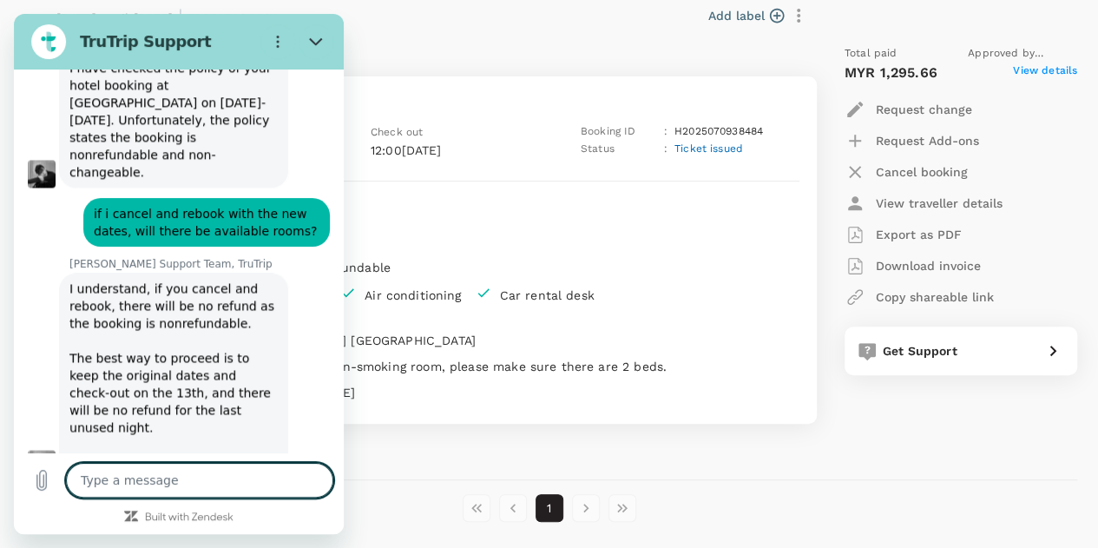
scroll to position [7877, 0]
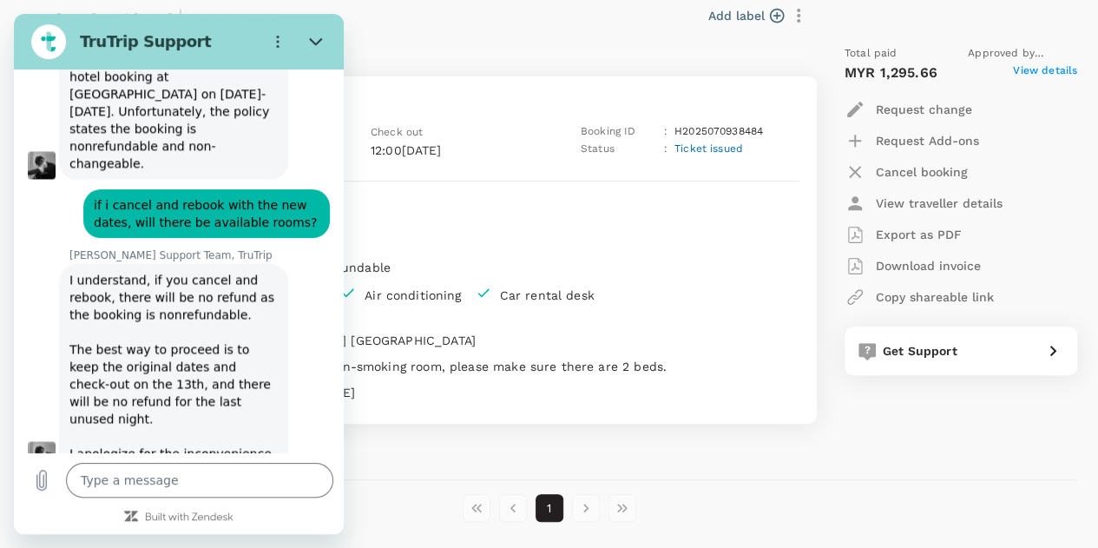
click at [526, 351] on div "Please ensure it is a non-smoking room, please make sure there are 2 beds." at bounding box center [495, 364] width 607 height 26
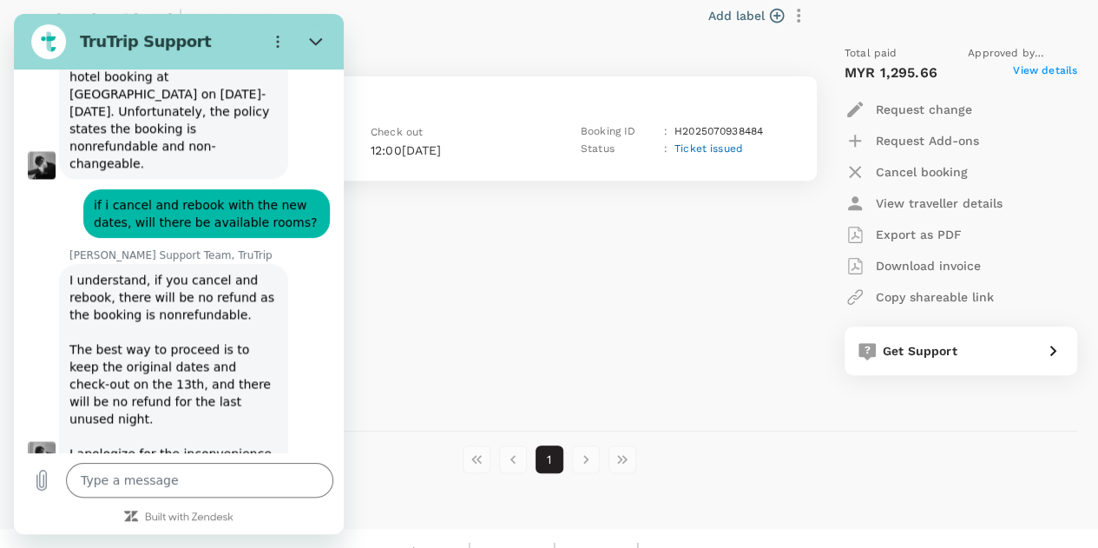
click at [535, 147] on p "12:00[DATE]" at bounding box center [453, 149] width 165 height 17
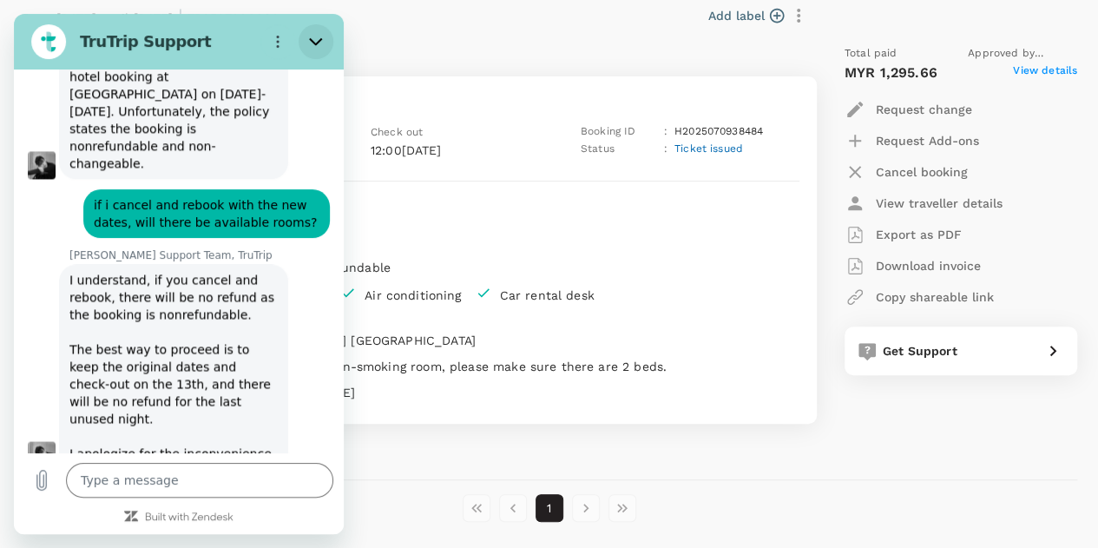
click at [319, 41] on icon "Close" at bounding box center [315, 42] width 13 height 8
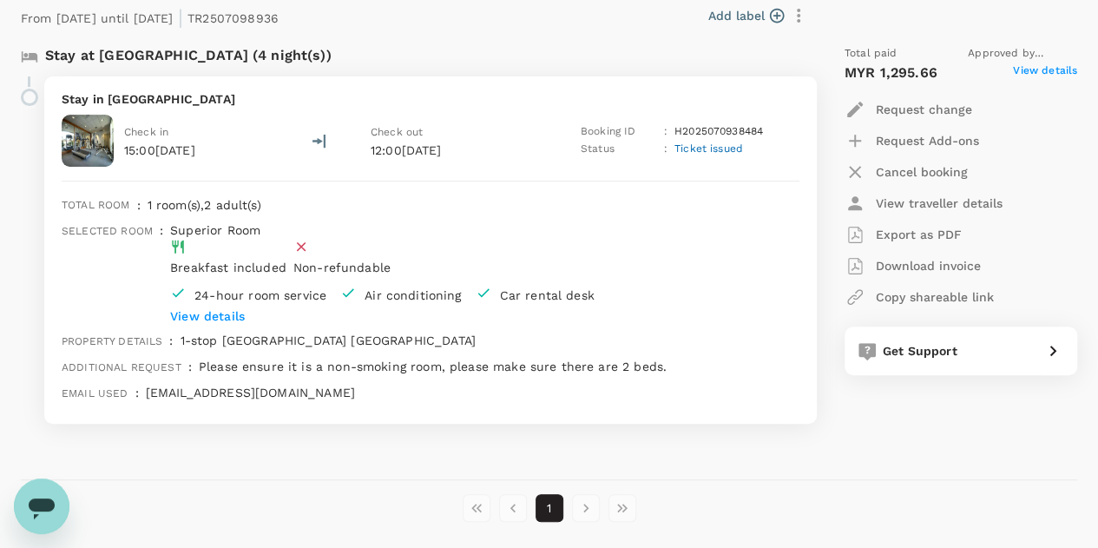
click at [54, 487] on div "Open messaging window" at bounding box center [42, 506] width 52 height 52
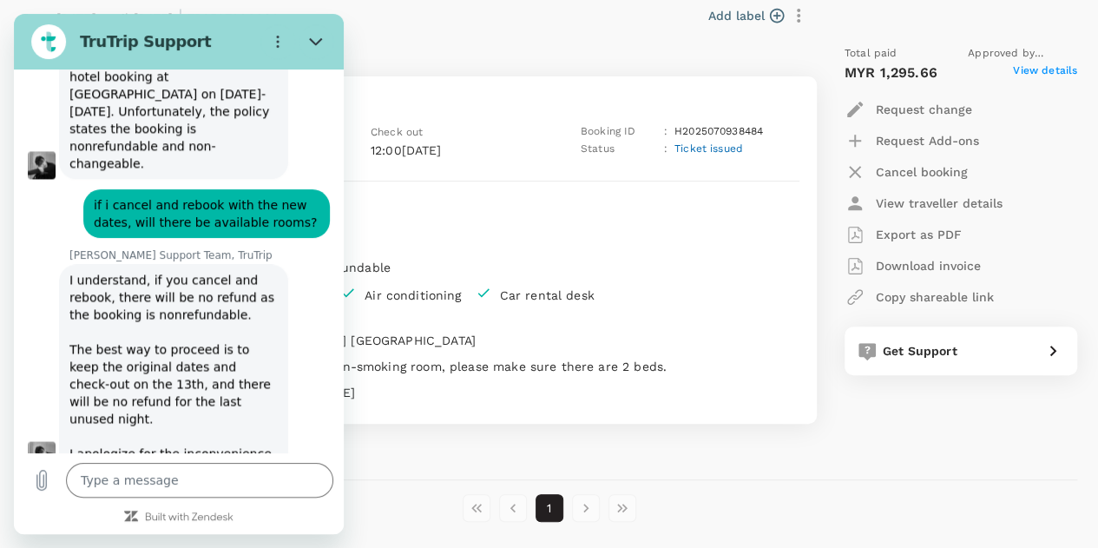
click at [920, 112] on p "Request change" at bounding box center [924, 109] width 96 height 17
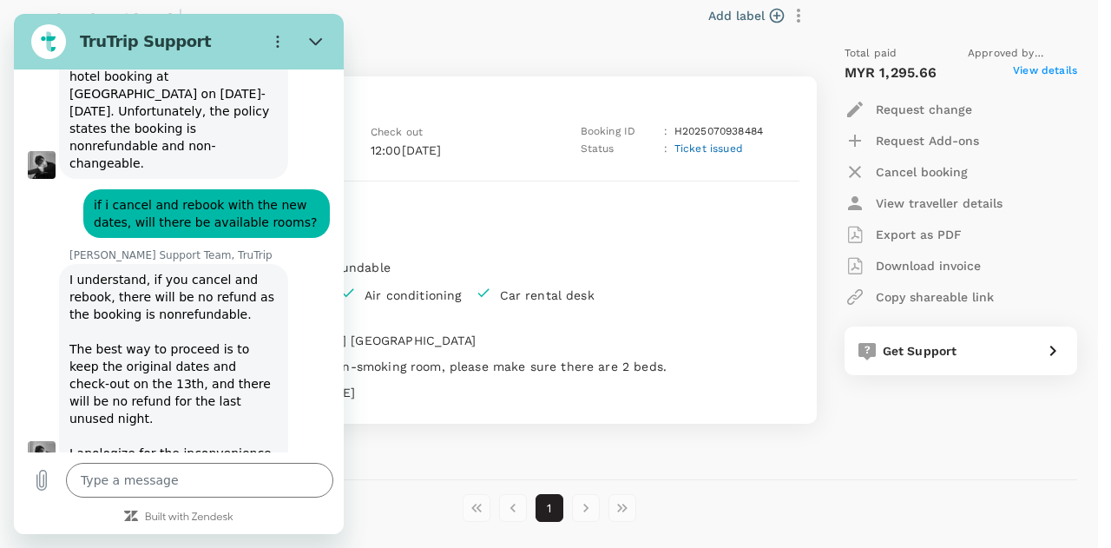
click at [229, 483] on div at bounding box center [555, 274] width 1111 height 548
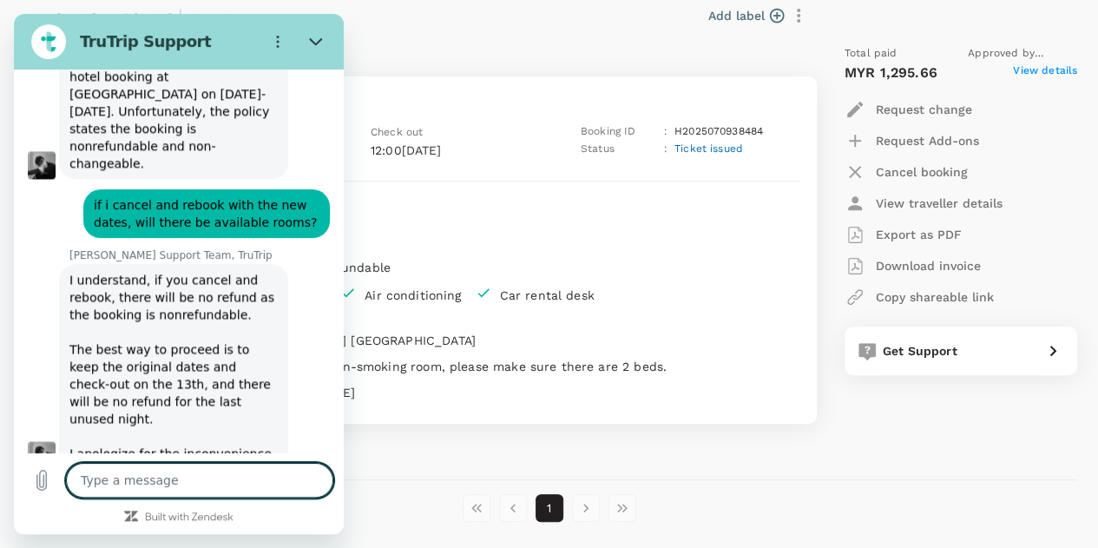
click at [229, 483] on textarea at bounding box center [199, 480] width 267 height 35
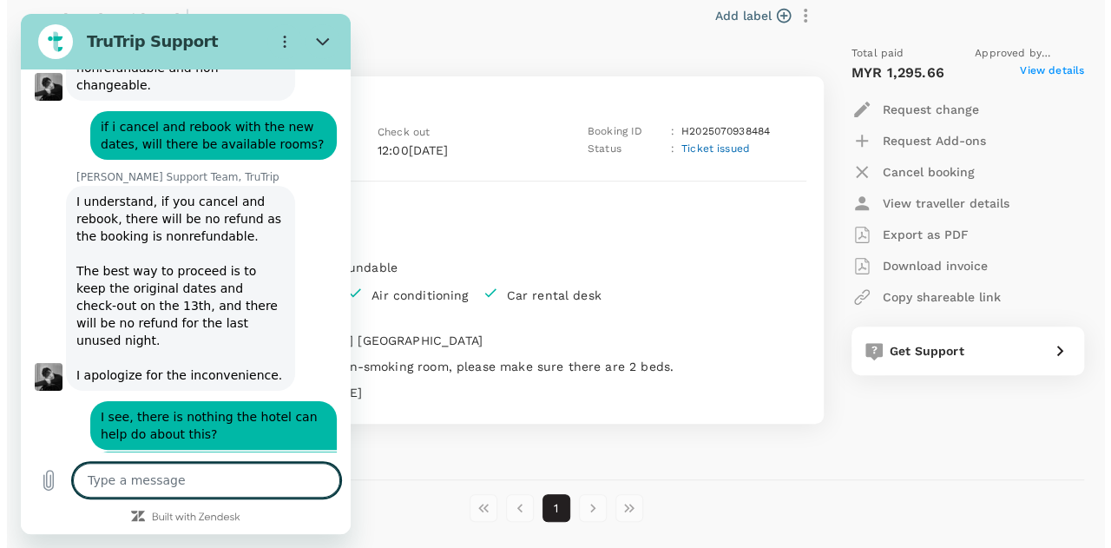
scroll to position [7953, 0]
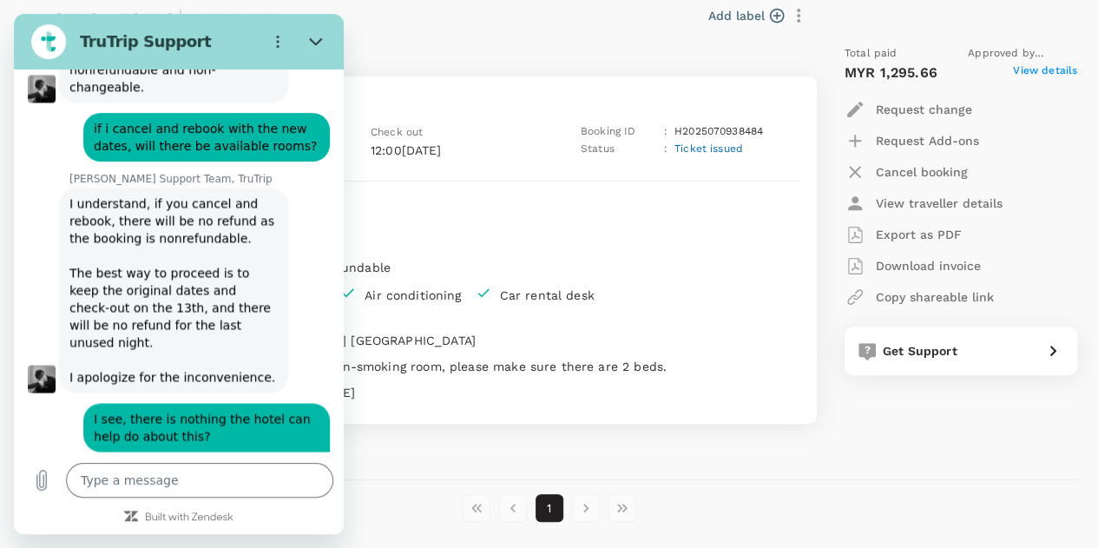
click at [857, 99] on icon "button" at bounding box center [854, 109] width 21 height 21
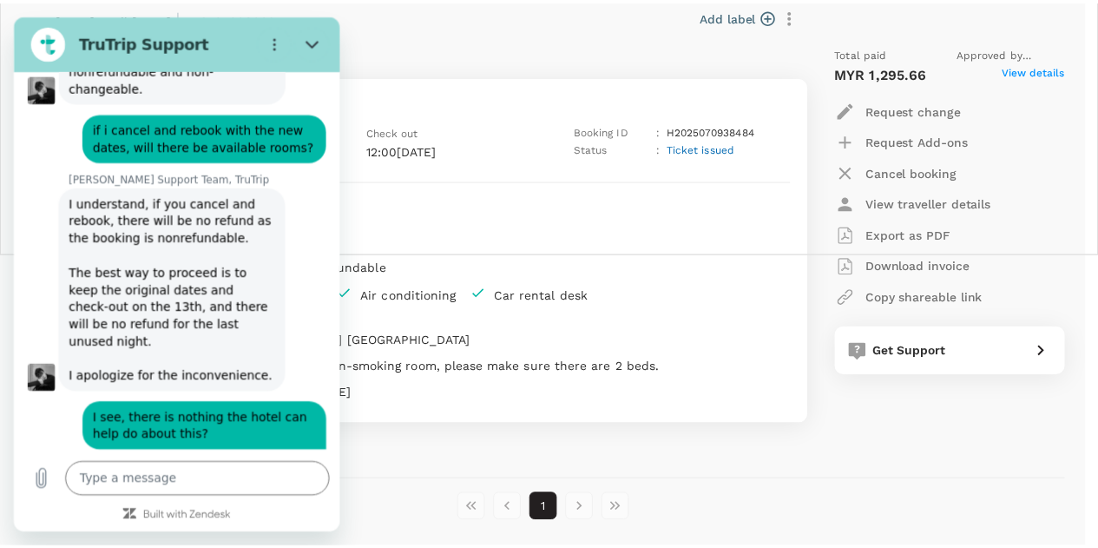
scroll to position [0, 0]
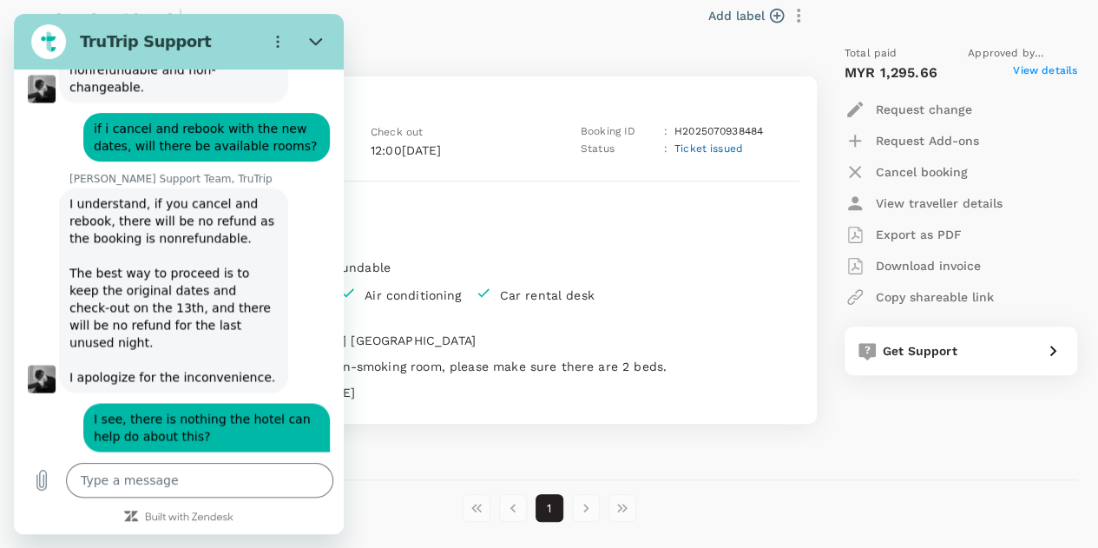
click at [568, 18] on div "Add label" at bounding box center [549, 16] width 528 height 30
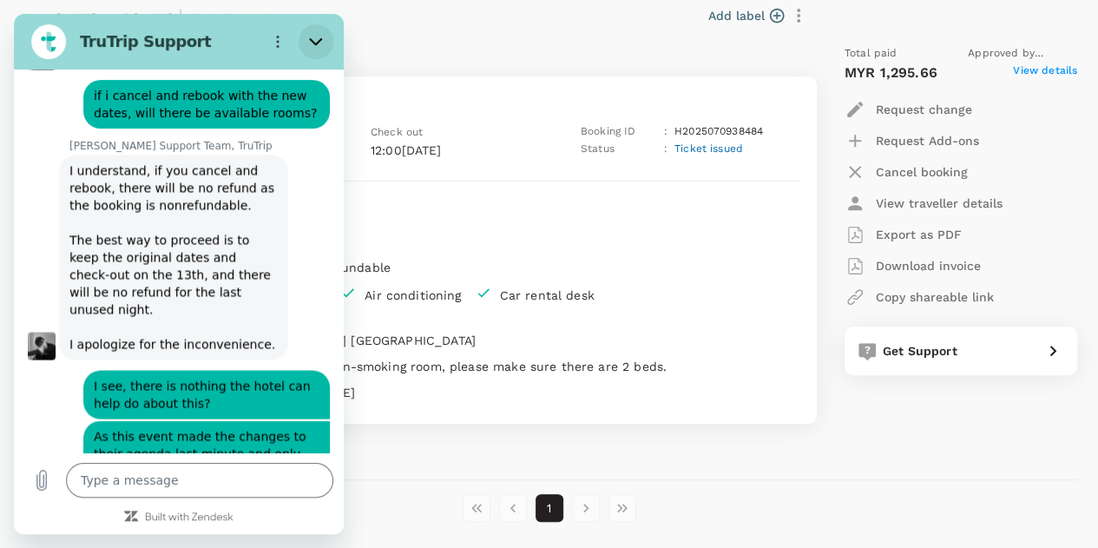
click at [313, 49] on button "Close" at bounding box center [316, 41] width 35 height 35
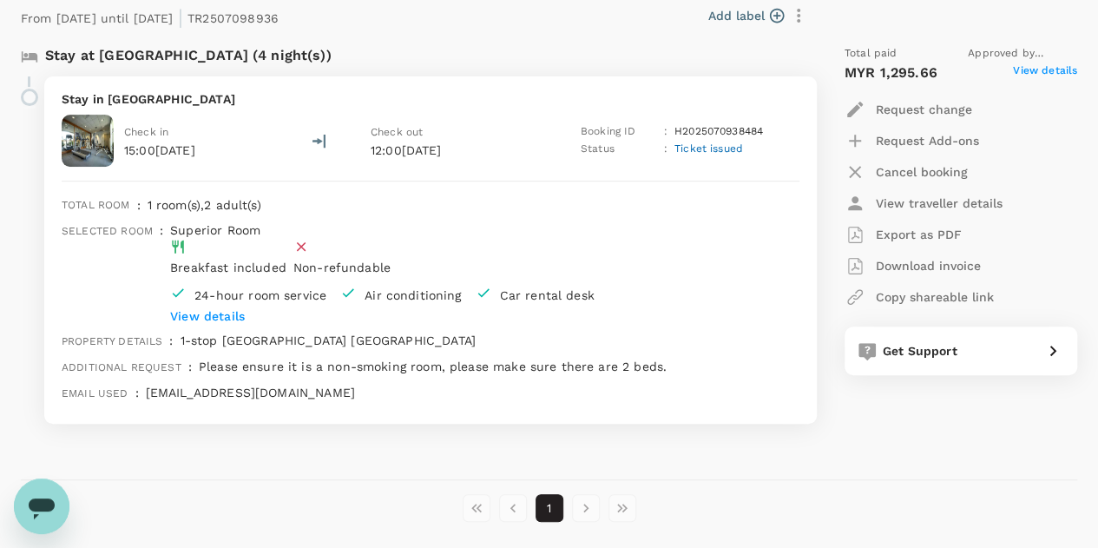
click at [31, 509] on icon "Open messaging window" at bounding box center [41, 505] width 31 height 31
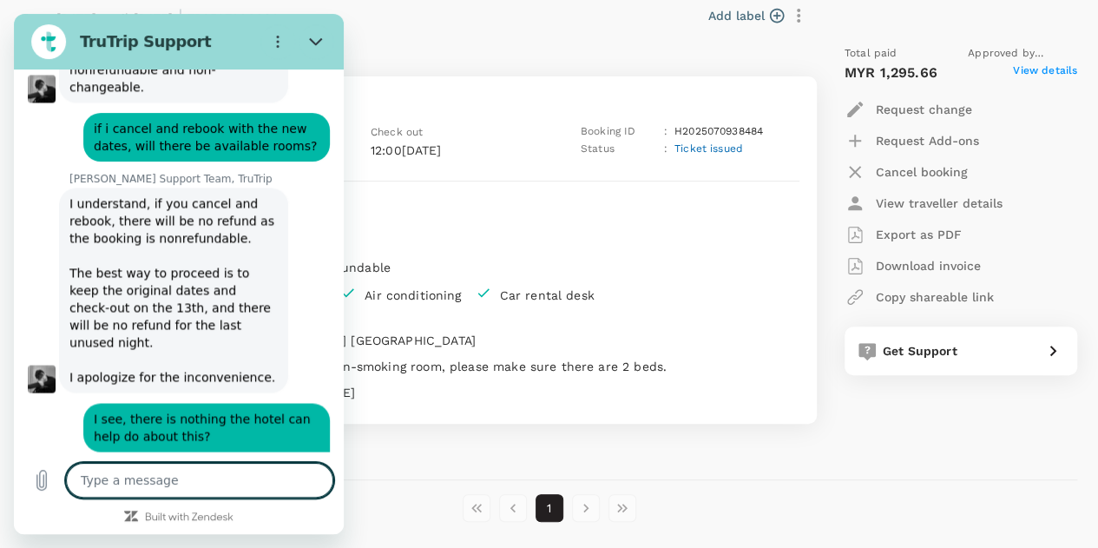
click at [423, 450] on div "Trip to 1-stop [GEOGRAPHIC_DATA]([GEOGRAPHIC_DATA]) EC AG From [DATE] until [DA…" at bounding box center [542, 208] width 1070 height 543
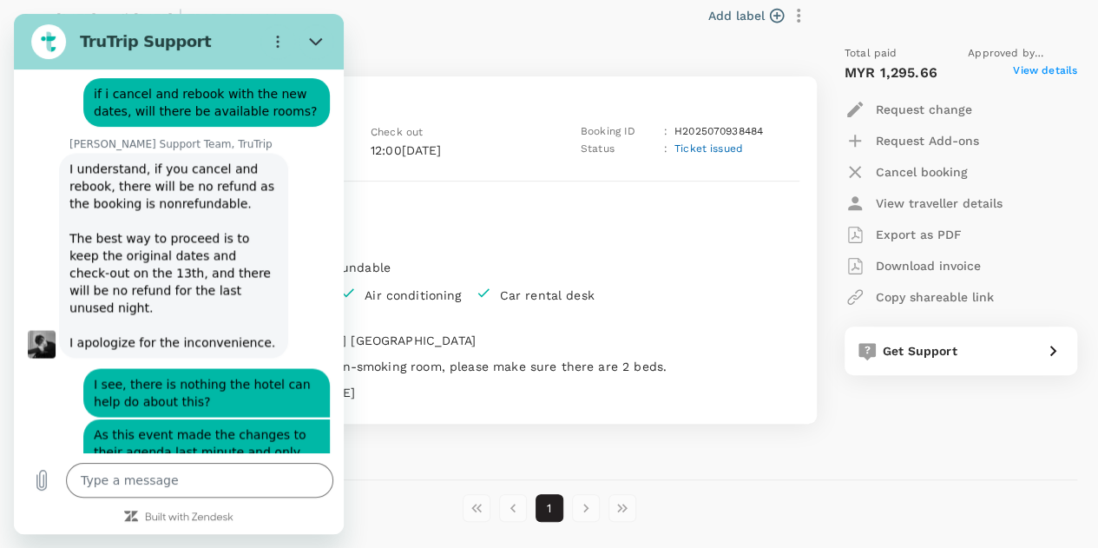
scroll to position [7986, 0]
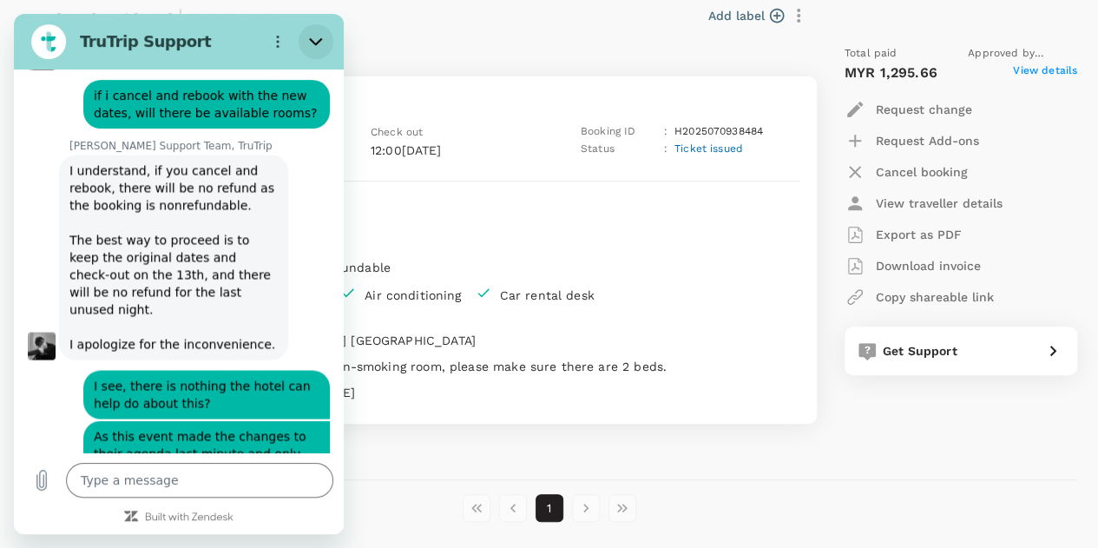
click at [316, 39] on icon "Close" at bounding box center [316, 42] width 14 height 14
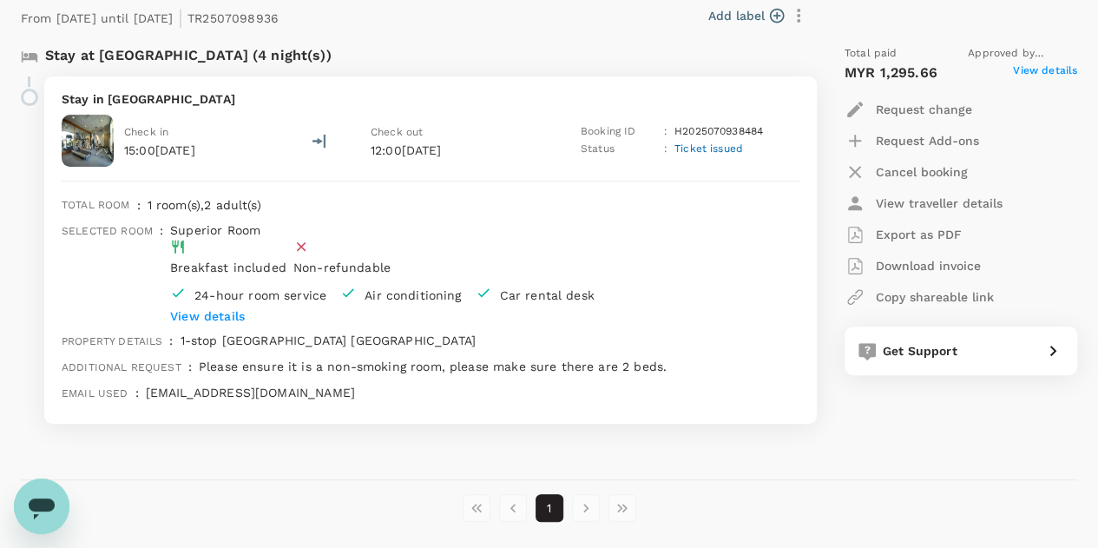
scroll to position [207, 0]
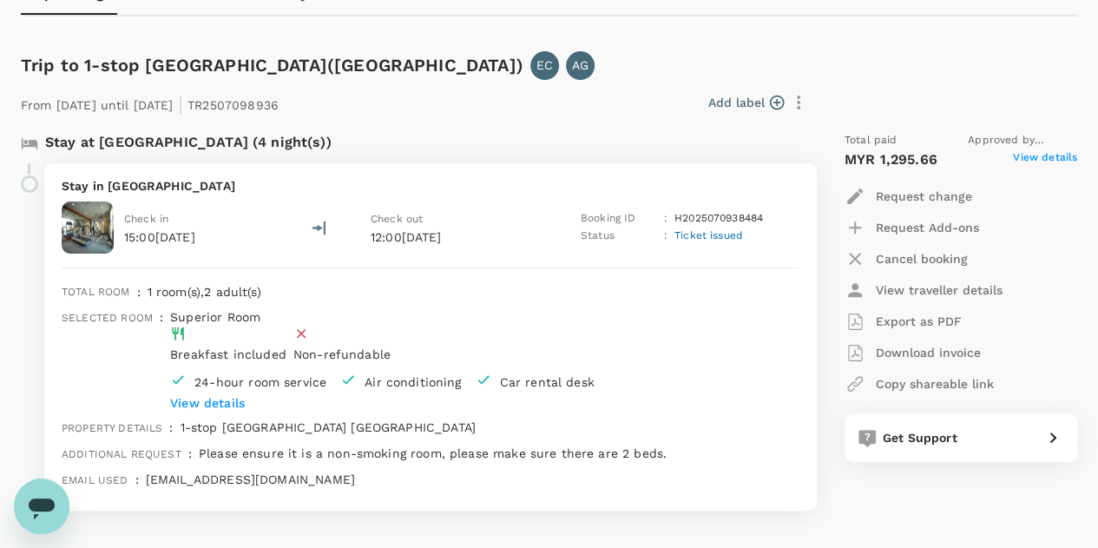
click at [938, 320] on p "Export as PDF" at bounding box center [919, 320] width 86 height 17
click at [35, 509] on icon "Open messaging window" at bounding box center [42, 508] width 26 height 21
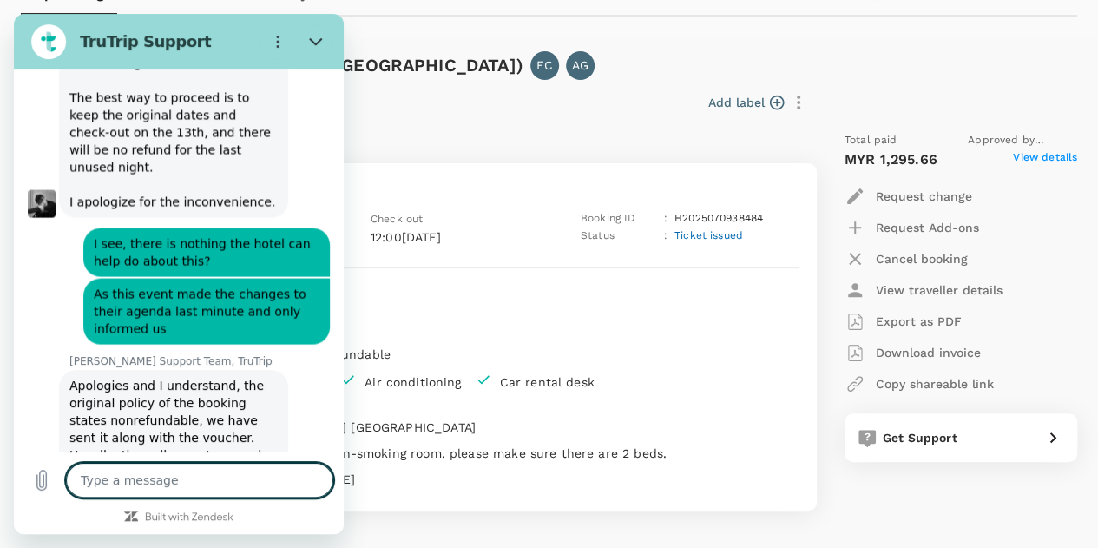
scroll to position [8132, 0]
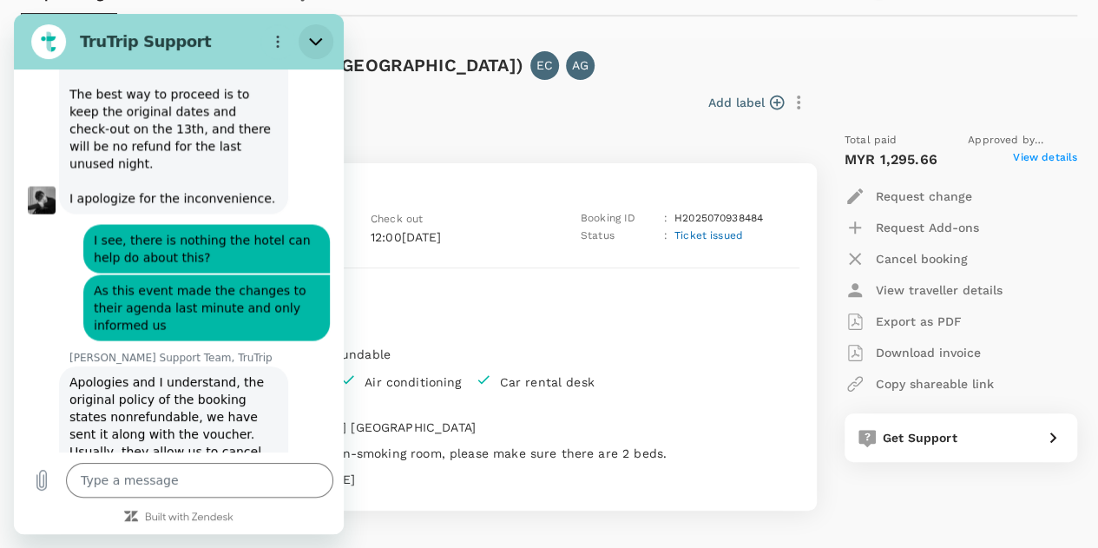
click at [308, 46] on button "Close" at bounding box center [316, 41] width 35 height 35
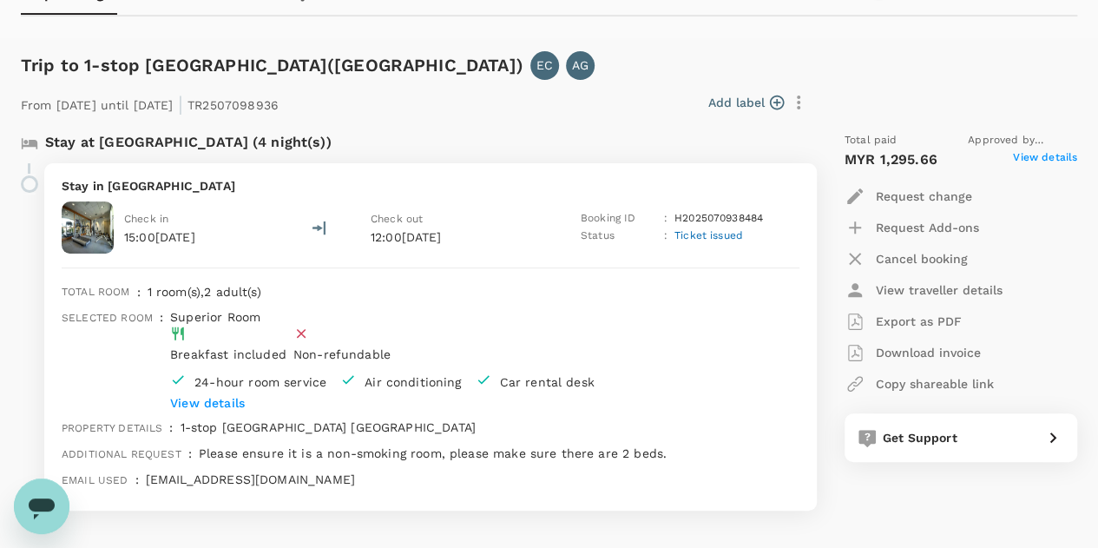
click at [9, 495] on div "Stay at [GEOGRAPHIC_DATA] (4 night(s)) Stay in [GEOGRAPHIC_DATA] Check in 15:00…" at bounding box center [408, 321] width 803 height 406
click at [31, 511] on icon "Open messaging window" at bounding box center [41, 505] width 31 height 31
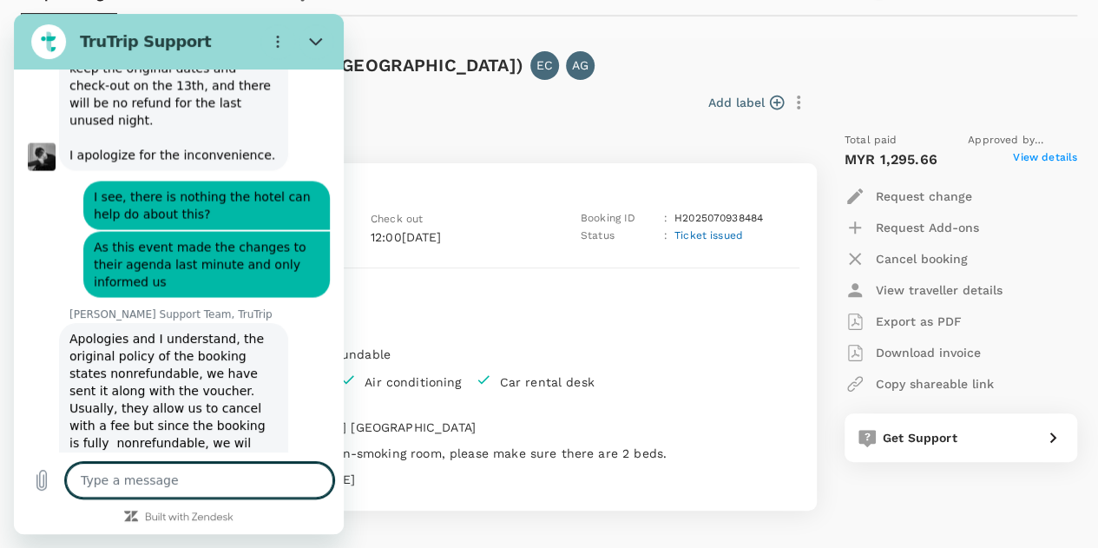
scroll to position [8173, 0]
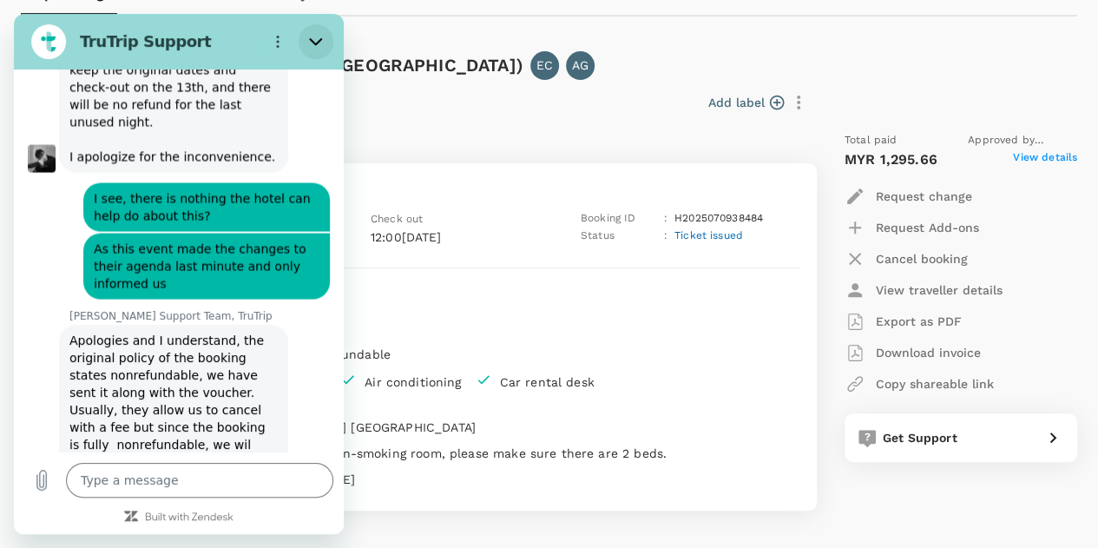
click at [309, 37] on icon "Close" at bounding box center [316, 42] width 14 height 14
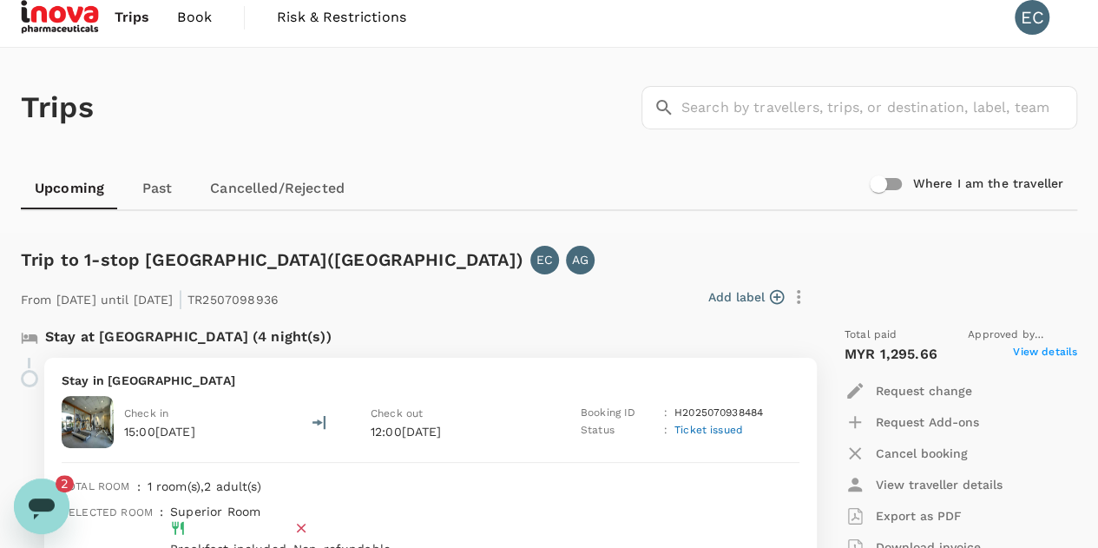
scroll to position [0, 0]
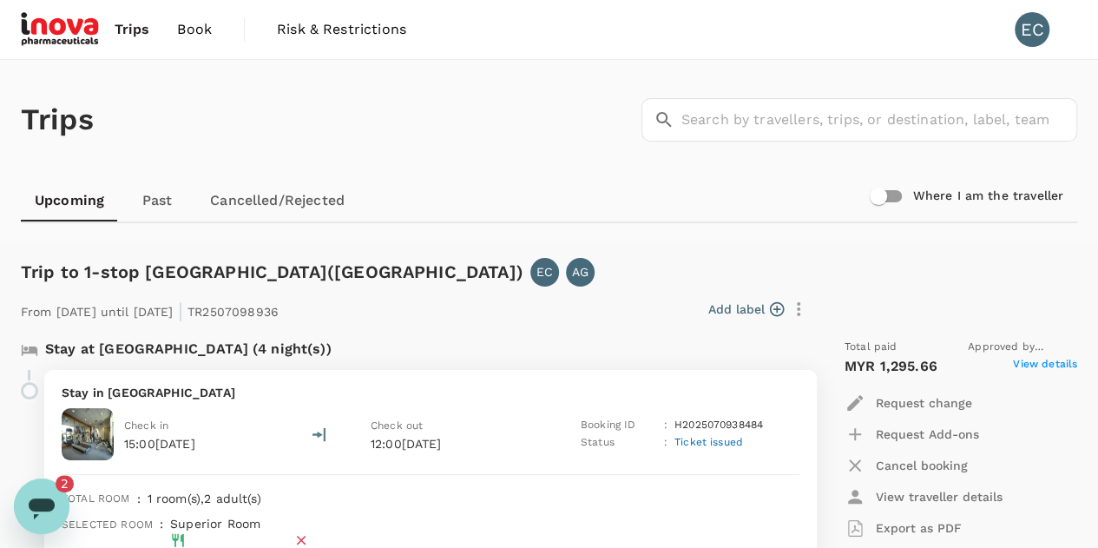
click at [30, 510] on icon "Open messaging window, 2 unread messages" at bounding box center [41, 505] width 31 height 31
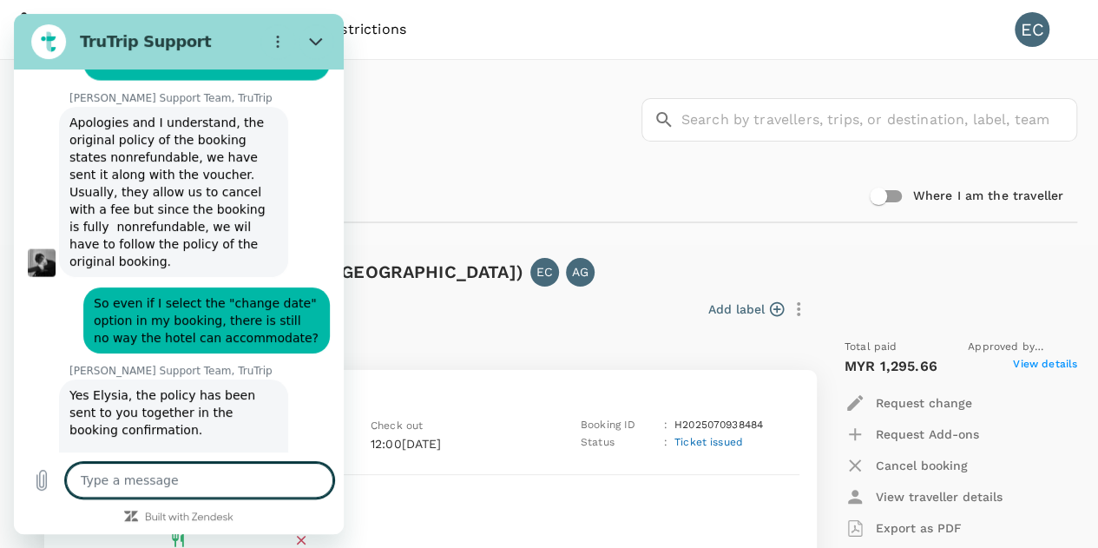
scroll to position [8413, 0]
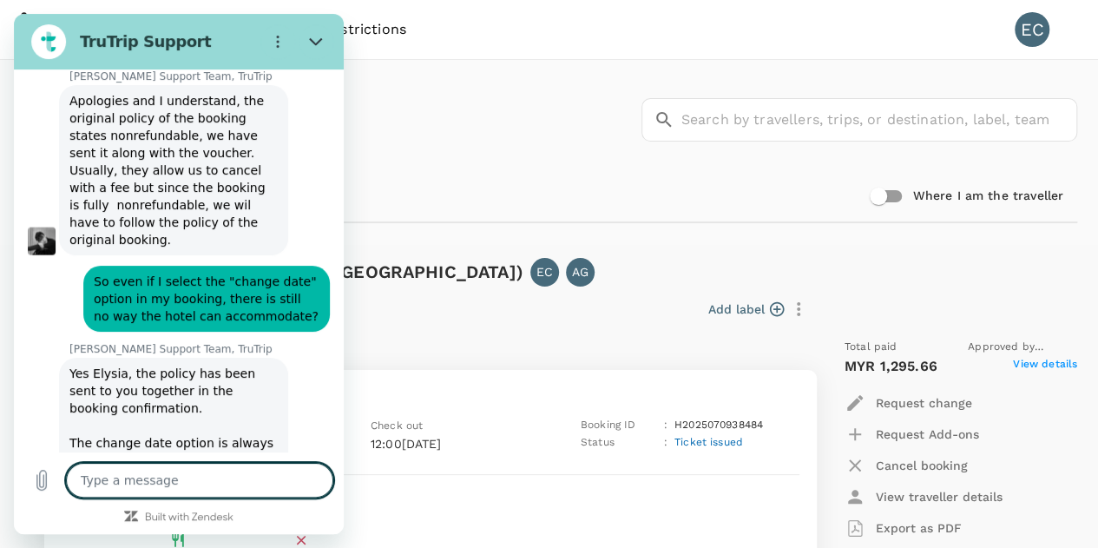
click at [226, 482] on textarea at bounding box center [199, 480] width 267 height 35
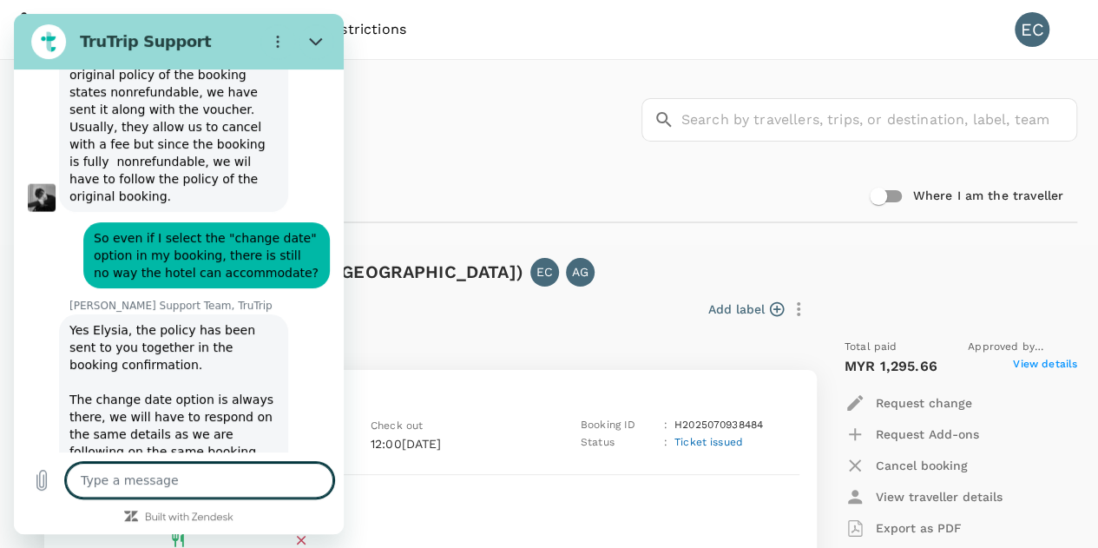
scroll to position [8455, 0]
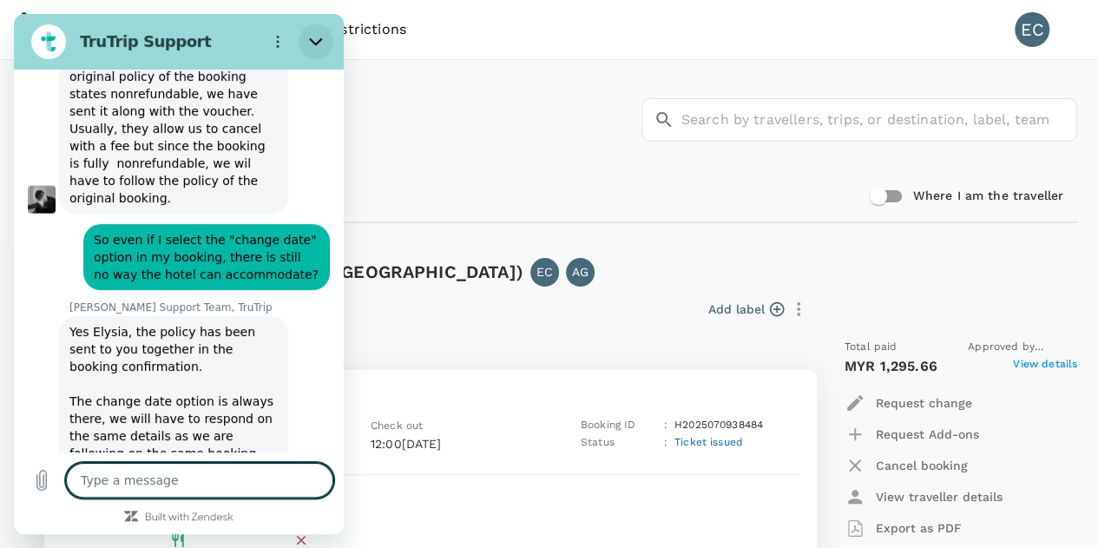
click at [330, 44] on button "Close" at bounding box center [316, 41] width 35 height 35
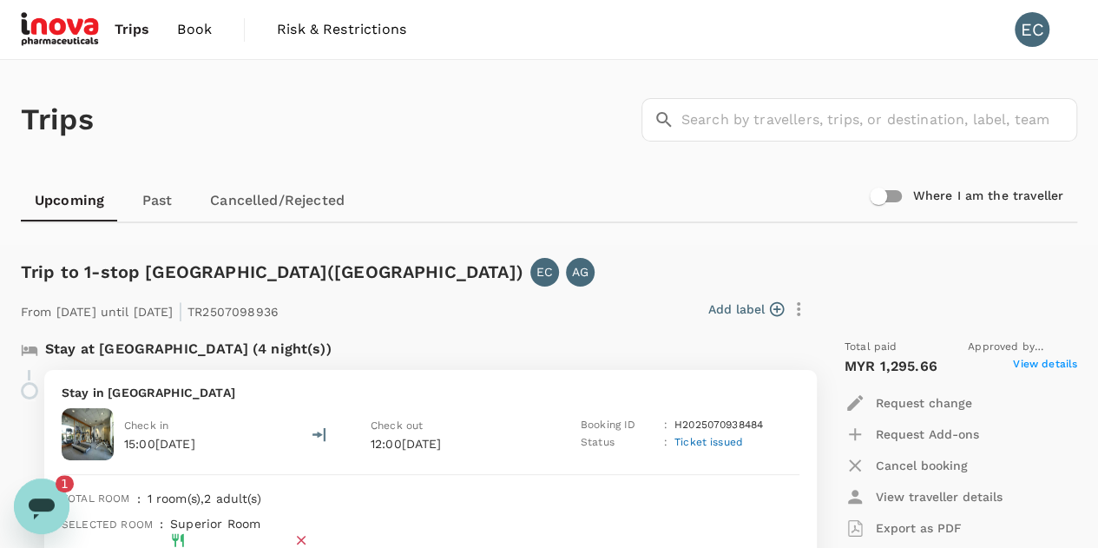
scroll to position [0, 0]
click at [54, 505] on icon "Open messaging window, 1 unread message" at bounding box center [42, 508] width 26 height 21
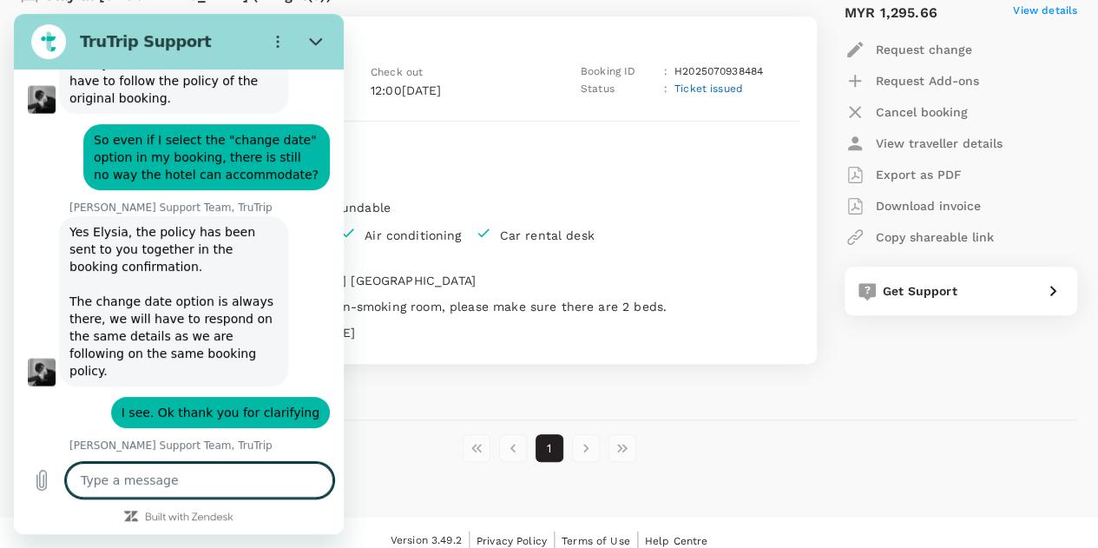
scroll to position [8599, 0]
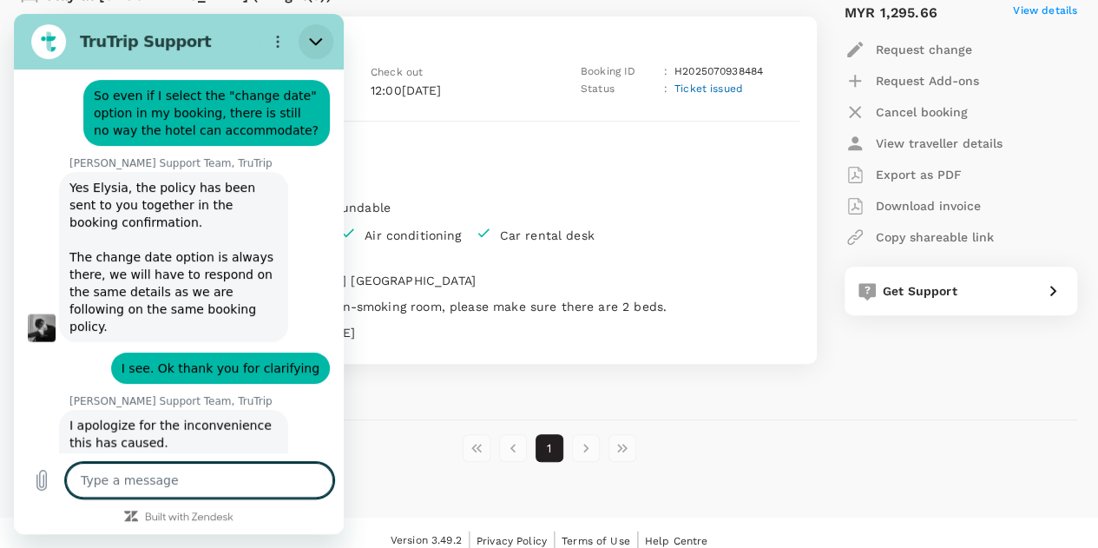
click at [318, 41] on icon "Close" at bounding box center [315, 42] width 13 height 8
